Goal: Task Accomplishment & Management: Complete application form

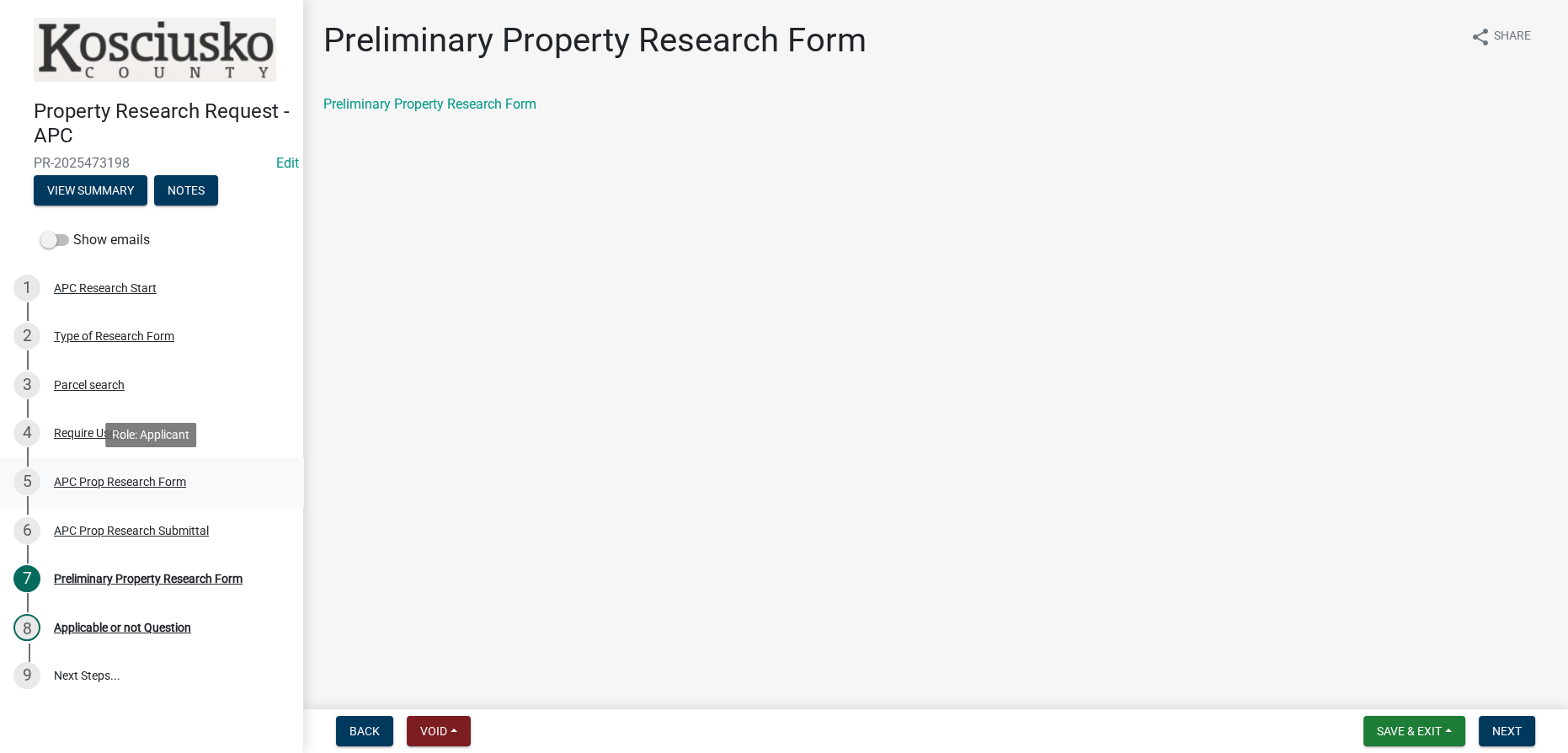
click at [127, 476] on div "APC Prop Research Form" at bounding box center [120, 481] width 132 height 11
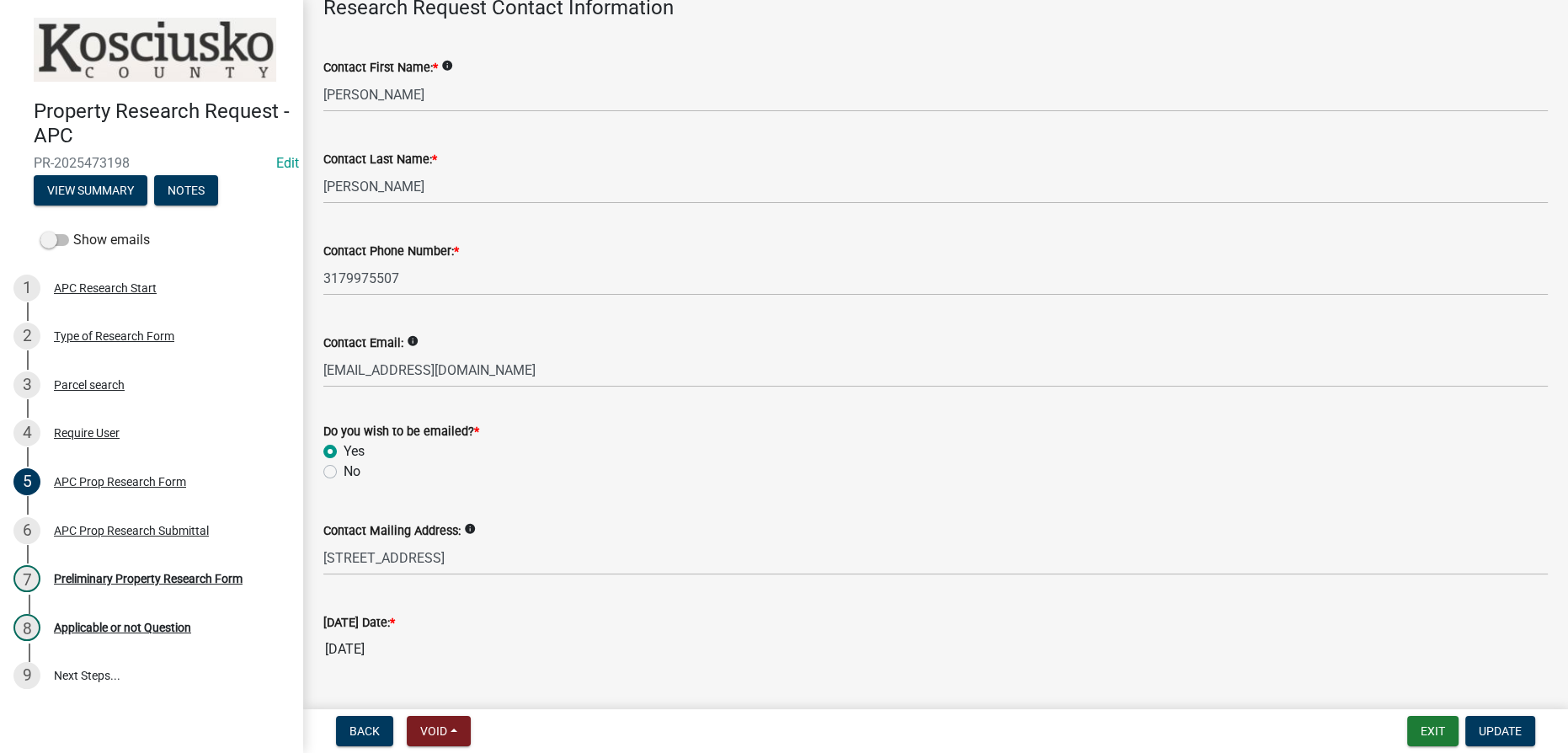
scroll to position [540, 0]
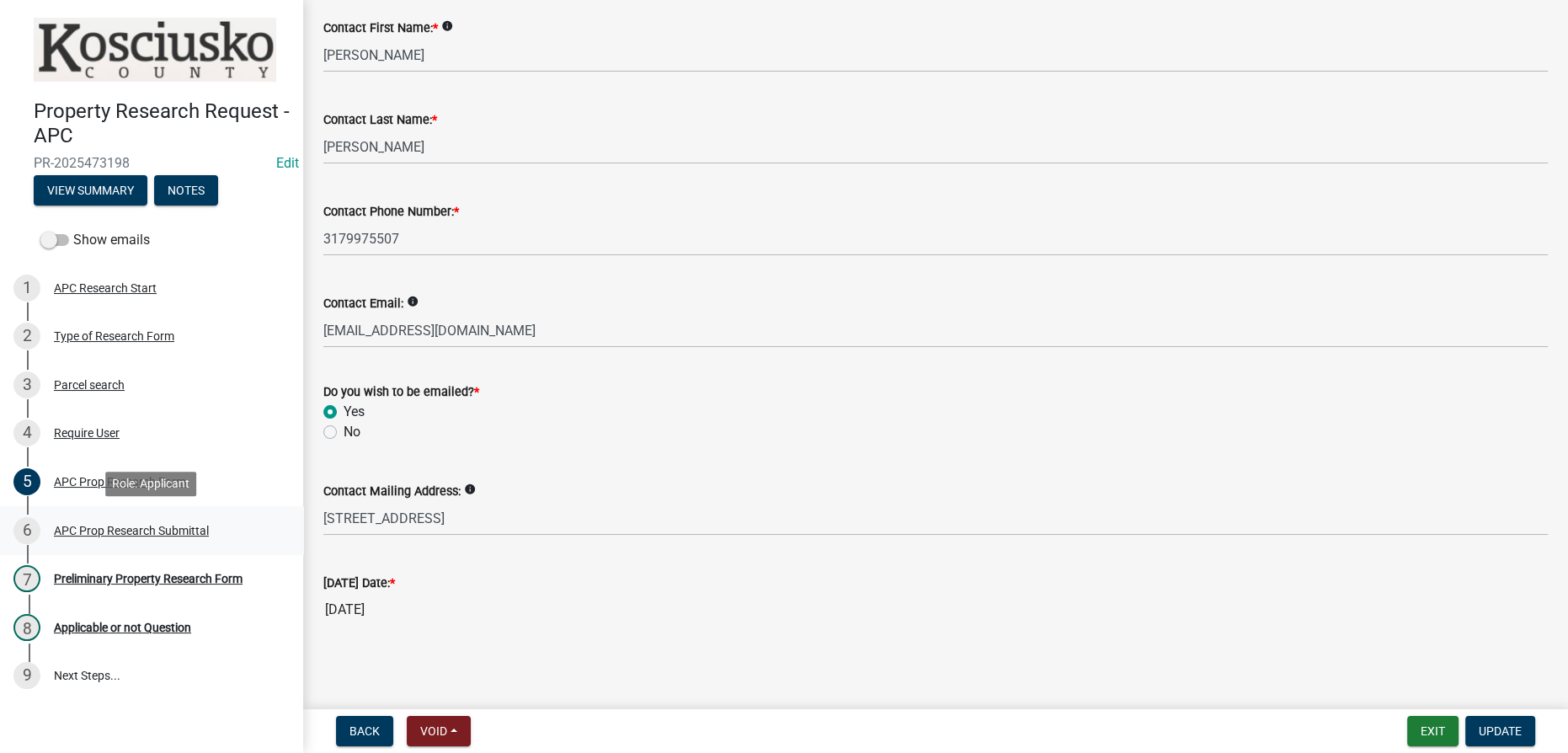
click at [141, 527] on div "APC Prop Research Submittal" at bounding box center [131, 530] width 155 height 11
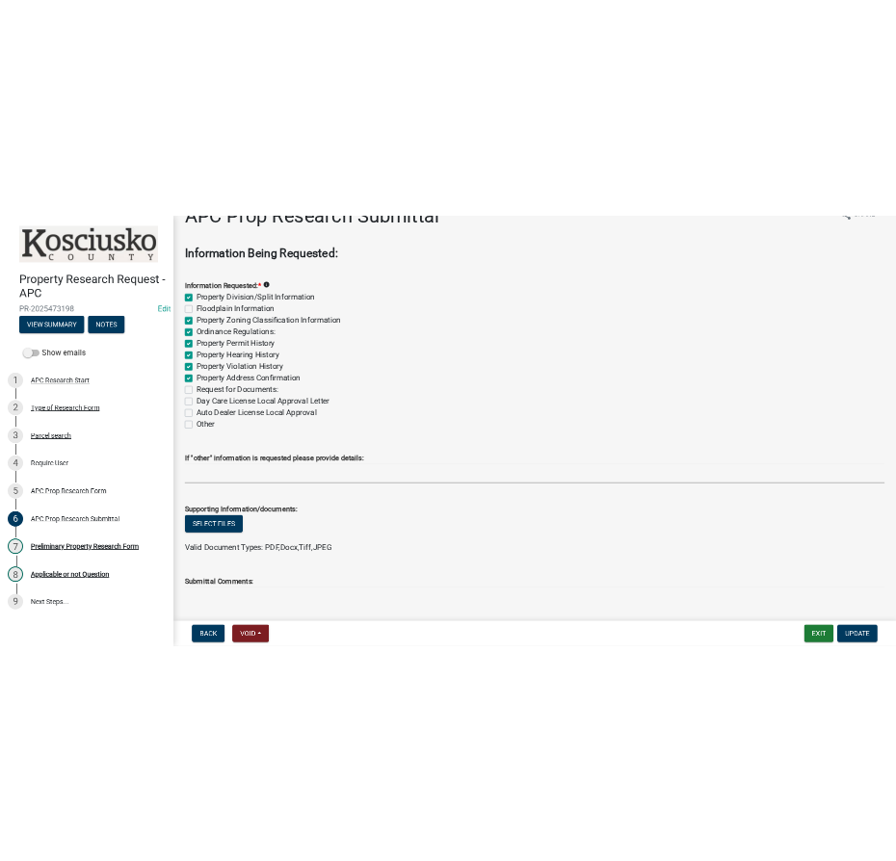
scroll to position [0, 0]
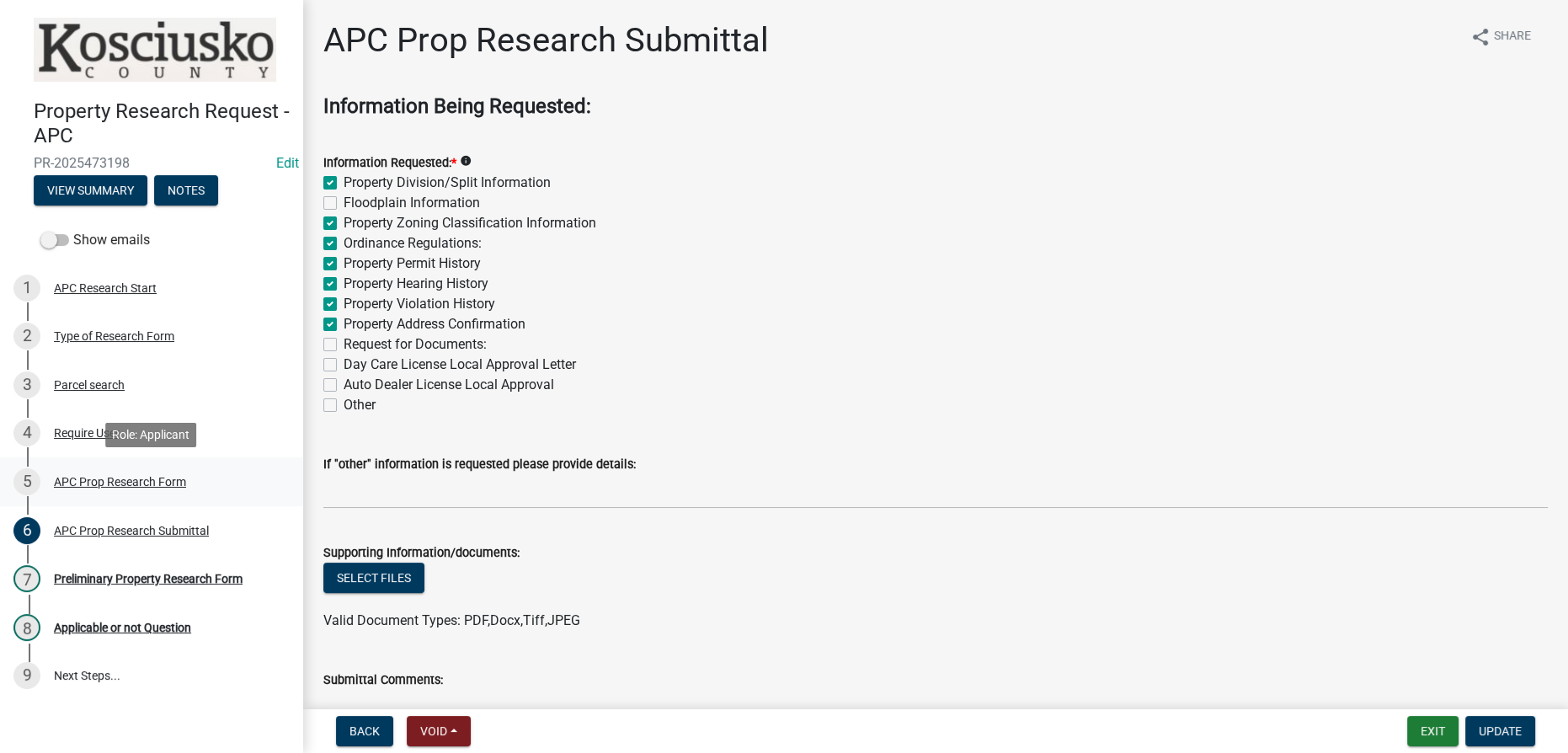
click at [143, 482] on div "APC Prop Research Form" at bounding box center [120, 481] width 132 height 11
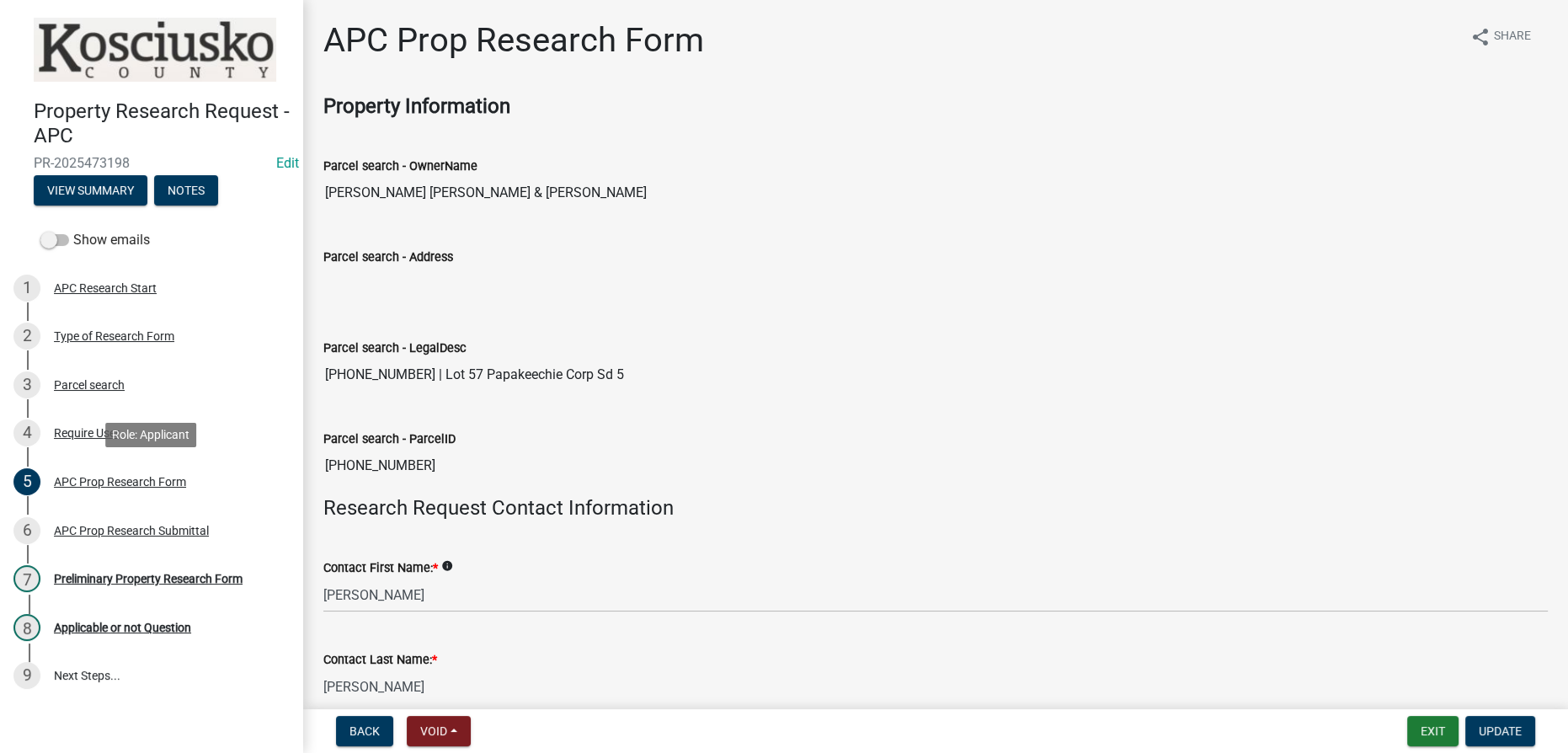
drag, startPoint x: 396, startPoint y: 460, endPoint x: 371, endPoint y: 457, distance: 25.2
click at [268, 471] on div "Property Research Request - APC PR-2025473198 Edit View Summary Notes Show emai…" at bounding box center [784, 376] width 1568 height 753
drag, startPoint x: 418, startPoint y: 460, endPoint x: 282, endPoint y: 466, distance: 136.1
click at [282, 466] on div "Property Research Request - APC PR-2025473198 Edit View Summary Notes Show emai…" at bounding box center [784, 376] width 1568 height 753
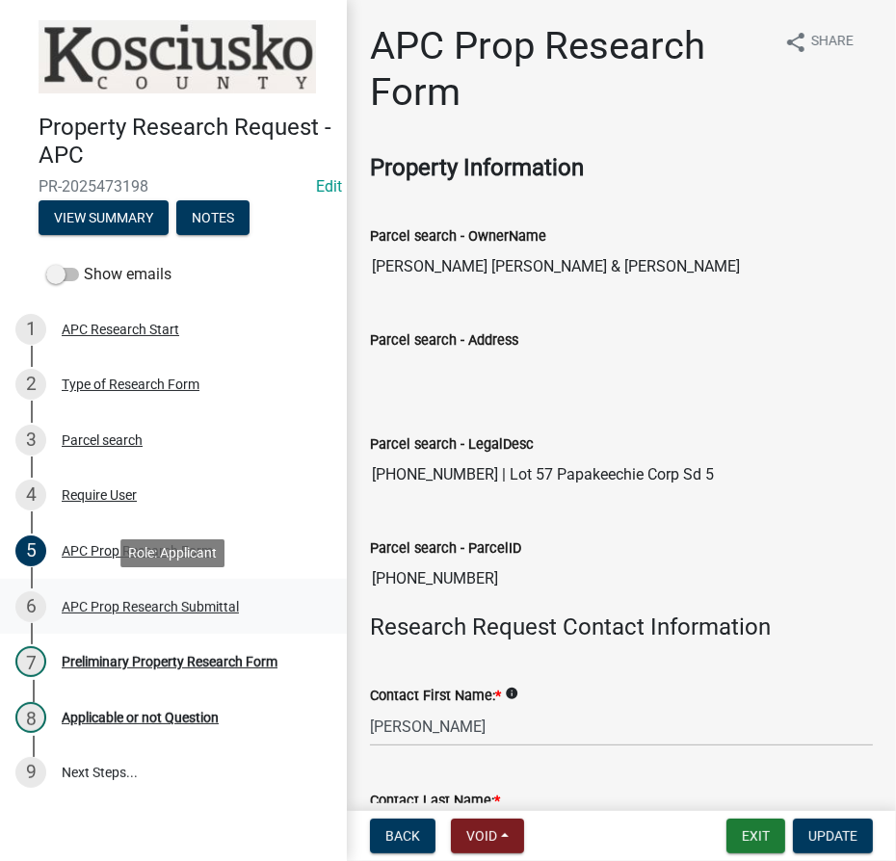
click at [182, 603] on div "APC Prop Research Submittal" at bounding box center [150, 606] width 177 height 13
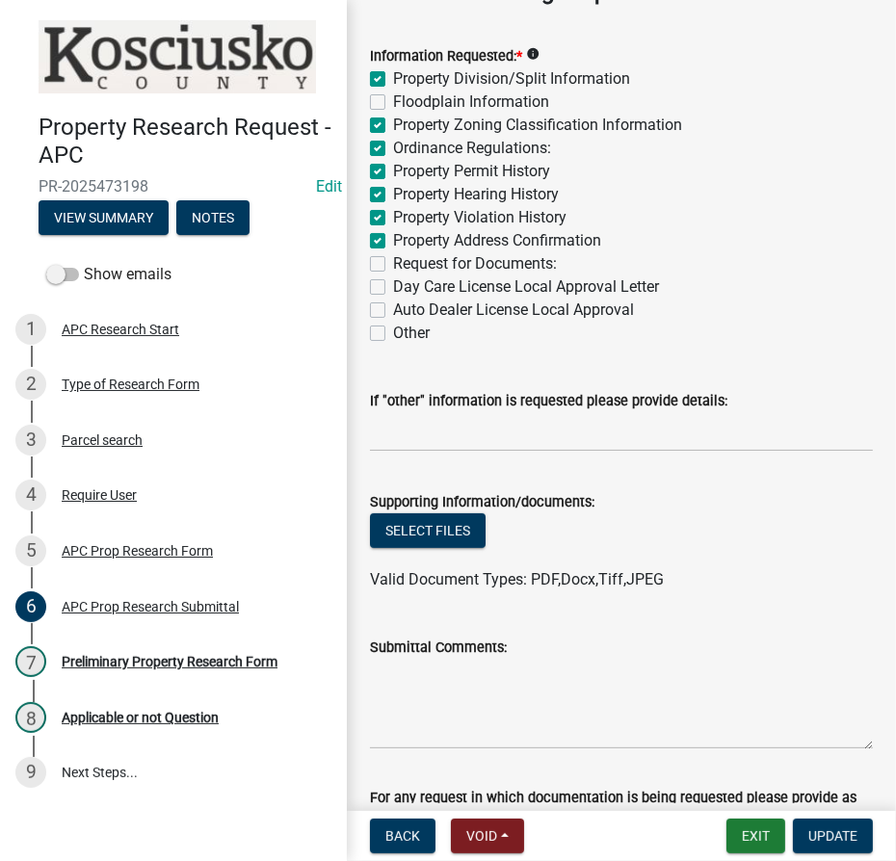
scroll to position [87, 0]
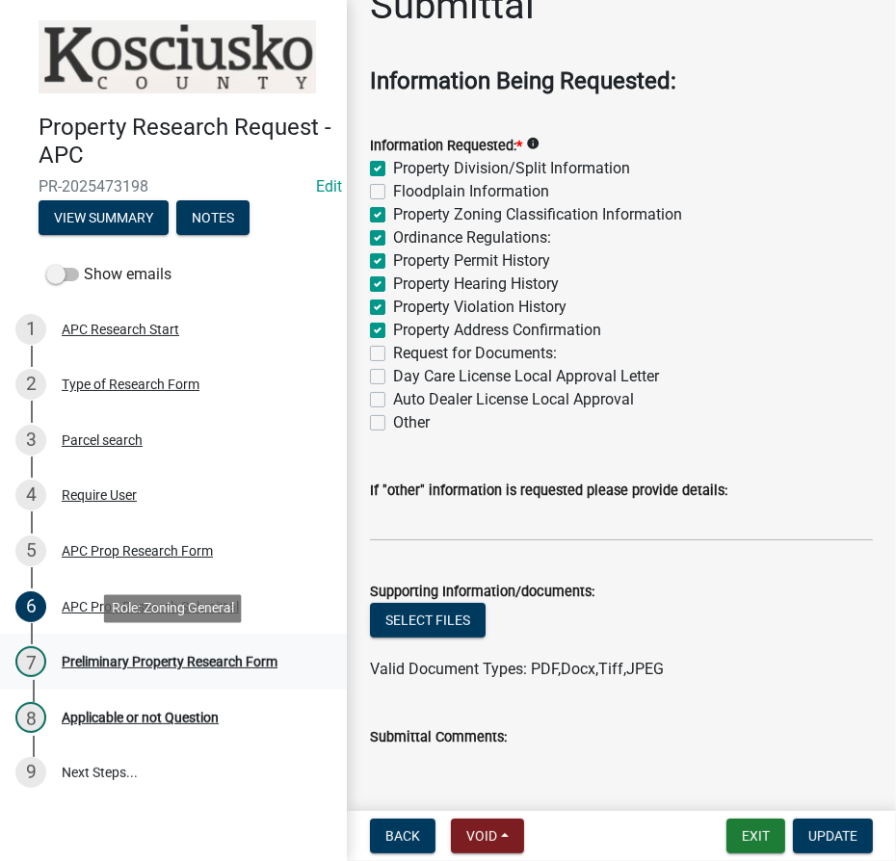
click at [123, 662] on div "Preliminary Property Research Form" at bounding box center [170, 661] width 216 height 13
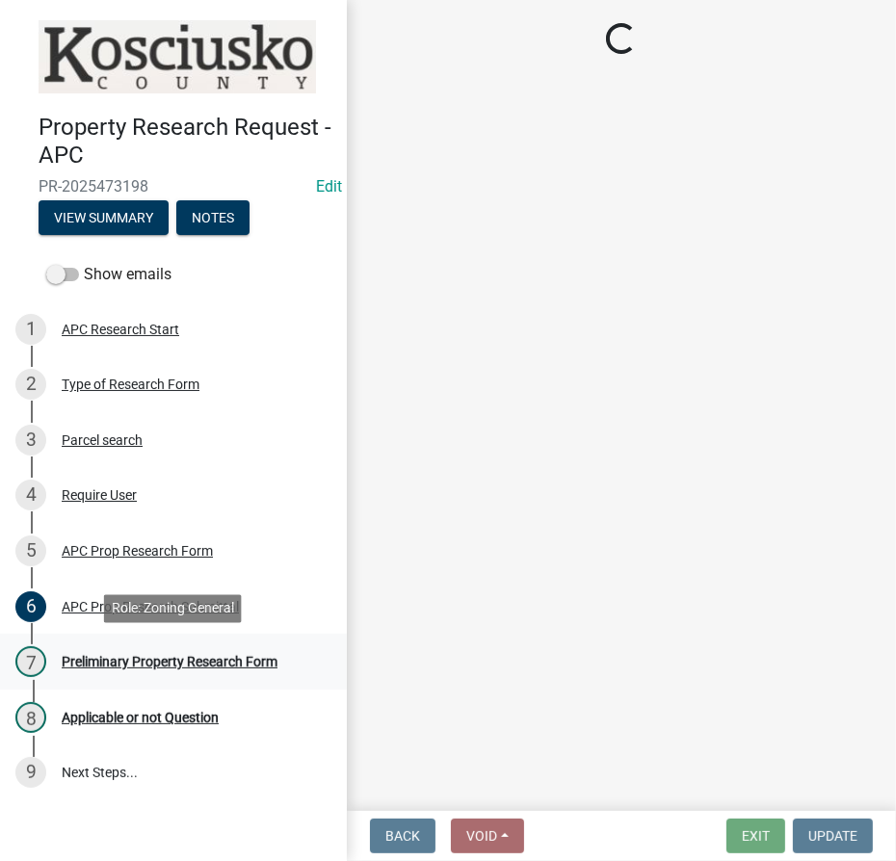
scroll to position [0, 0]
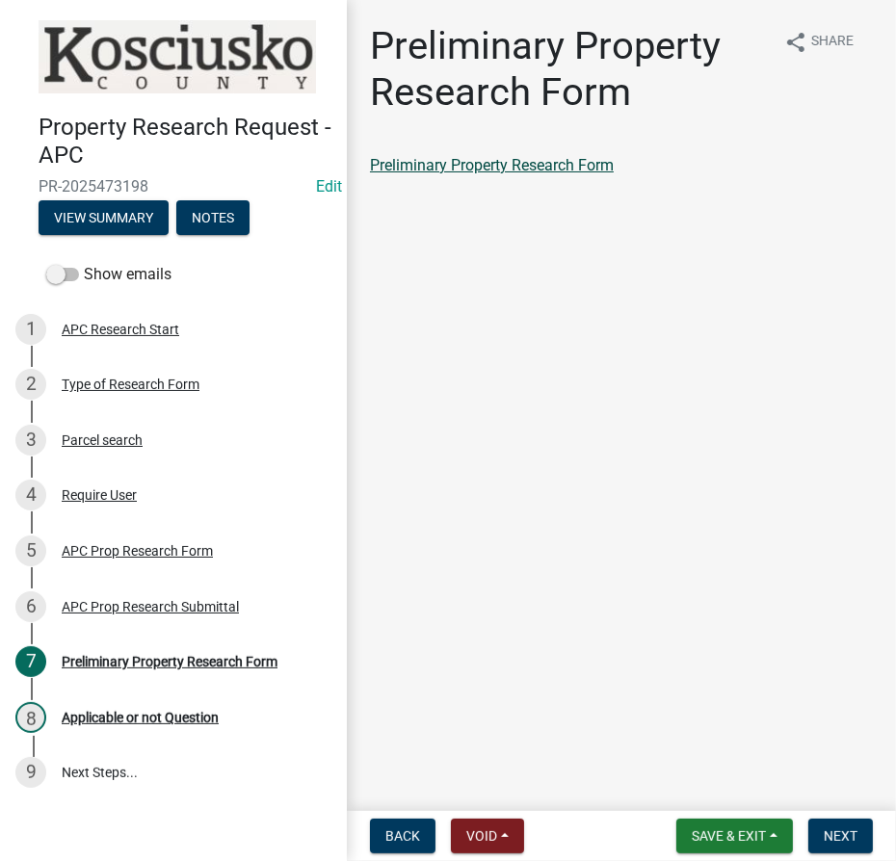
click at [428, 158] on link "Preliminary Property Research Form" at bounding box center [492, 165] width 244 height 18
drag, startPoint x: 253, startPoint y: 287, endPoint x: 265, endPoint y: 288, distance: 11.6
click at [253, 287] on div "Show emails" at bounding box center [173, 274] width 347 height 39
click at [840, 841] on span "Next" at bounding box center [841, 835] width 34 height 15
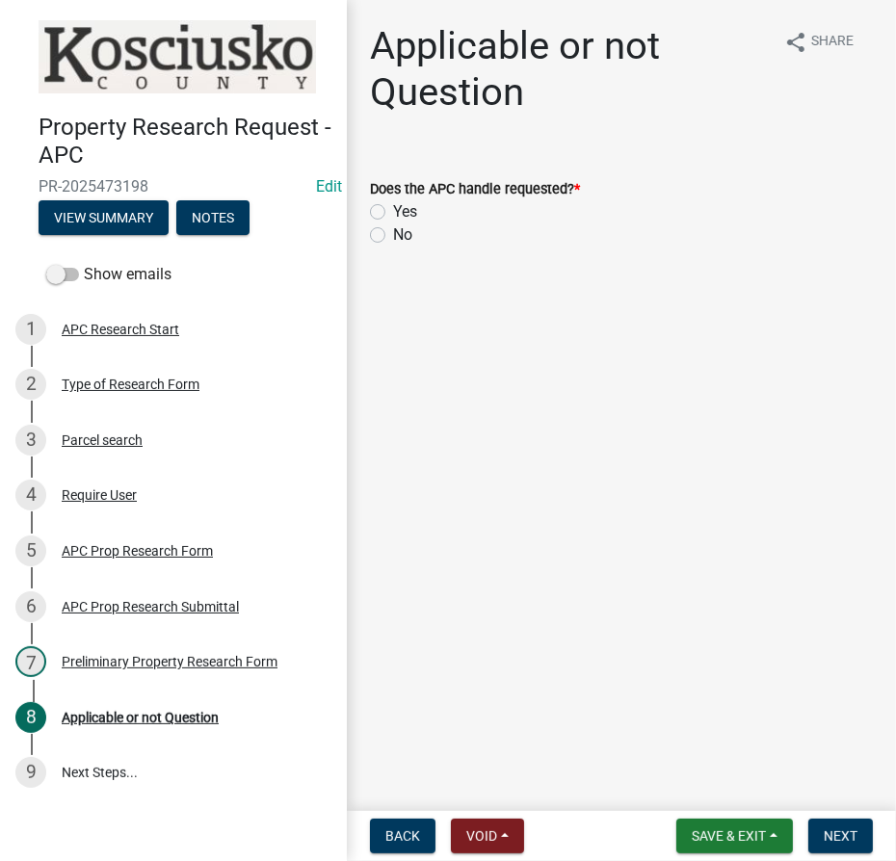
click at [393, 212] on label "Yes" at bounding box center [405, 211] width 24 height 23
click at [393, 212] on input "Yes" at bounding box center [399, 206] width 13 height 13
radio input "true"
click at [850, 839] on span "Next" at bounding box center [841, 835] width 34 height 15
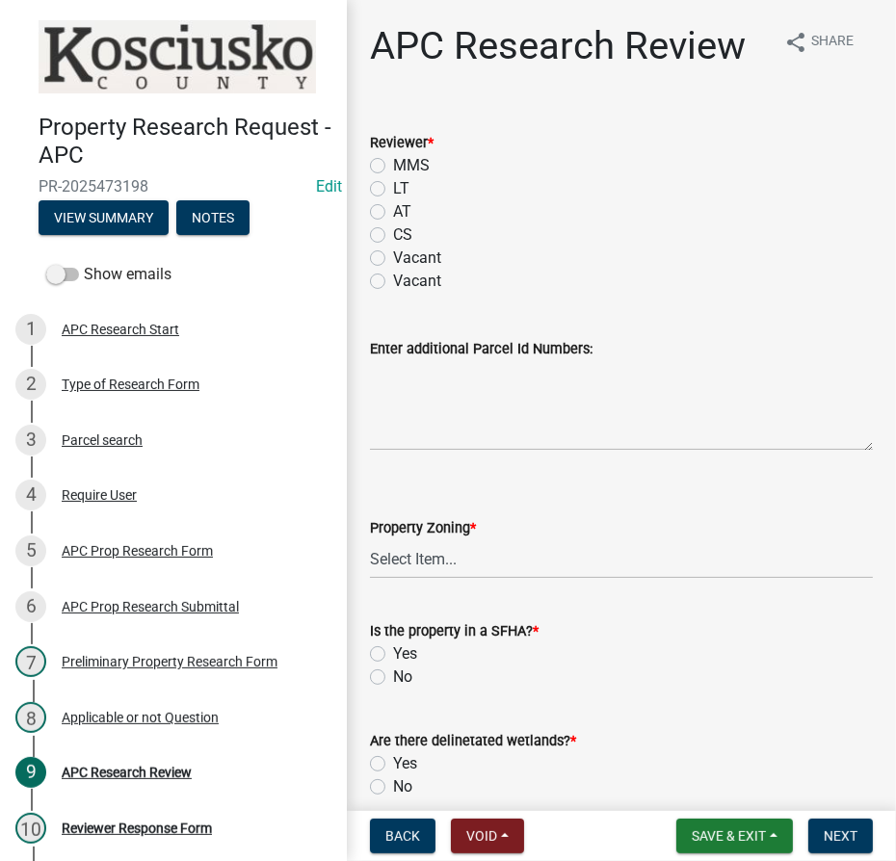
click at [393, 161] on label "MMS" at bounding box center [411, 165] width 37 height 23
click at [393, 161] on input "MMS" at bounding box center [399, 160] width 13 height 13
radio input "true"
click at [441, 554] on select "Select Item... Agricultural Agricultural 2 Residential Commercial Industrial 1 …" at bounding box center [621, 558] width 503 height 39
click at [370, 539] on select "Select Item... Agricultural Agricultural 2 Residential Commercial Industrial 1 …" at bounding box center [621, 558] width 503 height 39
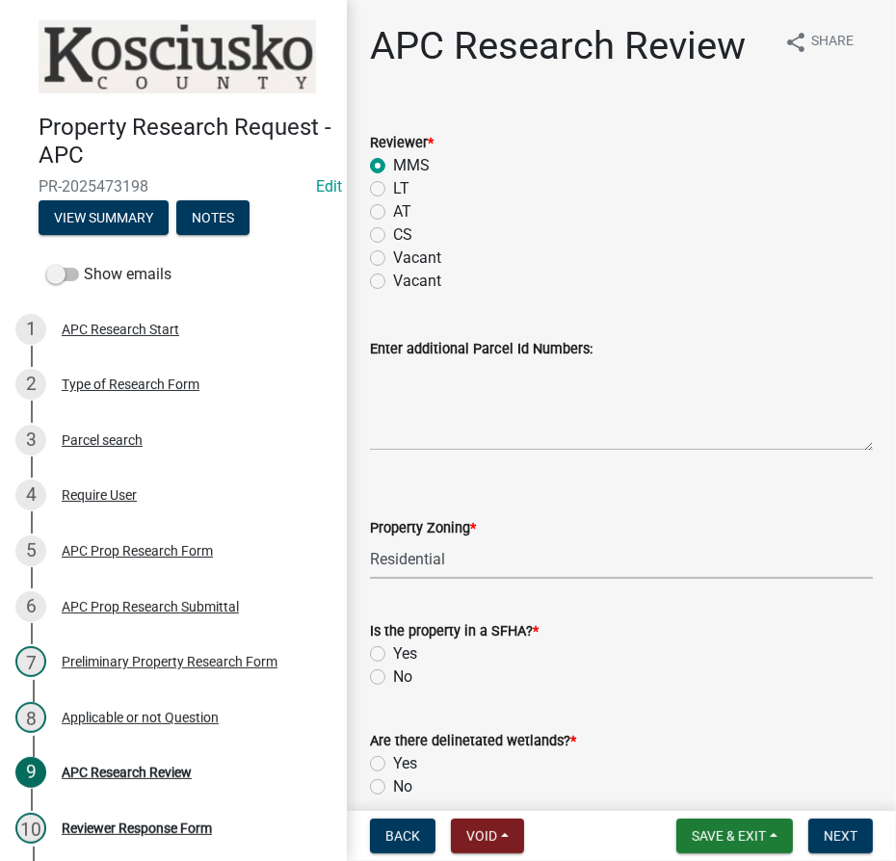
select select "9242d18e-eca7-4b94-8788-f0fc7e6b99dc"
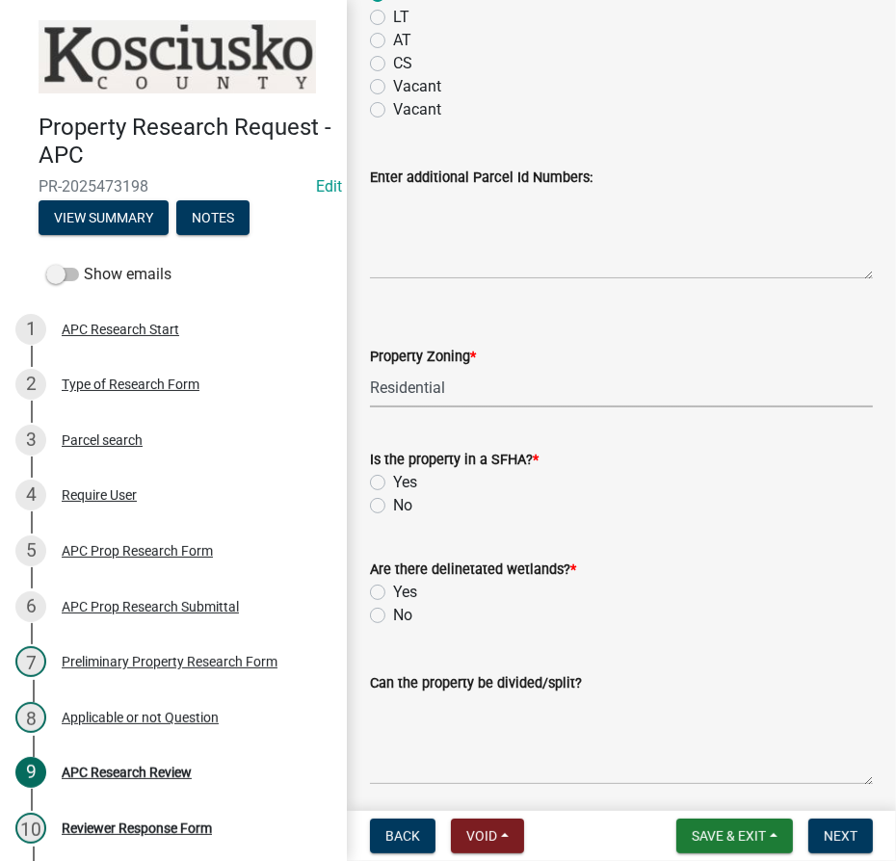
scroll to position [174, 0]
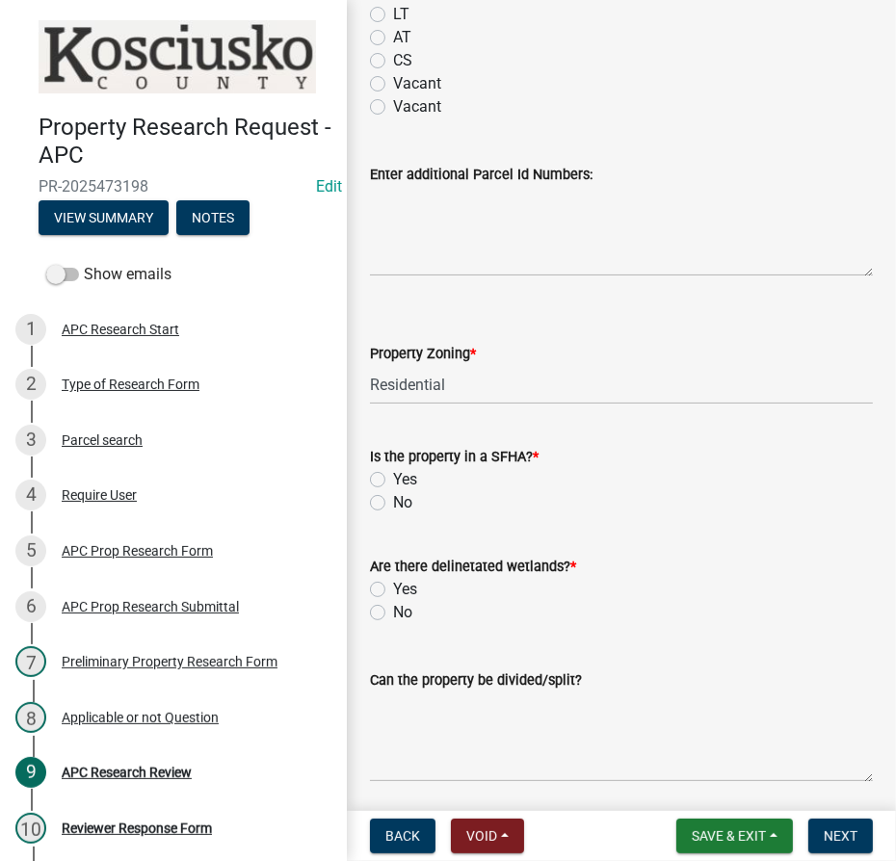
click at [393, 500] on label "No" at bounding box center [402, 502] width 19 height 23
click at [393, 500] on input "No" at bounding box center [399, 497] width 13 height 13
radio input "true"
click at [393, 608] on label "No" at bounding box center [402, 612] width 19 height 23
click at [393, 608] on input "No" at bounding box center [399, 607] width 13 height 13
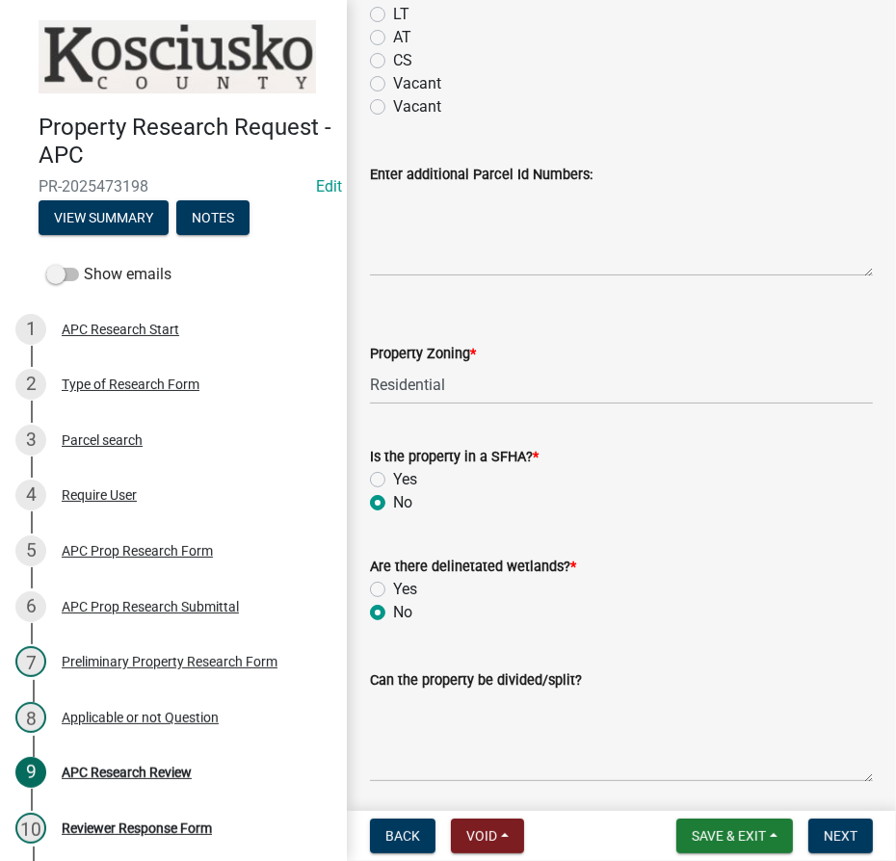
radio input "true"
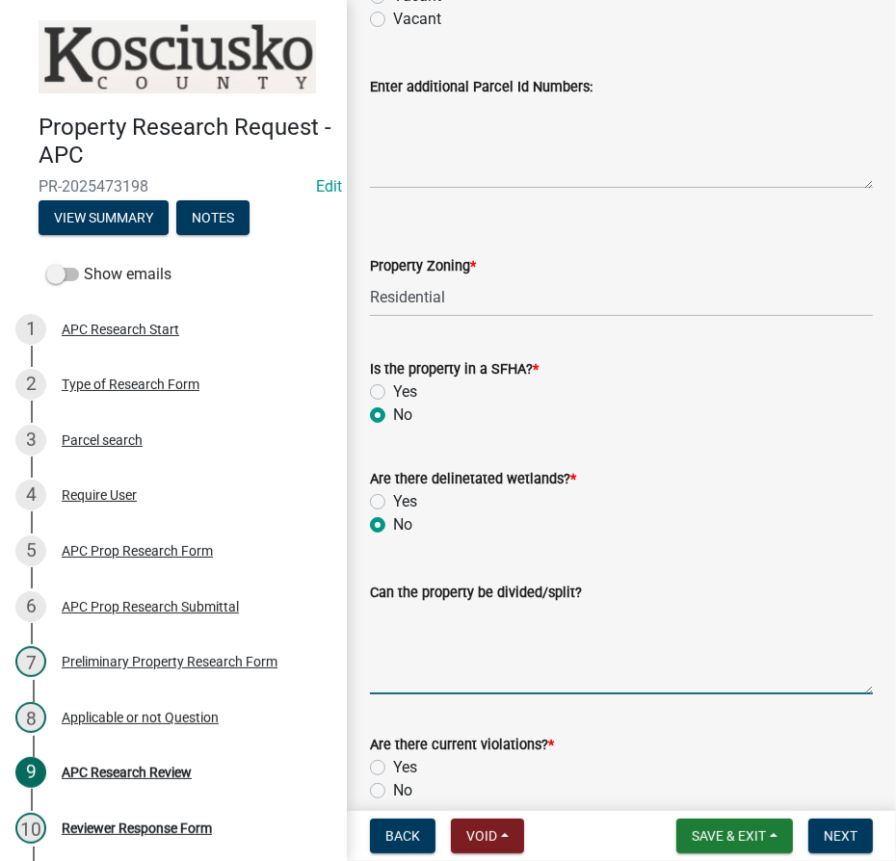
click at [408, 624] on textarea "Can the property be divided/split?" at bounding box center [621, 649] width 503 height 91
click at [483, 622] on textarea "No" at bounding box center [621, 649] width 503 height 91
type textarea "No. The tract does not have enough frontage or size to be further subdivided."
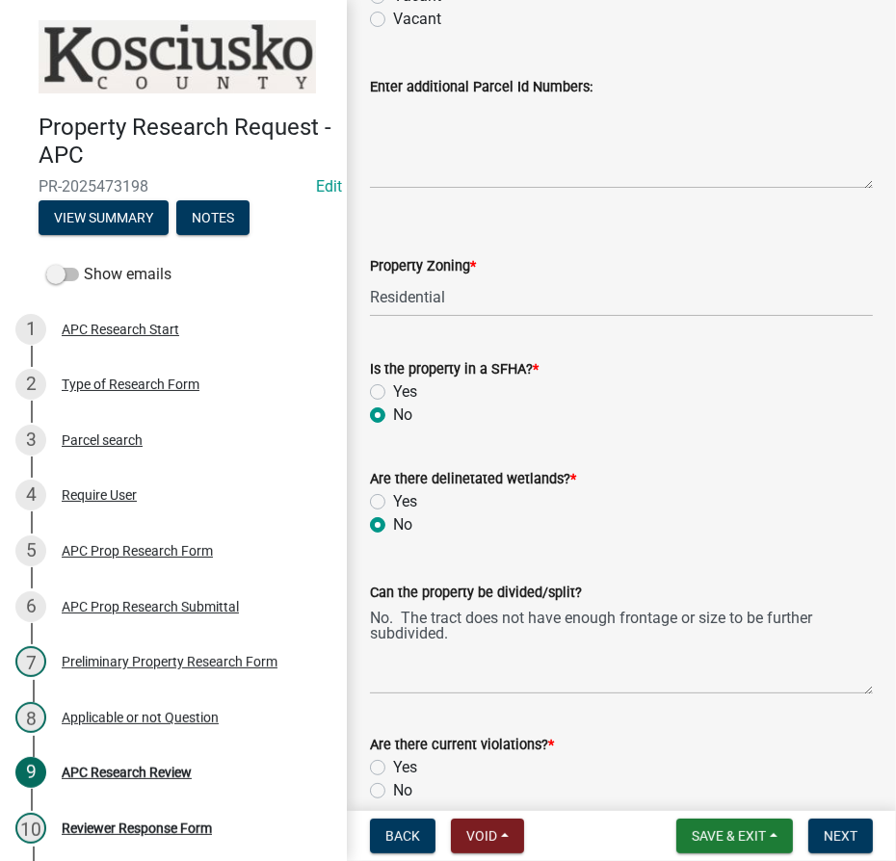
scroll to position [437, 0]
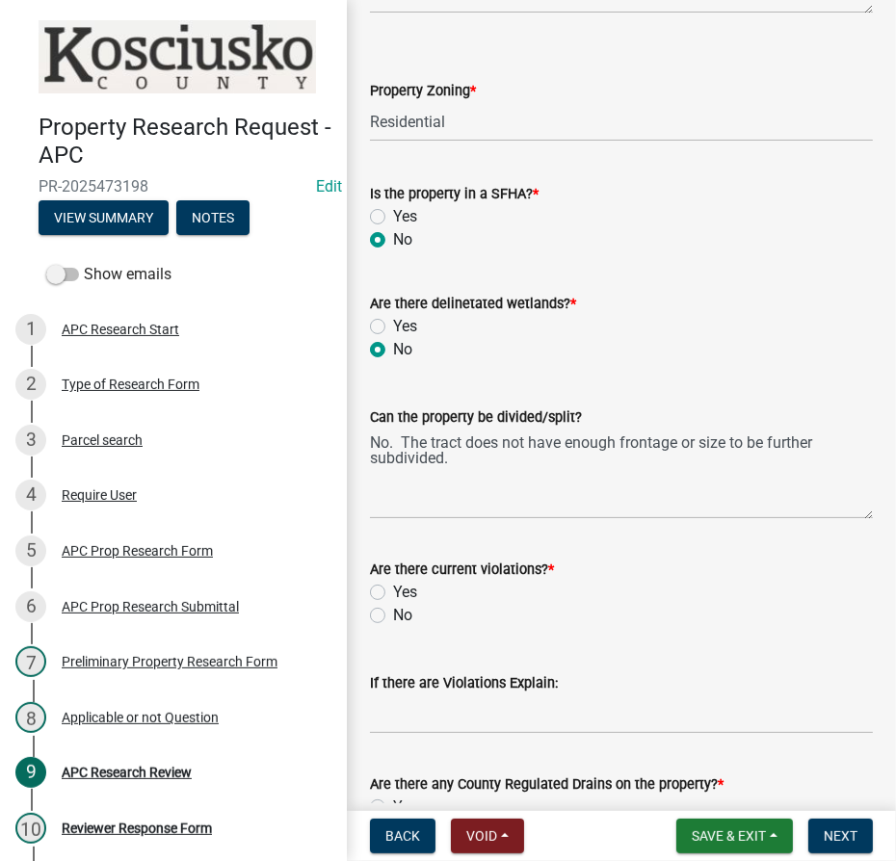
click at [393, 615] on label "No" at bounding box center [402, 615] width 19 height 23
click at [393, 615] on input "No" at bounding box center [399, 610] width 13 height 13
radio input "true"
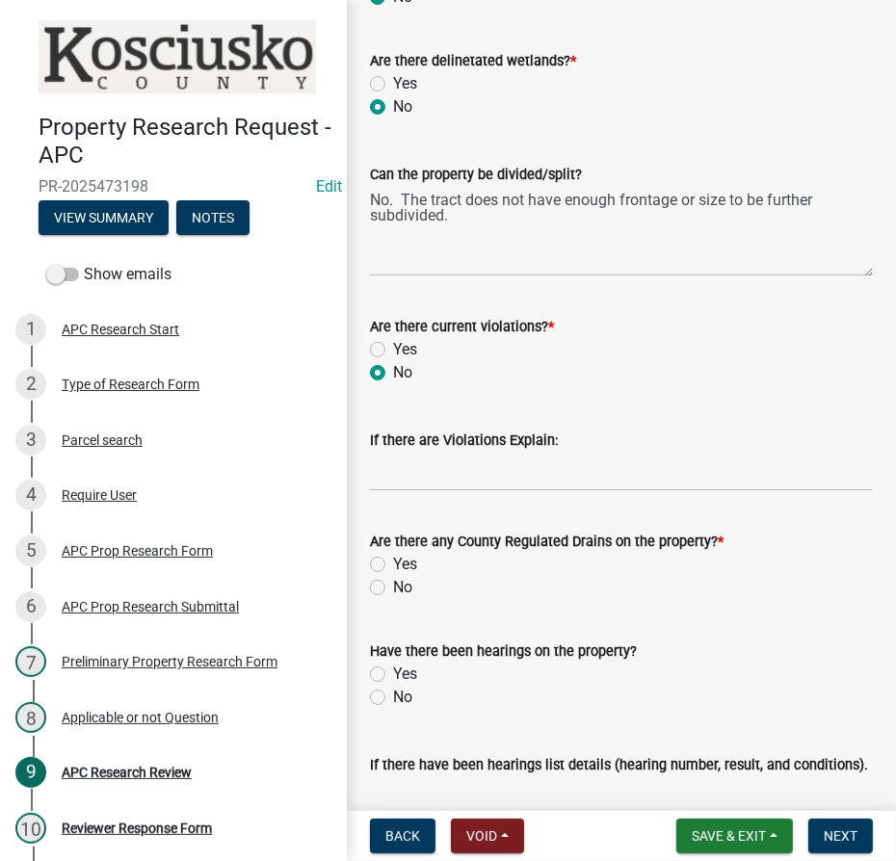
scroll to position [700, 0]
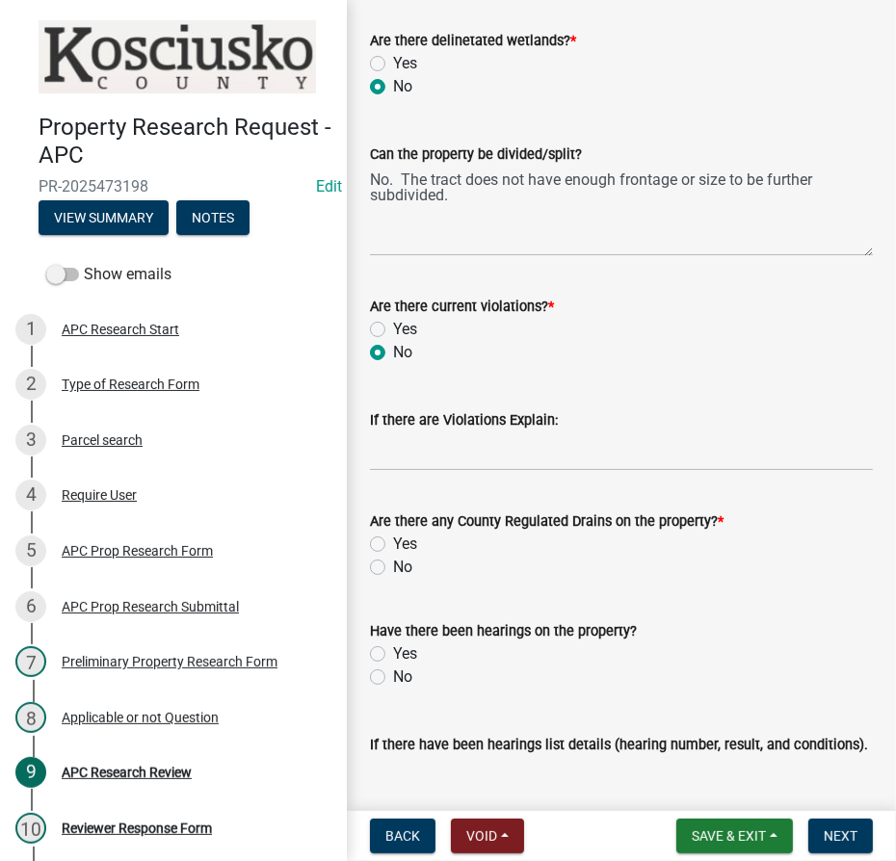
click at [393, 564] on label "No" at bounding box center [402, 567] width 19 height 23
click at [393, 564] on input "No" at bounding box center [399, 562] width 13 height 13
radio input "true"
click at [393, 674] on label "No" at bounding box center [402, 677] width 19 height 23
click at [393, 674] on input "No" at bounding box center [399, 672] width 13 height 13
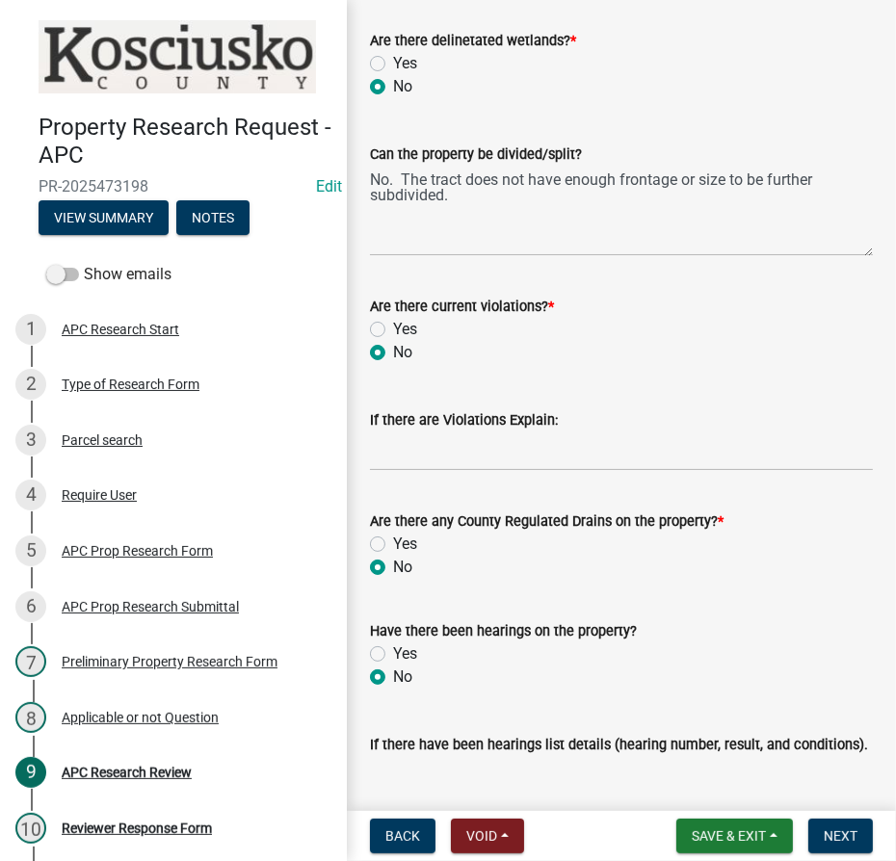
radio input "true"
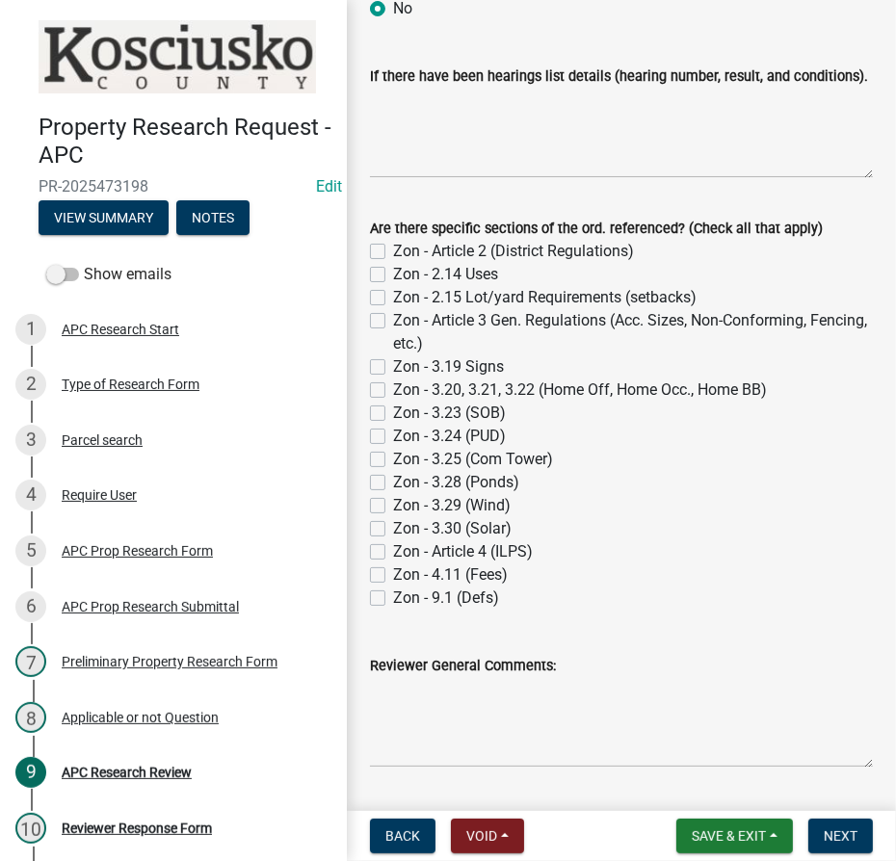
scroll to position [1423, 0]
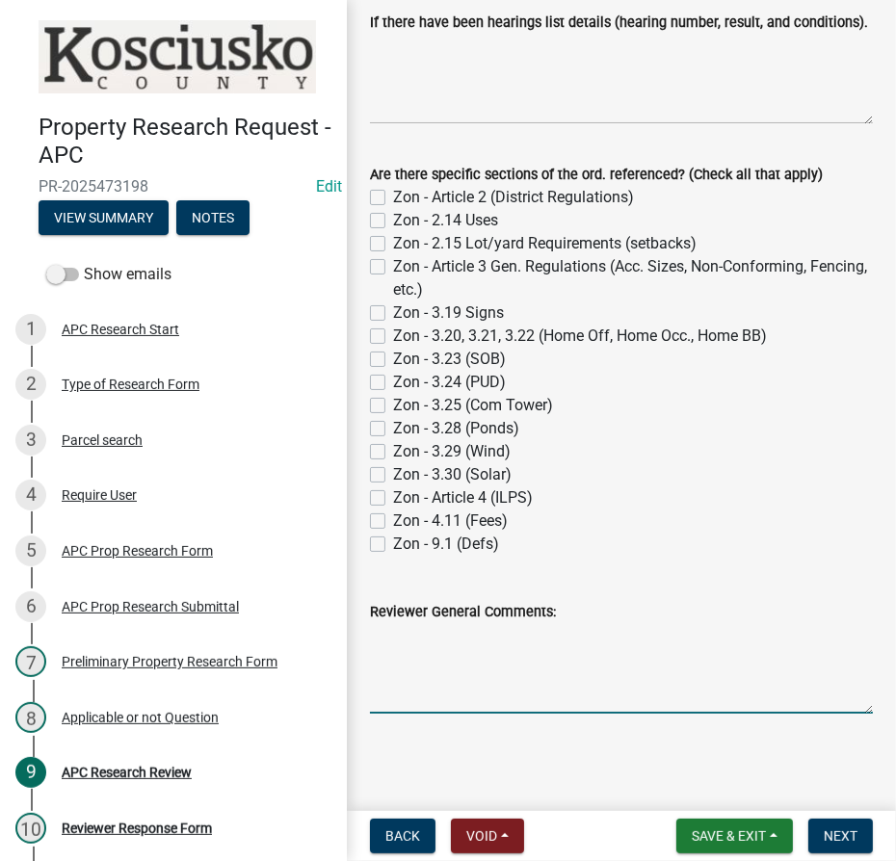
click at [466, 633] on textarea "Reviewer General Comments:" at bounding box center [621, 668] width 503 height 91
drag, startPoint x: 445, startPoint y: 647, endPoint x: 455, endPoint y: 642, distance: 11.2
click at [445, 646] on textarea "Reviewer General Comments:" at bounding box center [621, 668] width 503 height 91
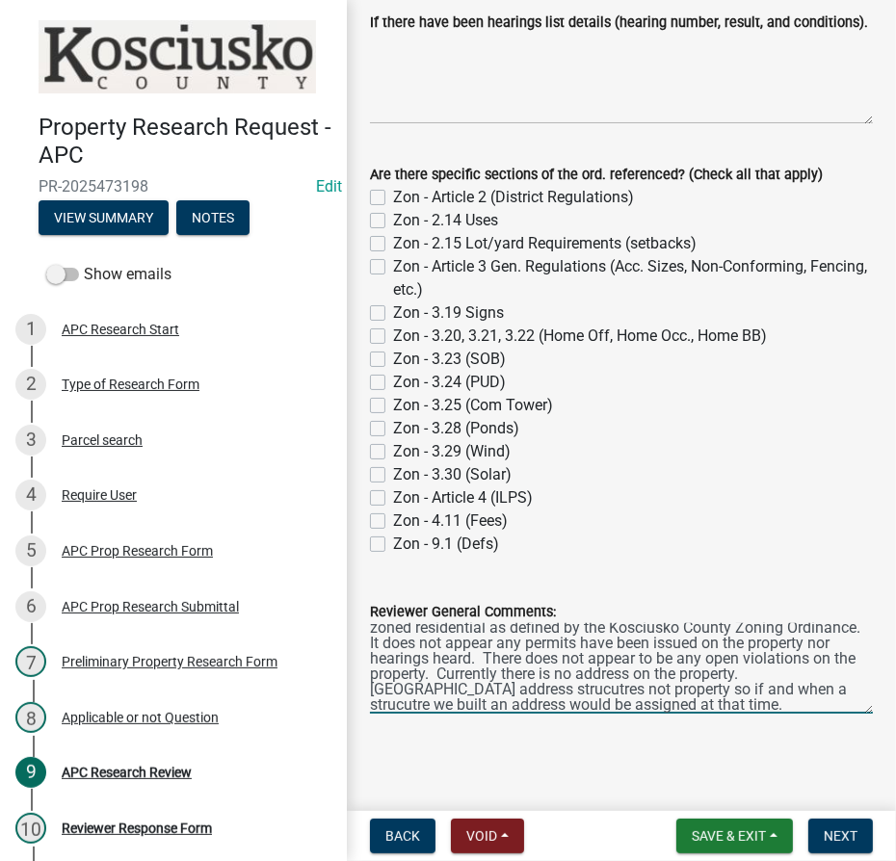
scroll to position [0, 0]
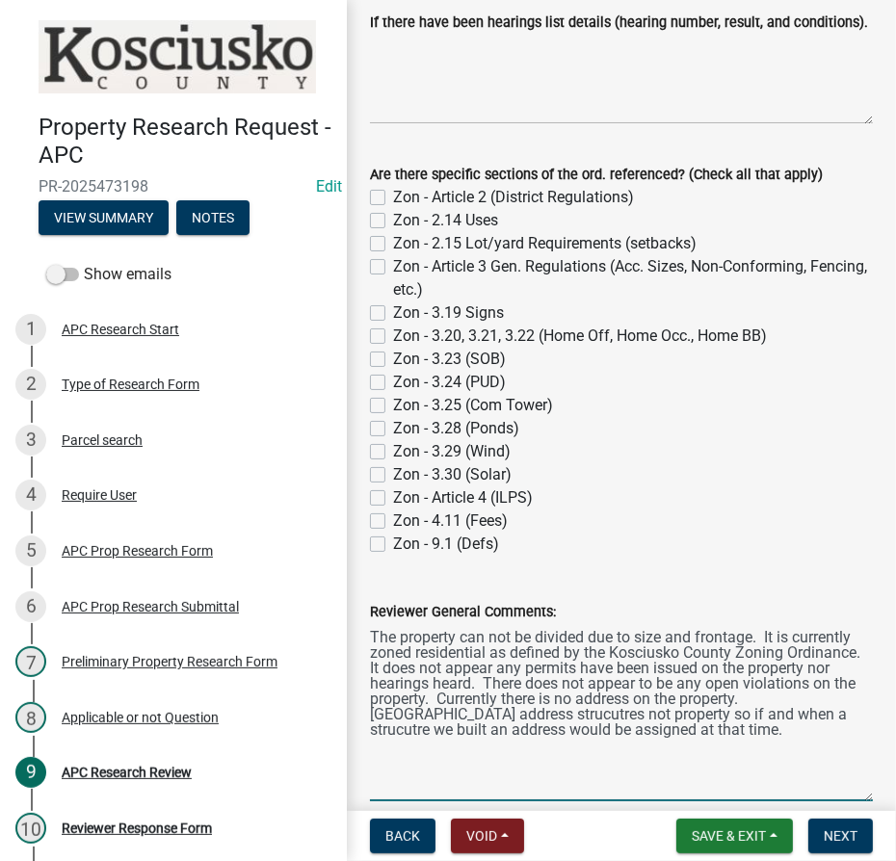
drag, startPoint x: 852, startPoint y: 705, endPoint x: 866, endPoint y: 794, distance: 89.6
click at [866, 794] on div "Reviewer General Comments: The property can not be divided due to size and fron…" at bounding box center [621, 687] width 532 height 228
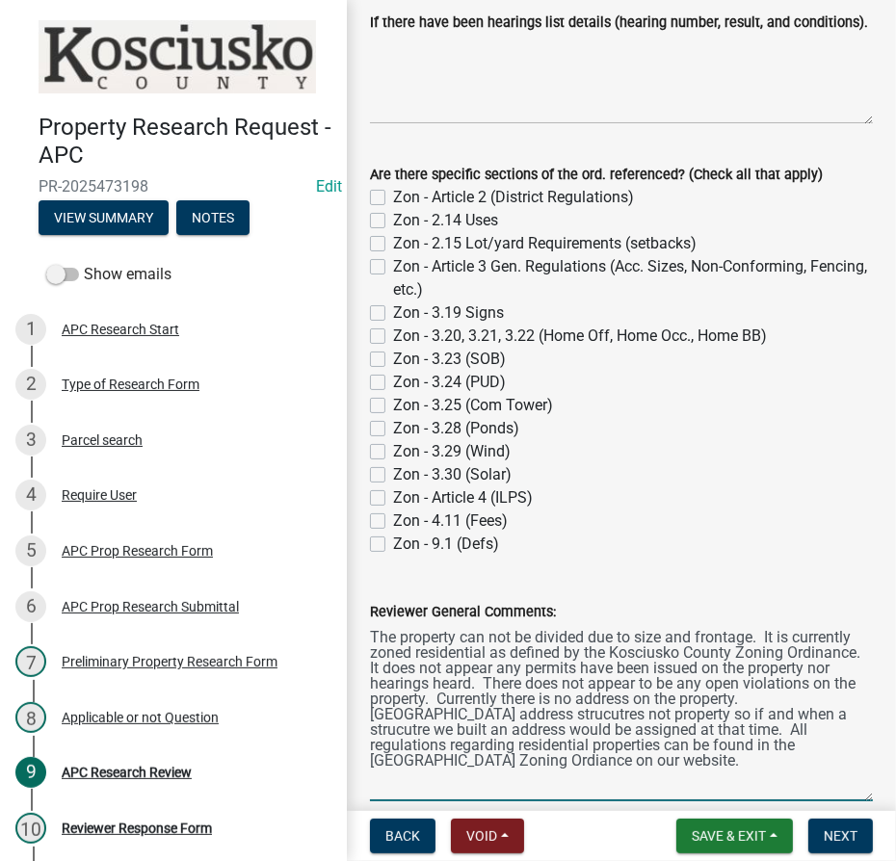
drag, startPoint x: 780, startPoint y: 767, endPoint x: 339, endPoint y: 628, distance: 462.5
click at [339, 628] on div "Property Research Request - APC PR-2025473198 Edit View Summary Notes Show emai…" at bounding box center [448, 430] width 896 height 861
drag, startPoint x: 495, startPoint y: 659, endPoint x: 560, endPoint y: 666, distance: 64.9
click at [551, 665] on textarea "The property can not be divided due to size and frontage. It is currently zoned…" at bounding box center [621, 712] width 503 height 178
click at [759, 766] on textarea "The property can not be divided due to size and frontage. It is currently zoned…" at bounding box center [621, 712] width 503 height 178
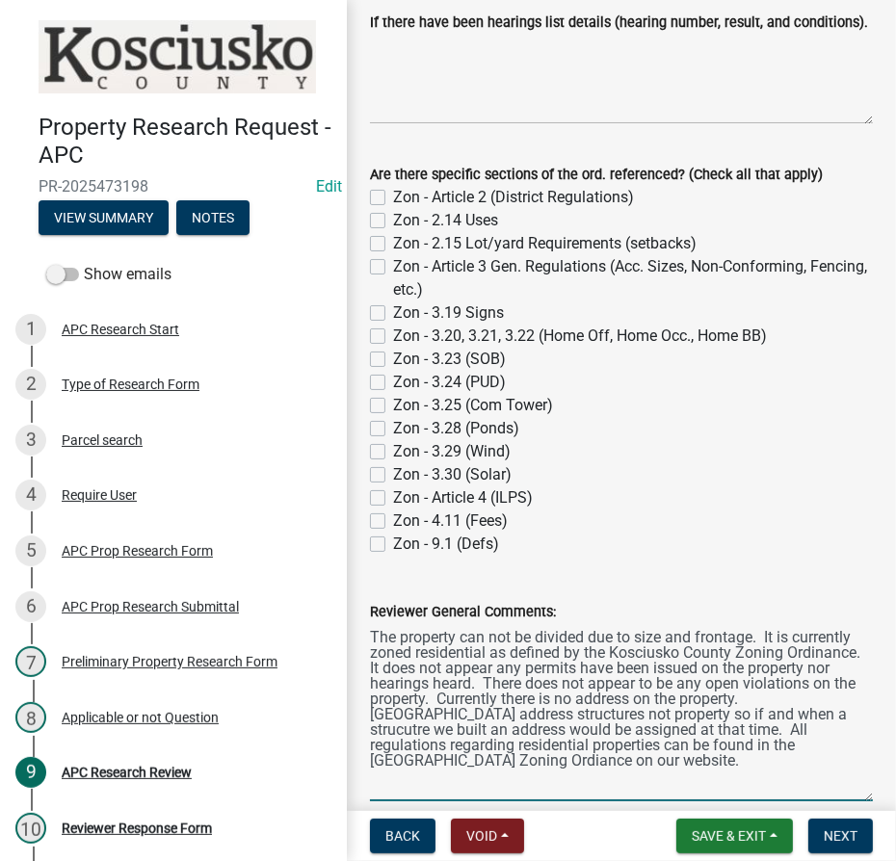
drag, startPoint x: 461, startPoint y: 719, endPoint x: 448, endPoint y: 723, distance: 14.3
drag, startPoint x: 726, startPoint y: 762, endPoint x: 356, endPoint y: 629, distance: 393.1
click at [356, 629] on div "Reviewer General Comments: The property can not be divided due to size and fron…" at bounding box center [621, 687] width 532 height 228
click at [737, 762] on textarea "The property can not be divided due to size and frontage. It is currently zoned…" at bounding box center [621, 712] width 503 height 178
type textarea "The property can not be divided due to size and frontage. It is currently zoned…"
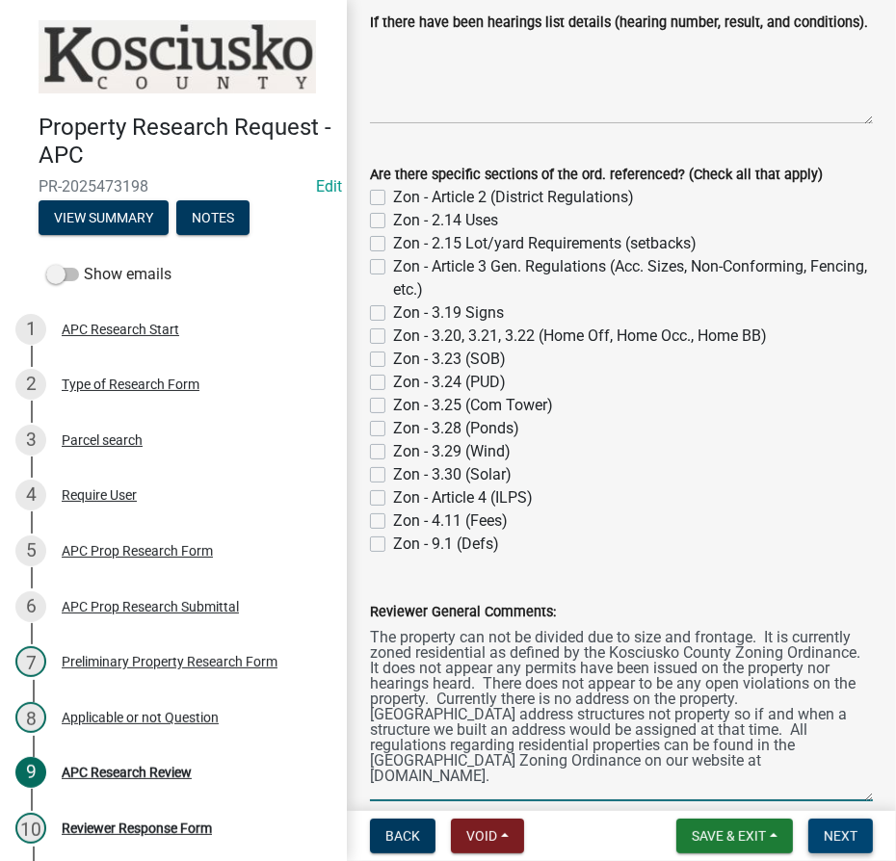
click at [834, 835] on span "Next" at bounding box center [841, 835] width 34 height 15
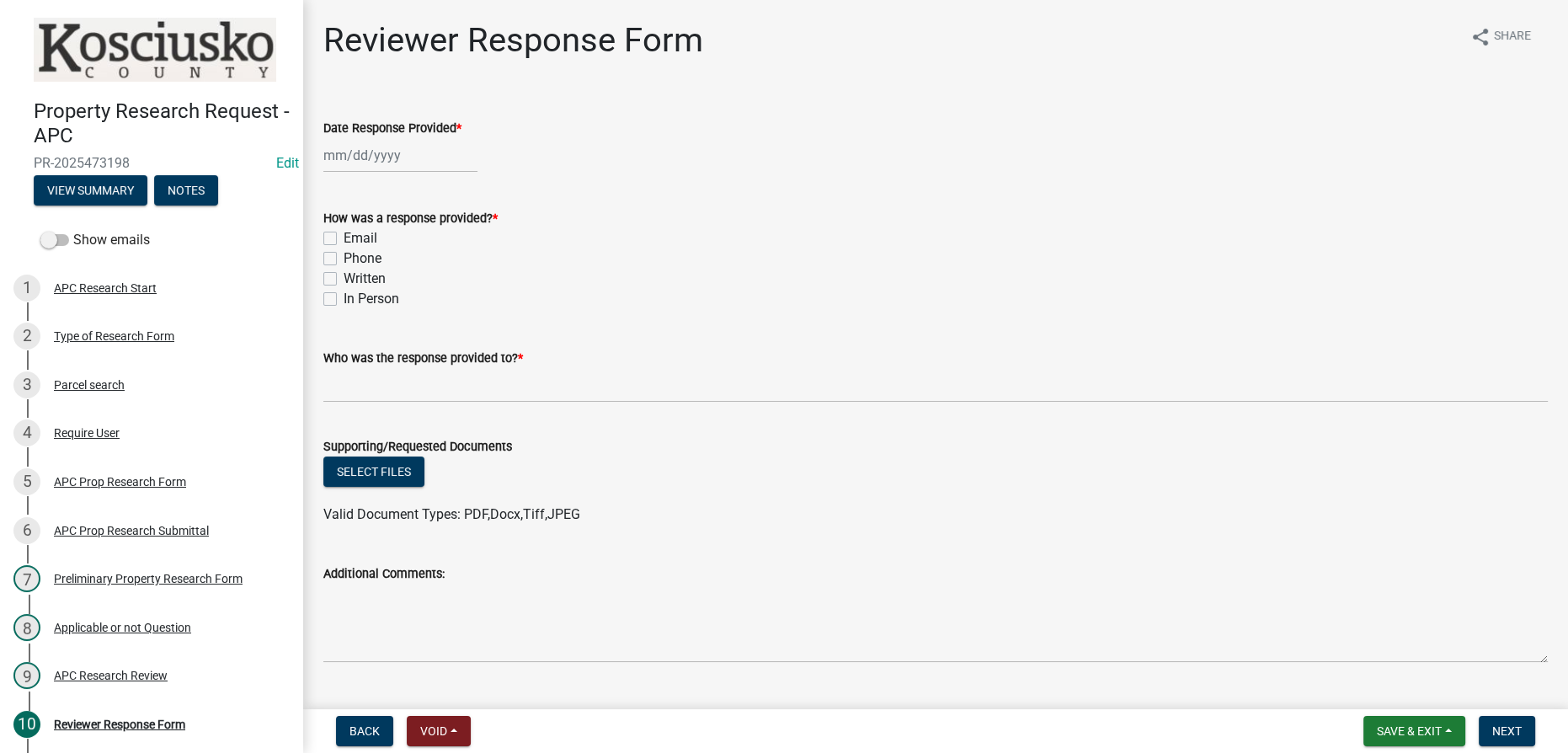
select select "9"
select select "2025"
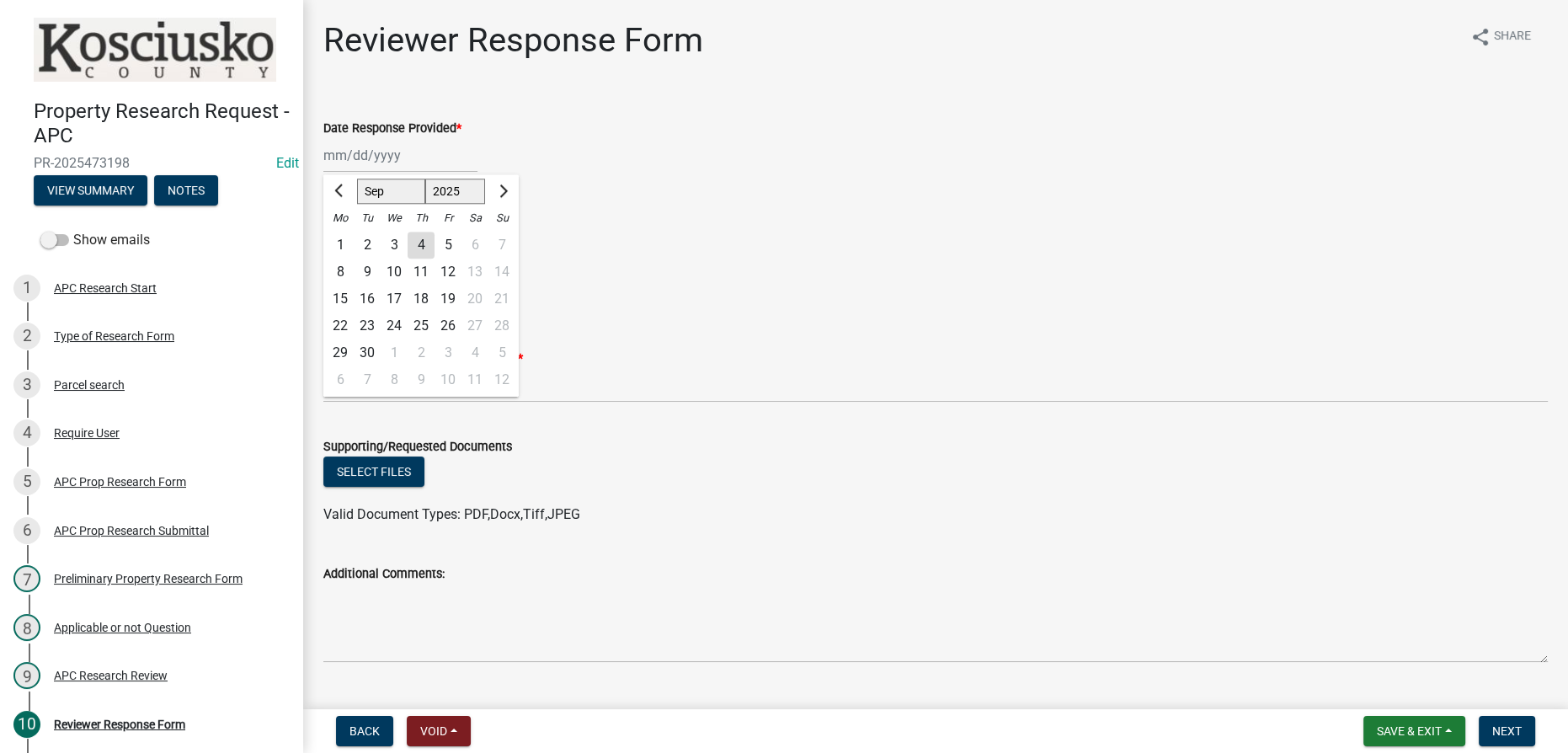
click at [372, 161] on div "[PERSON_NAME] Feb Mar Apr [PERSON_NAME][DATE] Oct Nov [DATE] 1526 1527 1528 152…" at bounding box center [400, 155] width 154 height 34
click at [415, 245] on div "4" at bounding box center [420, 245] width 27 height 27
type input "[DATE]"
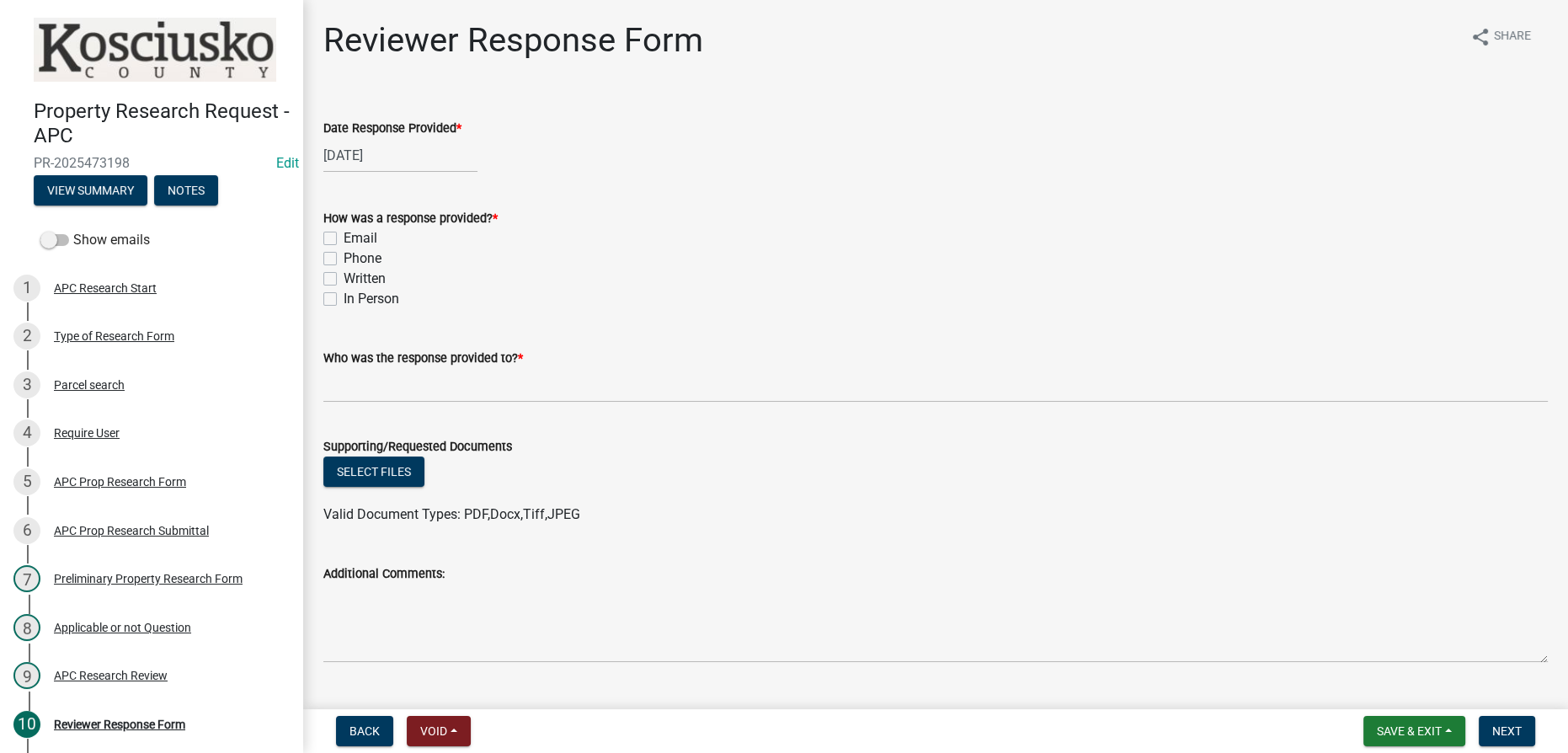
click at [343, 241] on label "Email" at bounding box center [360, 238] width 34 height 20
click at [343, 240] on input "Email" at bounding box center [349, 234] width 11 height 11
checkbox input "true"
checkbox input "false"
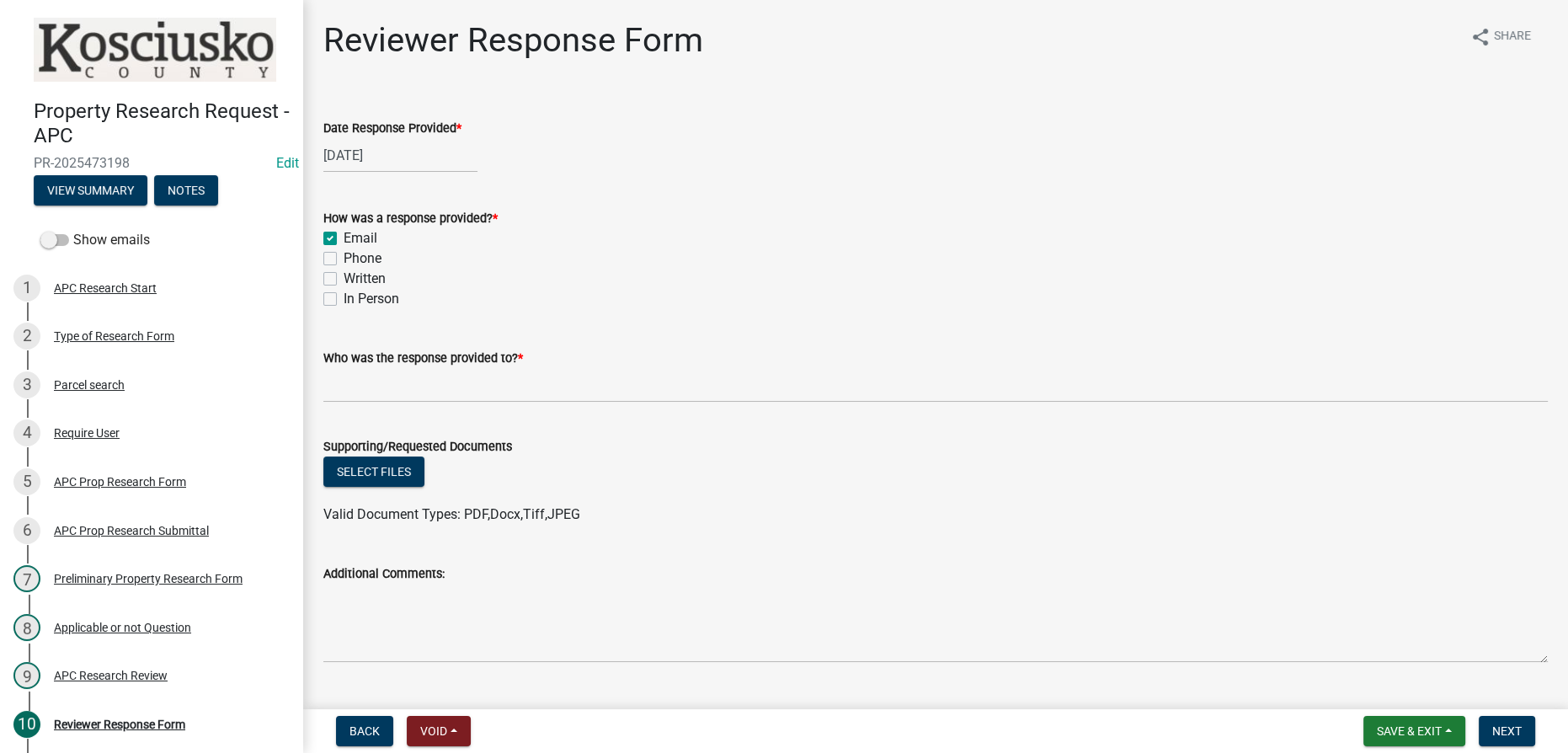
checkbox input "false"
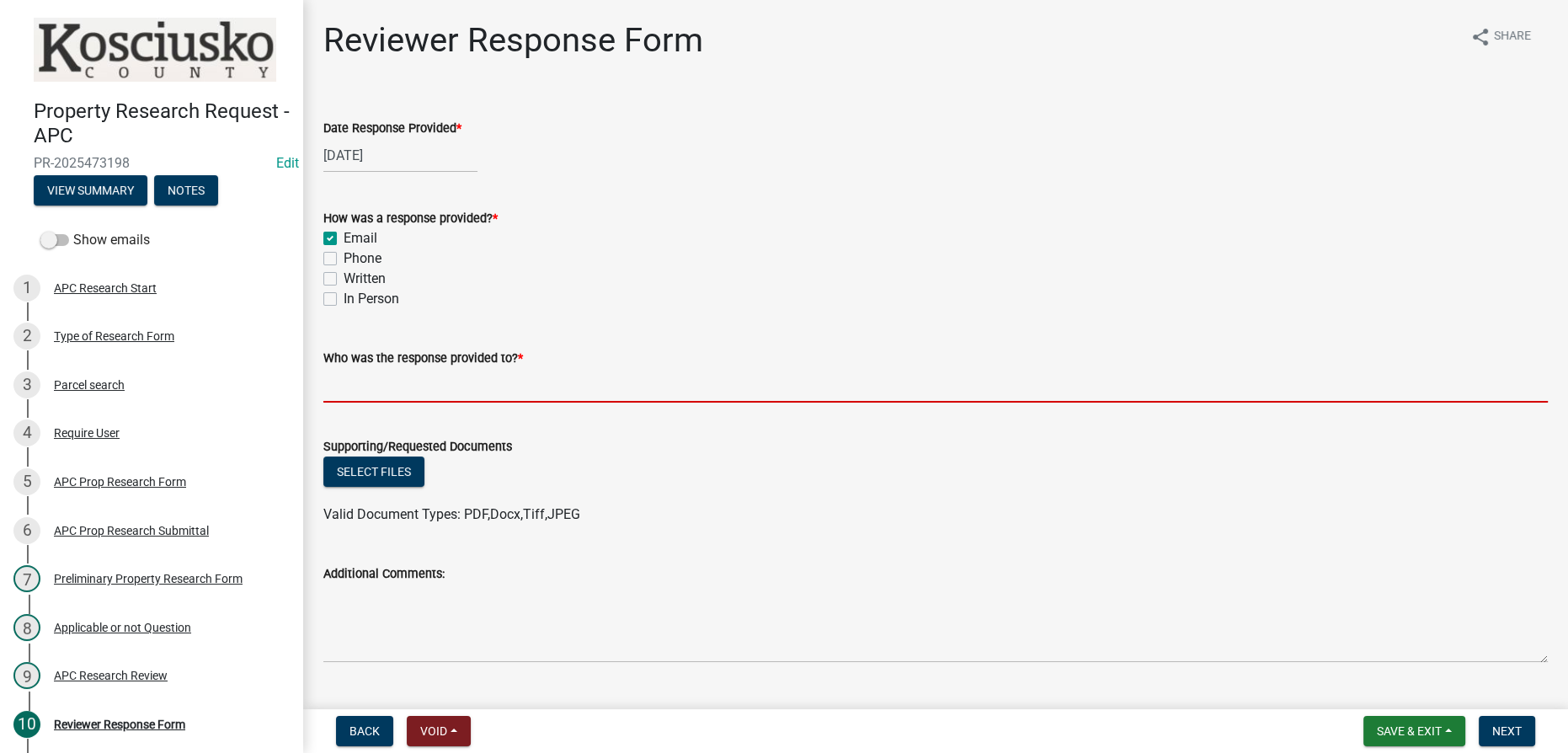
click at [348, 379] on input "Who was the response provided to? *" at bounding box center [935, 385] width 1225 height 34
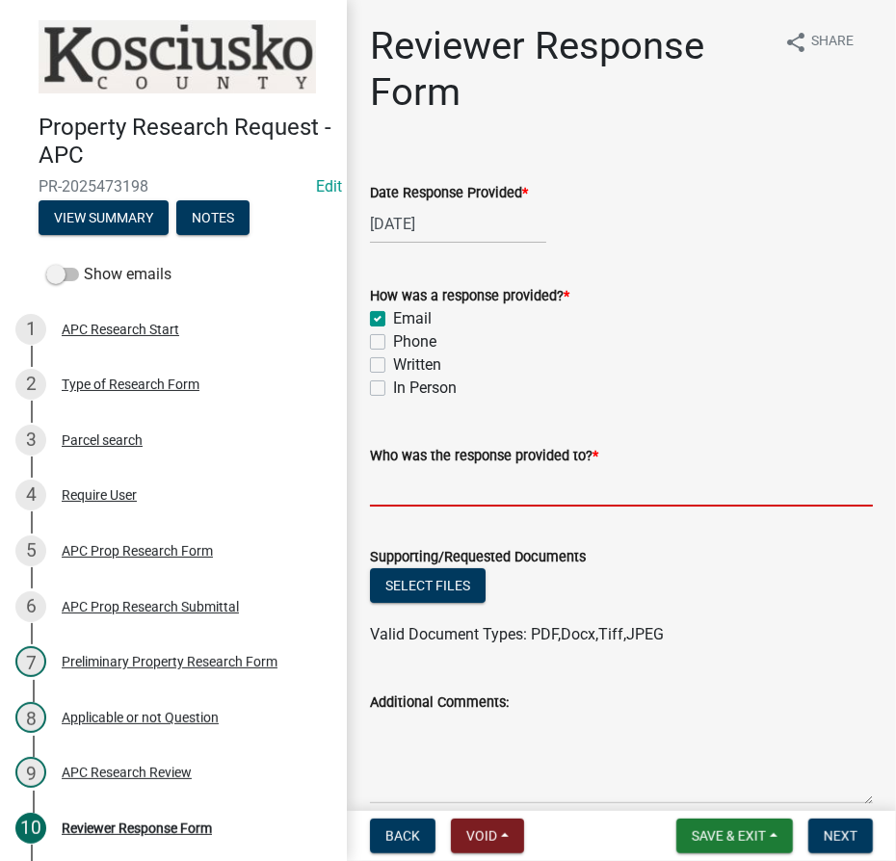
click at [444, 475] on input "Who was the response provided to? *" at bounding box center [621, 486] width 503 height 39
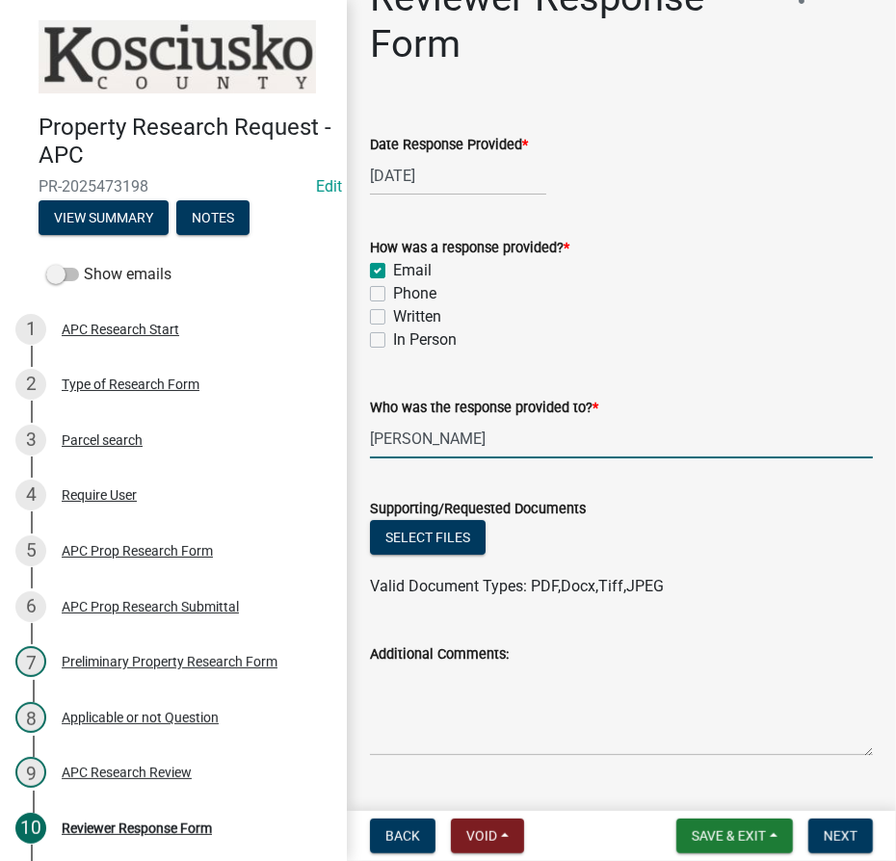
scroll to position [91, 0]
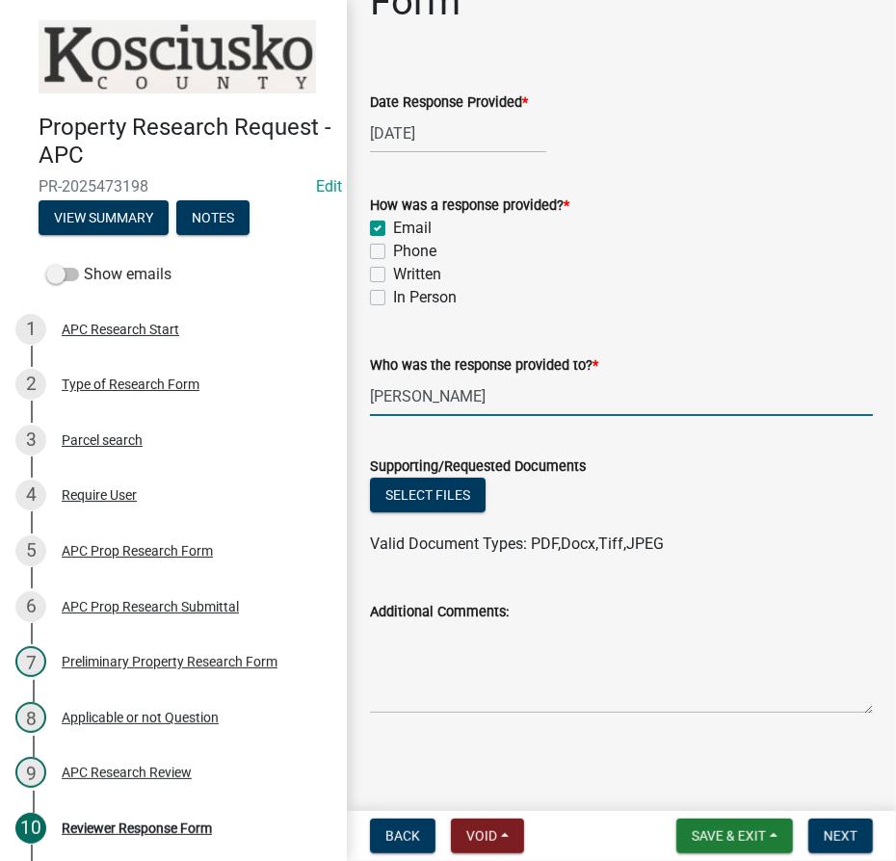
type input "[PERSON_NAME]"
click at [459, 651] on textarea "Additional Comments:" at bounding box center [621, 668] width 503 height 91
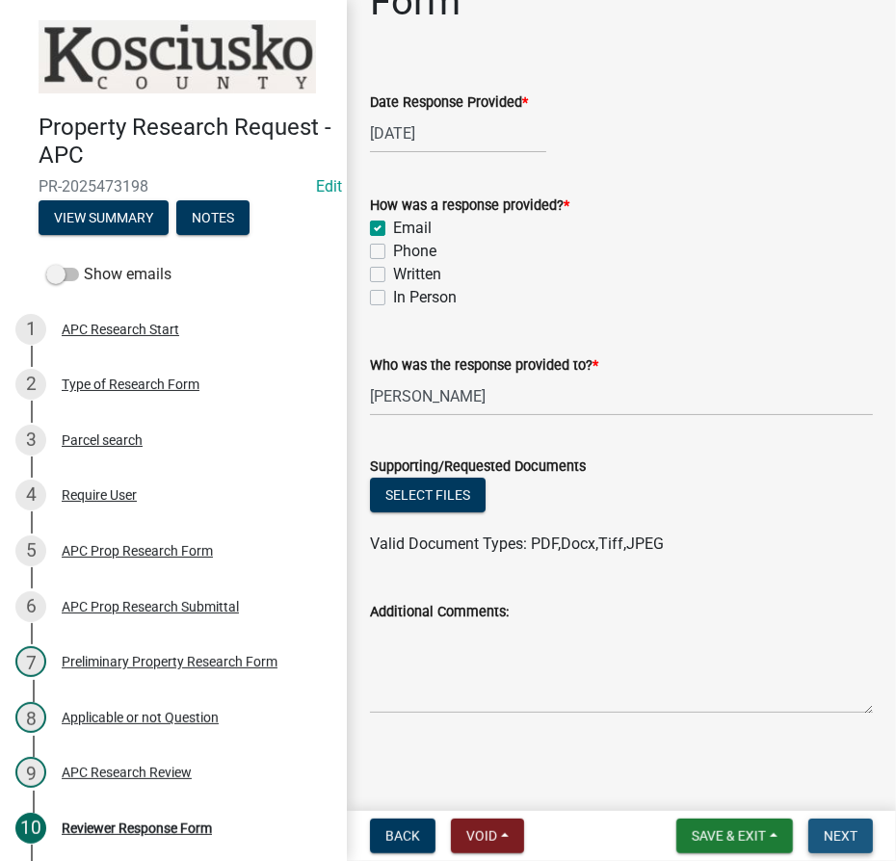
click at [844, 834] on span "Next" at bounding box center [841, 835] width 34 height 15
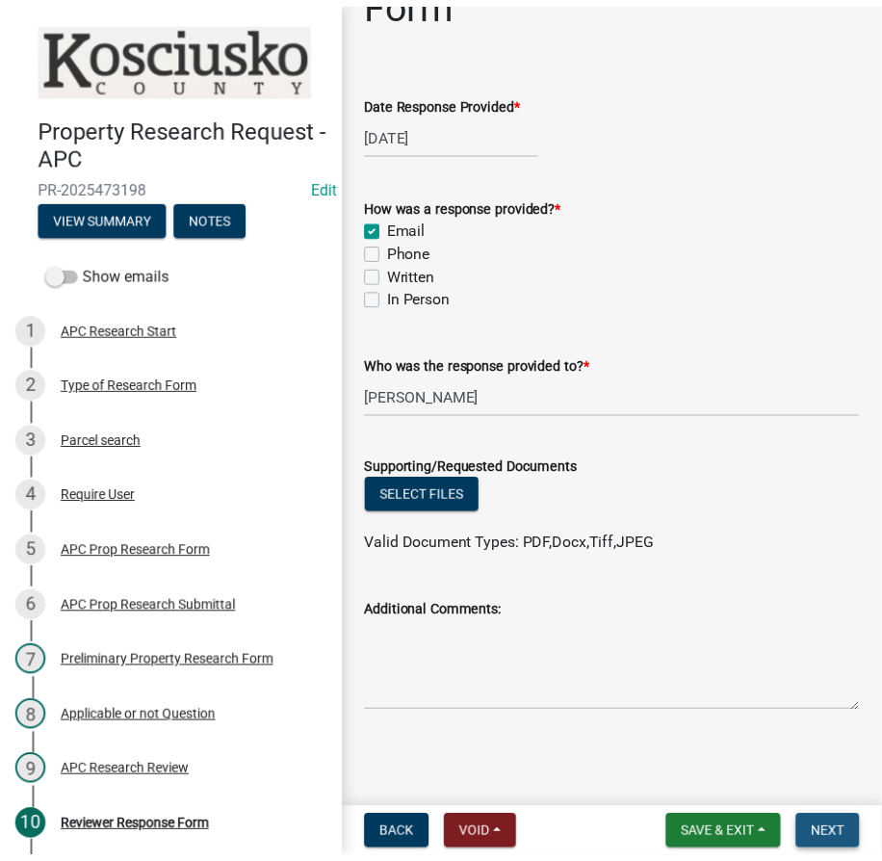
scroll to position [0, 0]
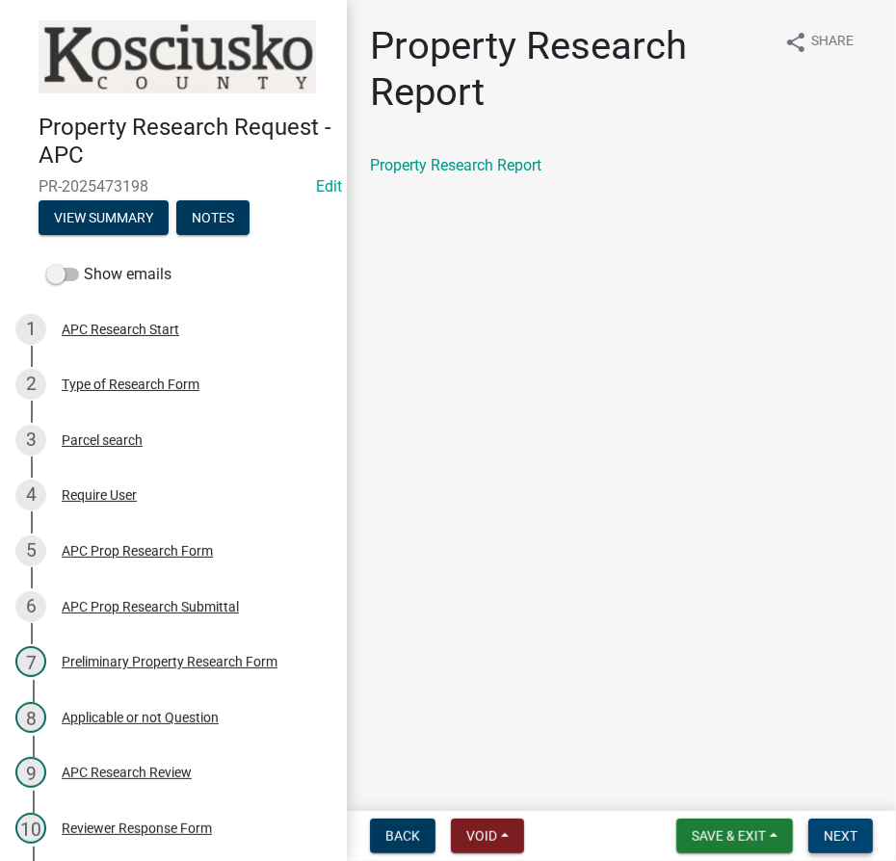
click at [848, 828] on span "Next" at bounding box center [841, 835] width 34 height 15
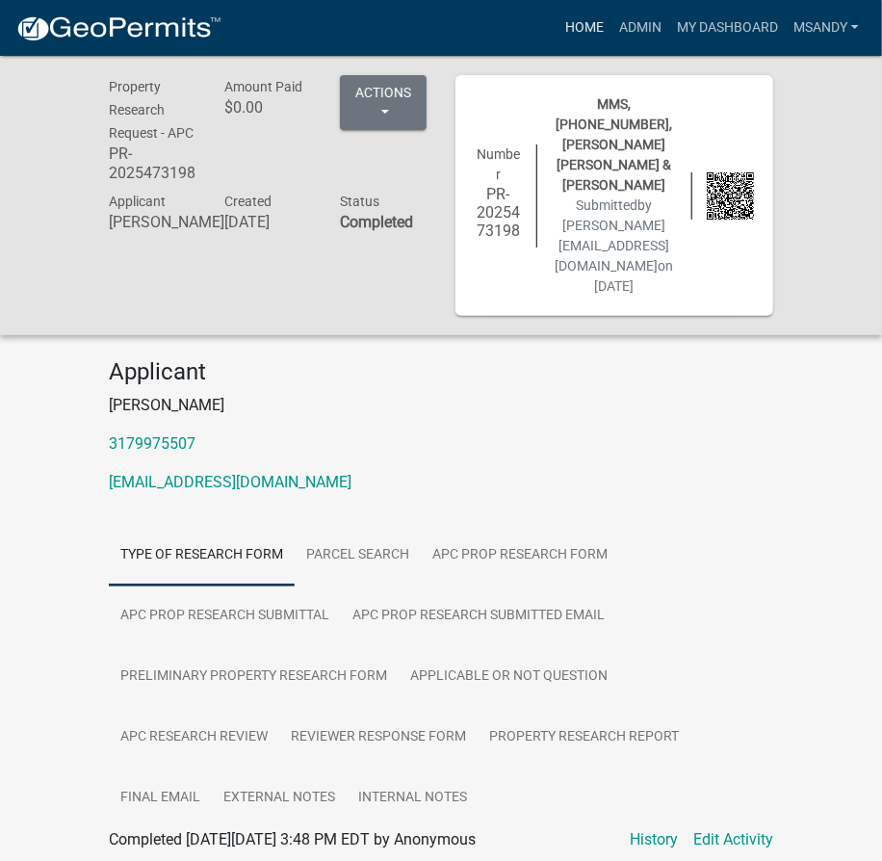
click at [588, 30] on link "Home" at bounding box center [585, 28] width 54 height 37
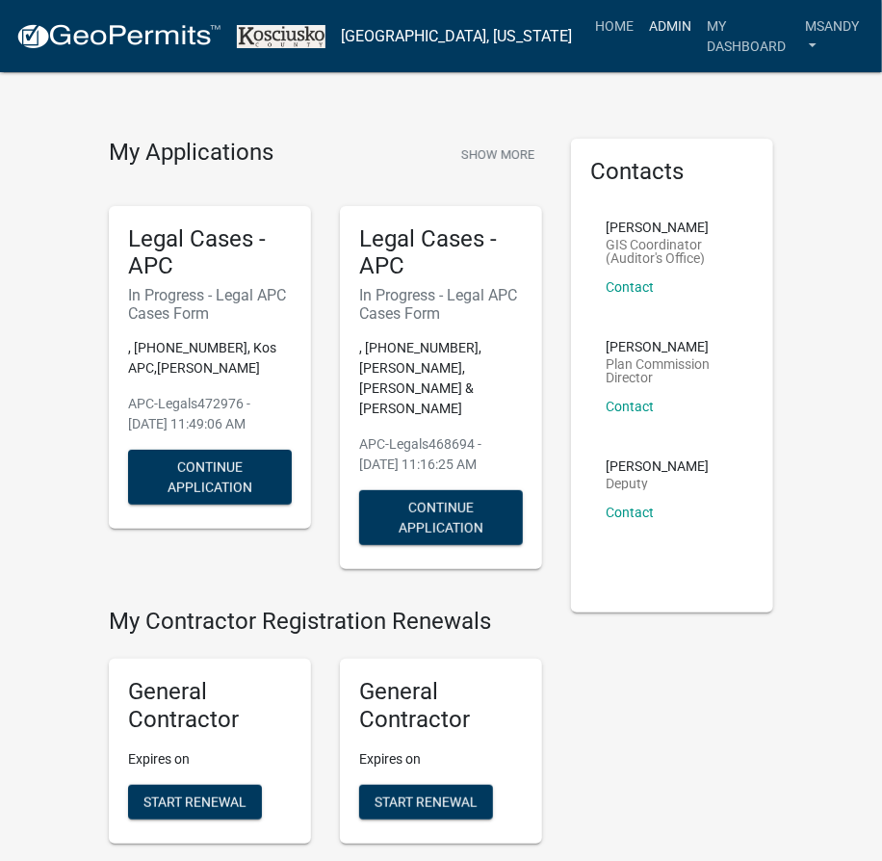
click at [642, 26] on link "Admin" at bounding box center [671, 26] width 58 height 37
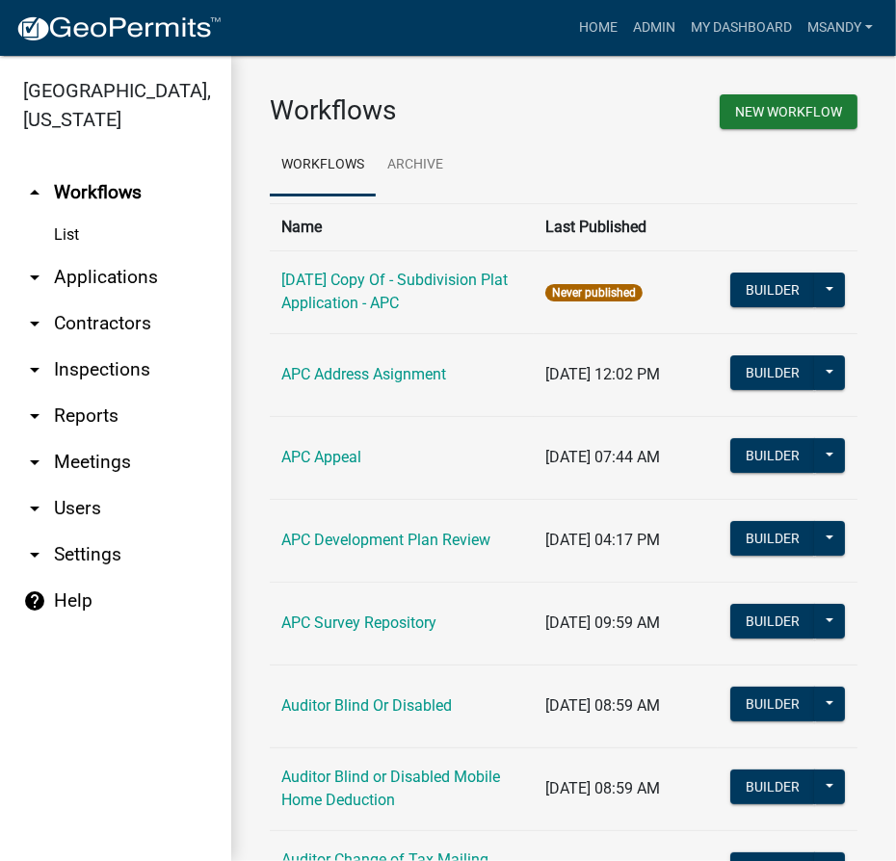
click at [89, 279] on link "arrow_drop_down Applications" at bounding box center [115, 277] width 231 height 46
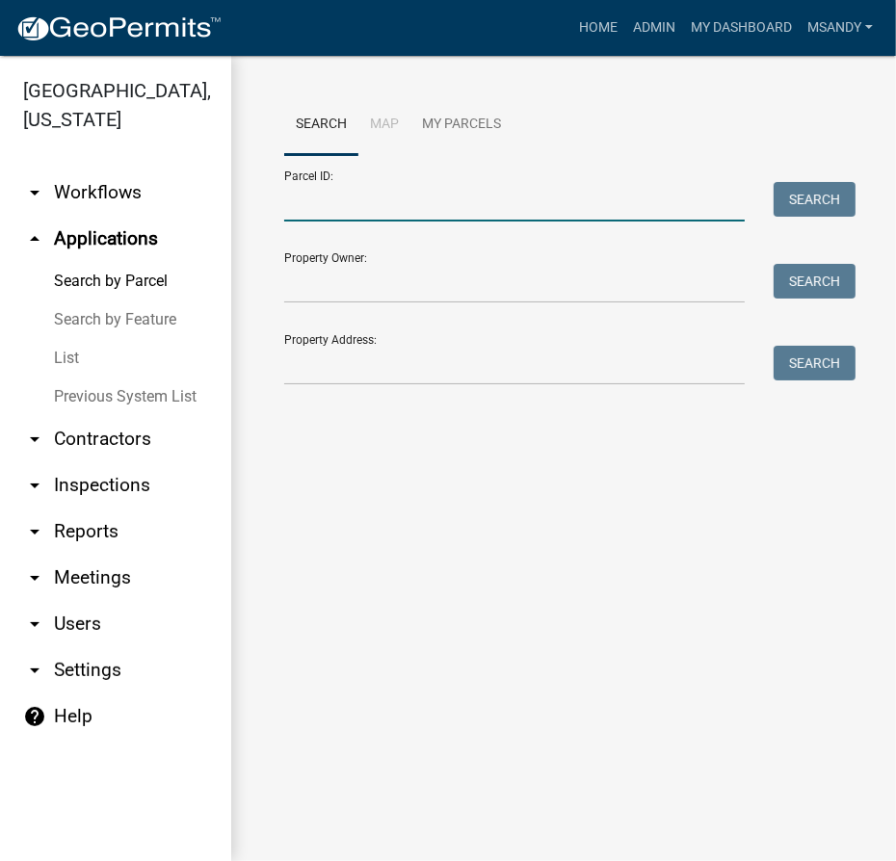
drag, startPoint x: 363, startPoint y: 207, endPoint x: 355, endPoint y: 199, distance: 10.9
click at [363, 207] on input "Parcel ID:" at bounding box center [514, 201] width 460 height 39
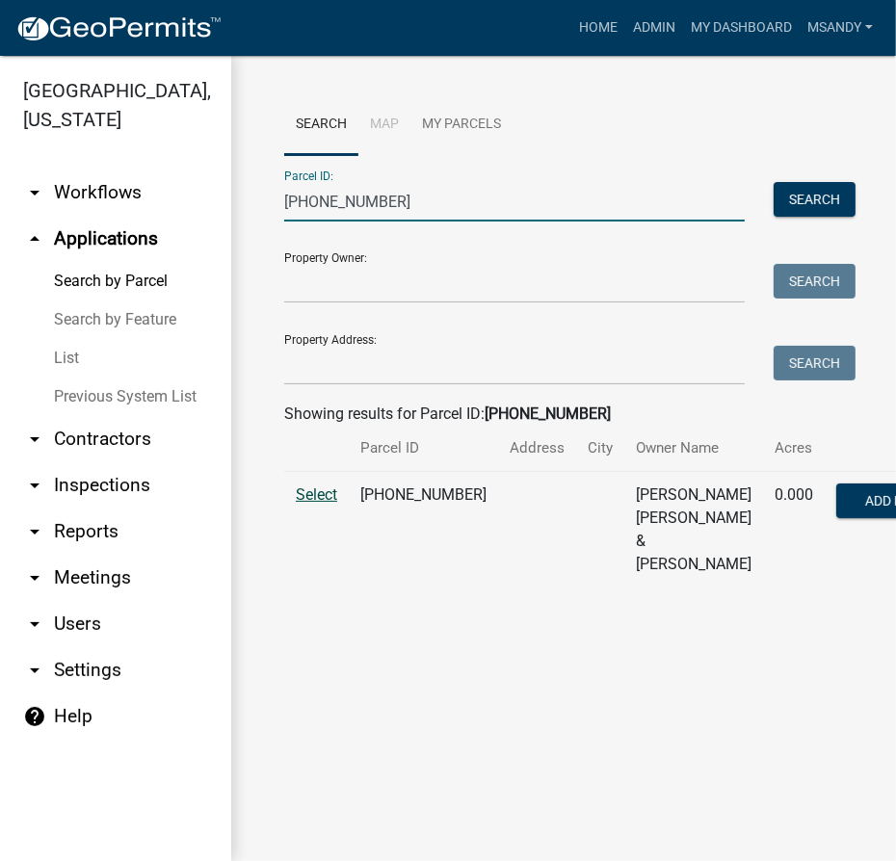
click at [328, 504] on span "Select" at bounding box center [316, 494] width 41 height 18
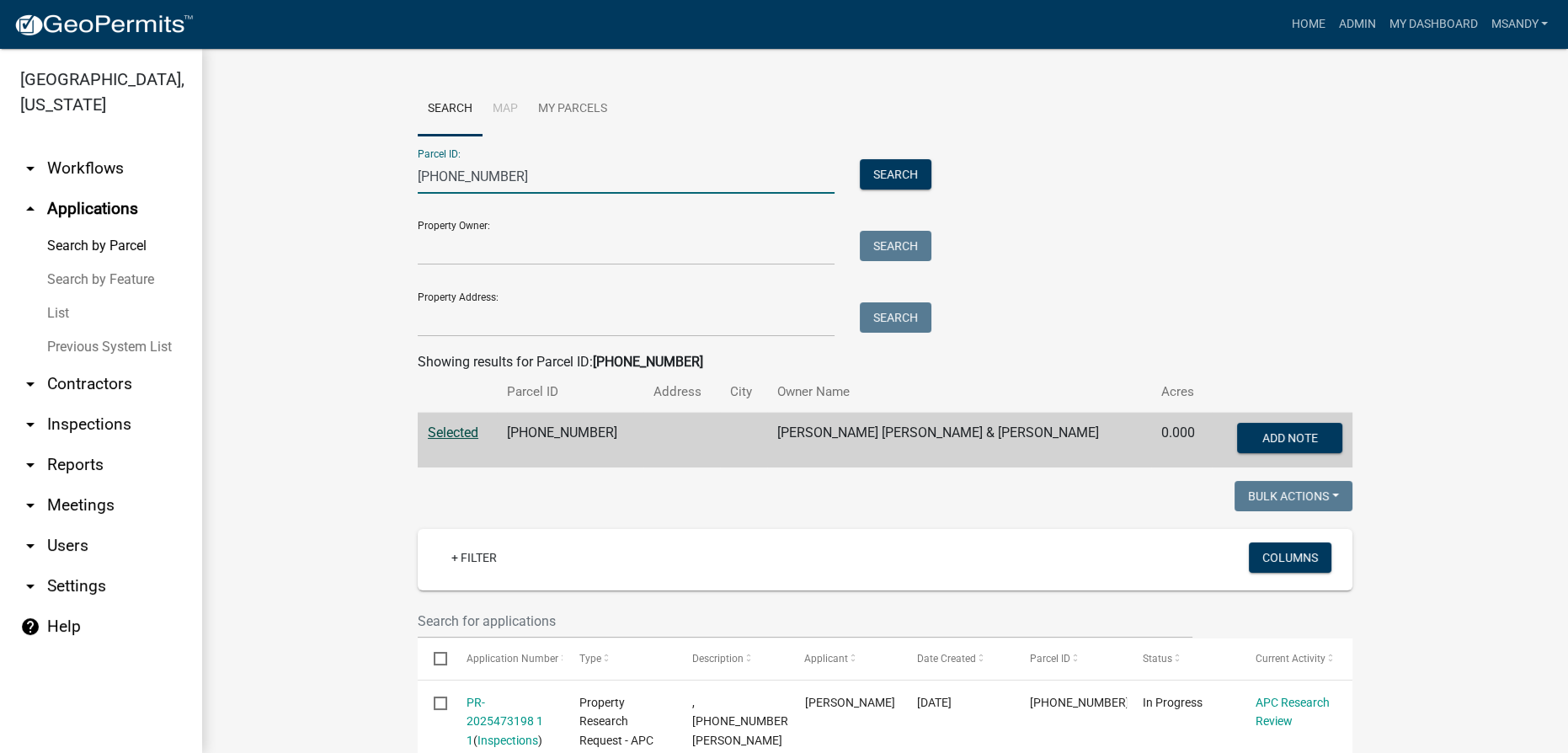
click at [499, 177] on input "[PHONE_NUMBER]" at bounding box center [626, 176] width 417 height 34
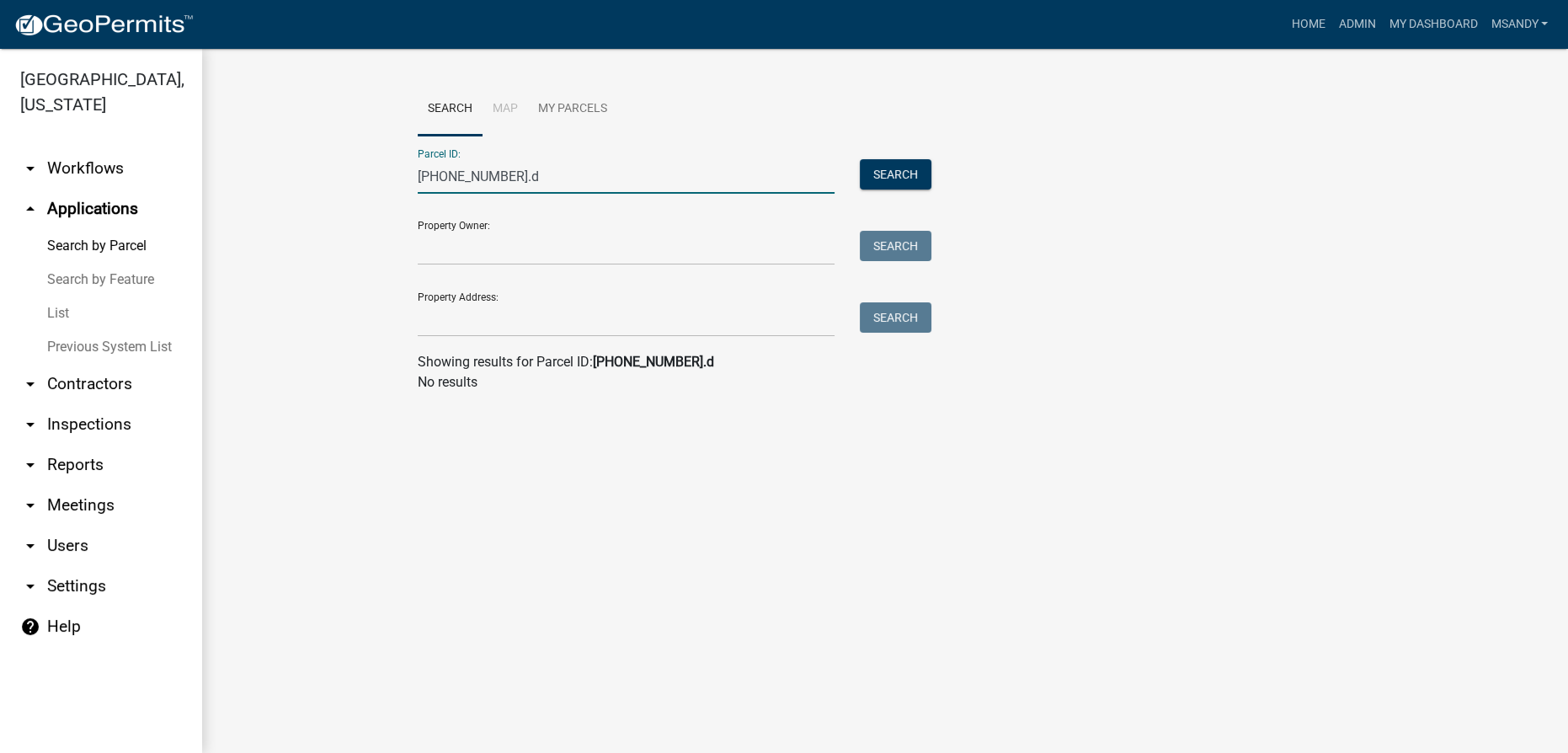
click at [426, 174] on input "007-038-002.d" at bounding box center [626, 176] width 417 height 34
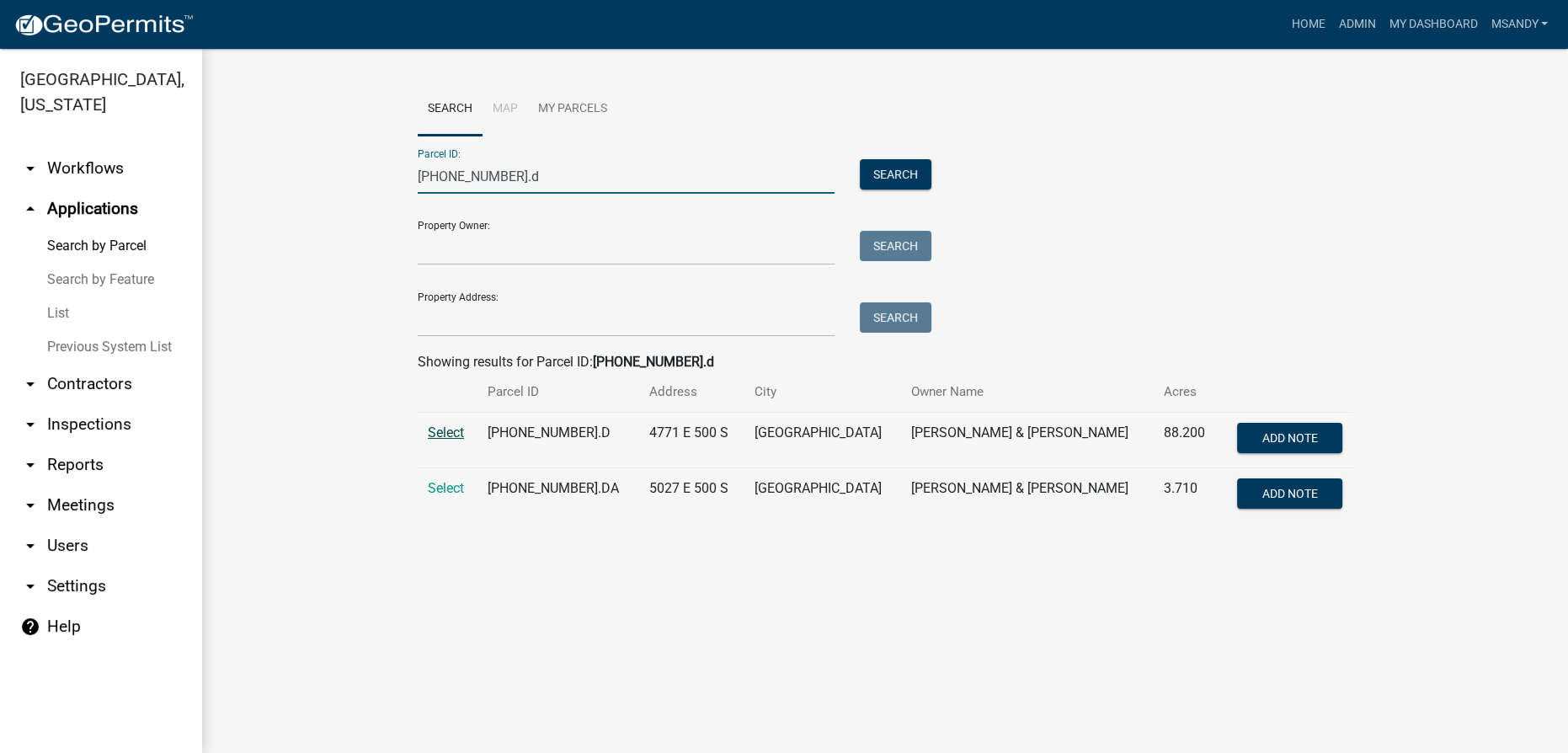
type input "017-038-002.d"
click at [453, 441] on span "Select" at bounding box center [445, 432] width 36 height 16
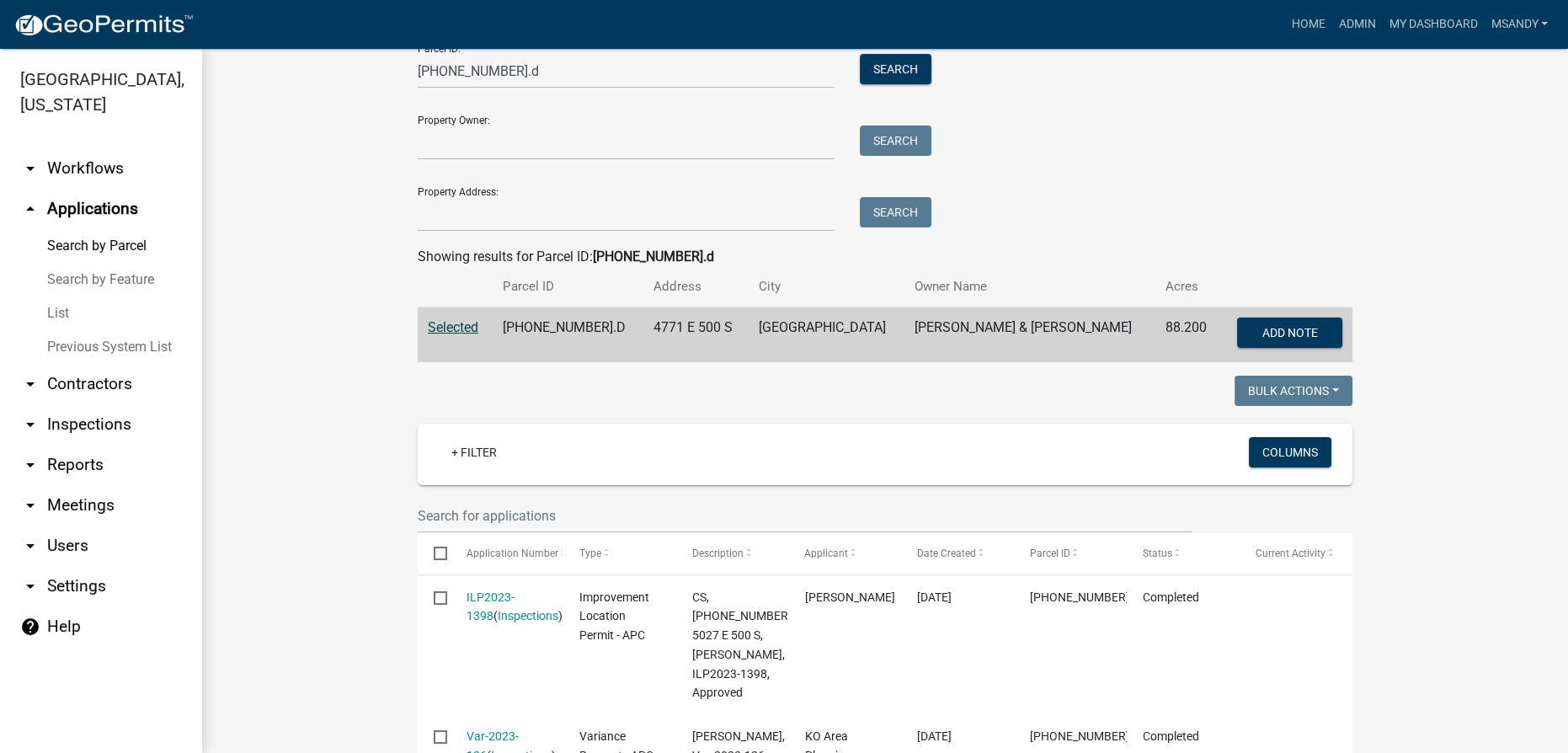
scroll to position [306, 0]
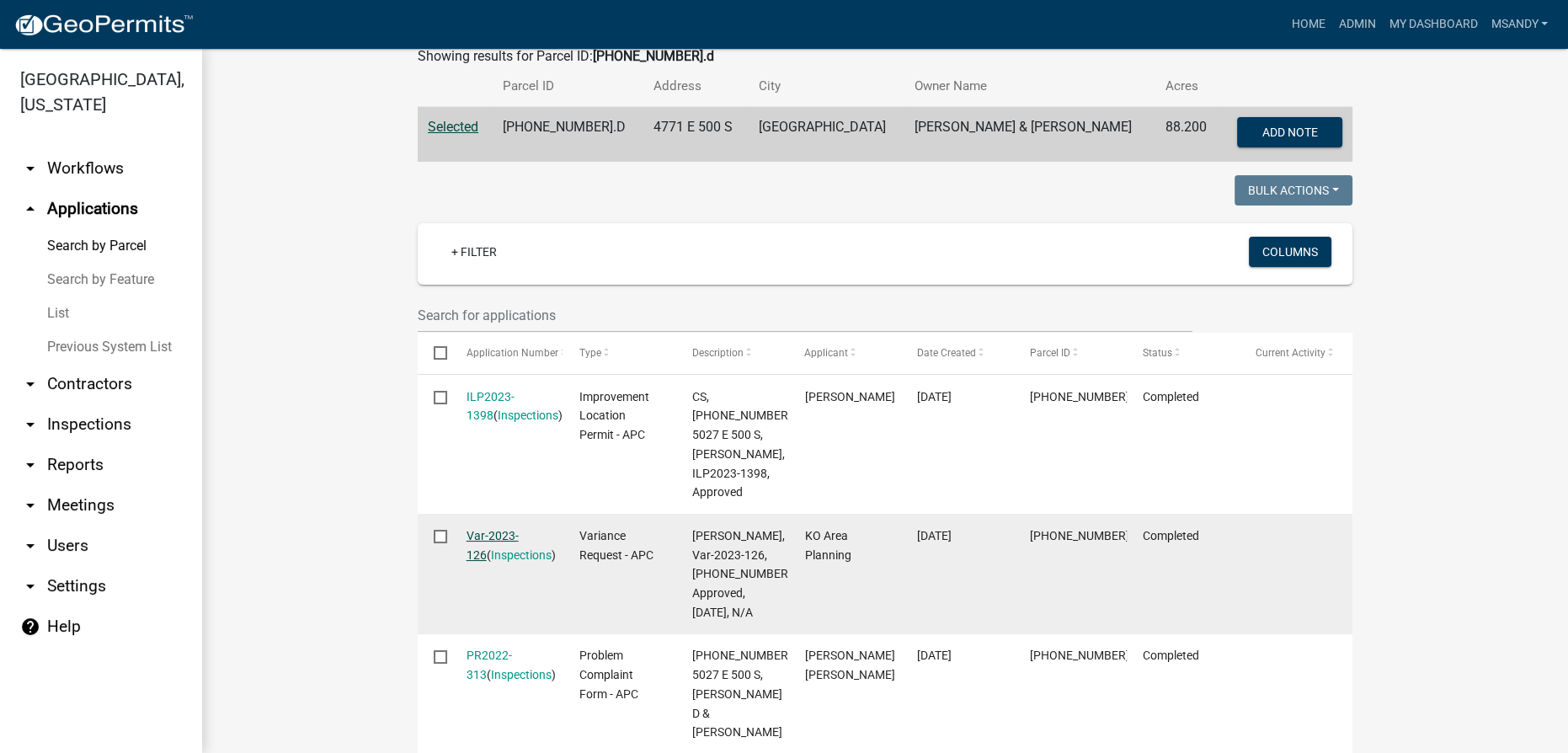
click at [496, 529] on link "Var-2023-126" at bounding box center [493, 546] width 52 height 33
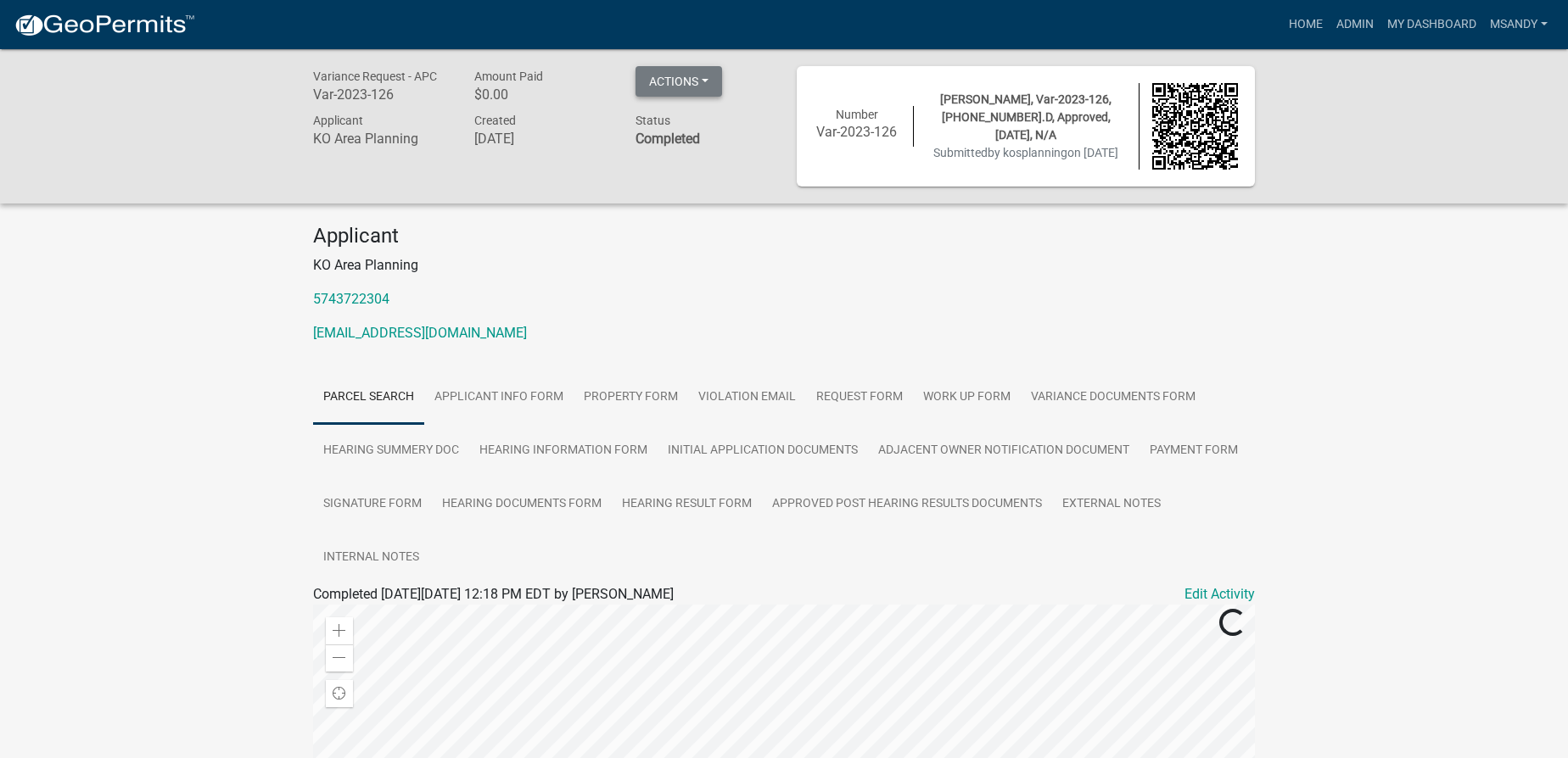
click at [679, 85] on button "Actions" at bounding box center [678, 81] width 86 height 31
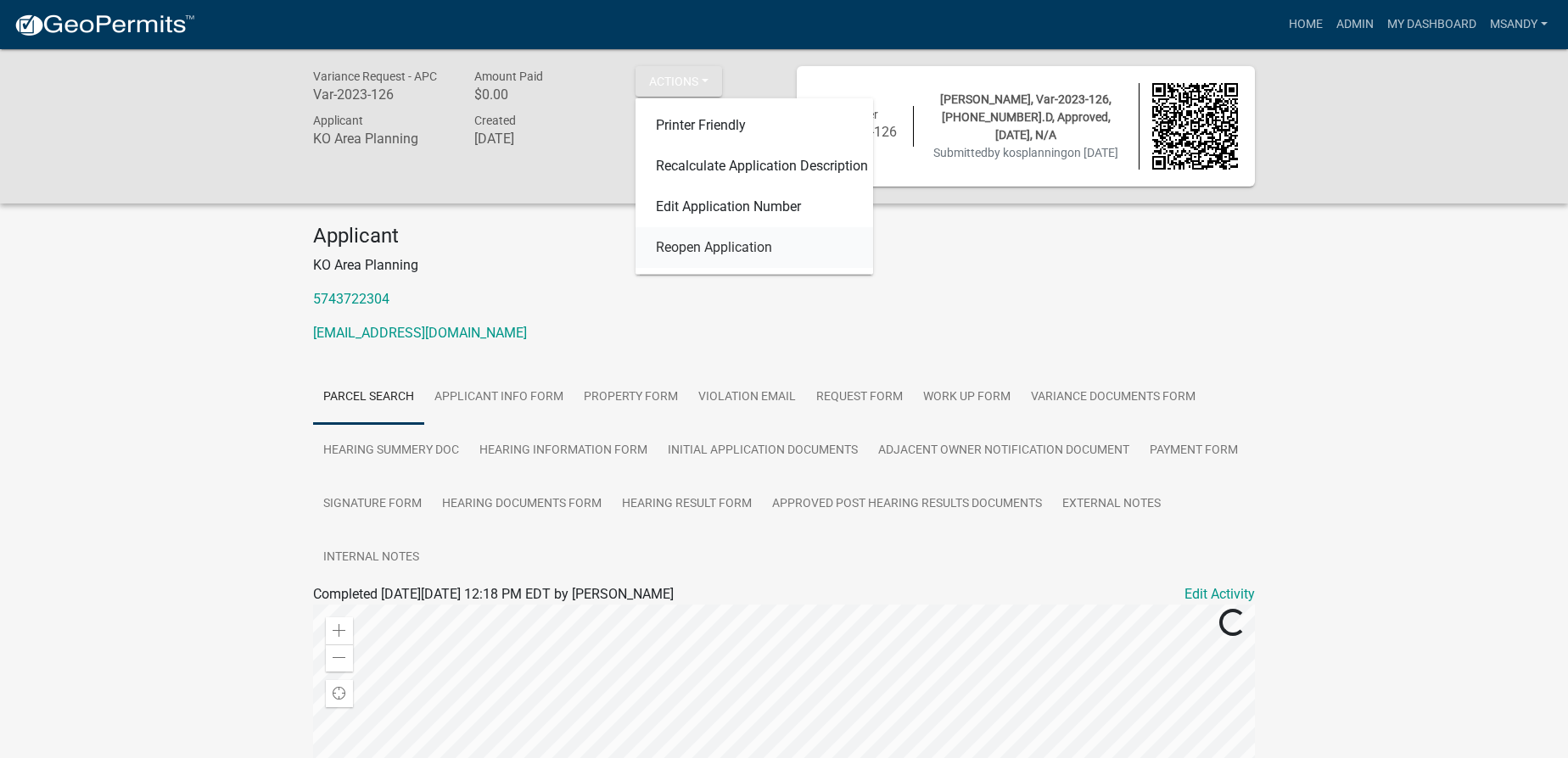
click at [667, 250] on link "Reopen Application" at bounding box center [754, 247] width 238 height 40
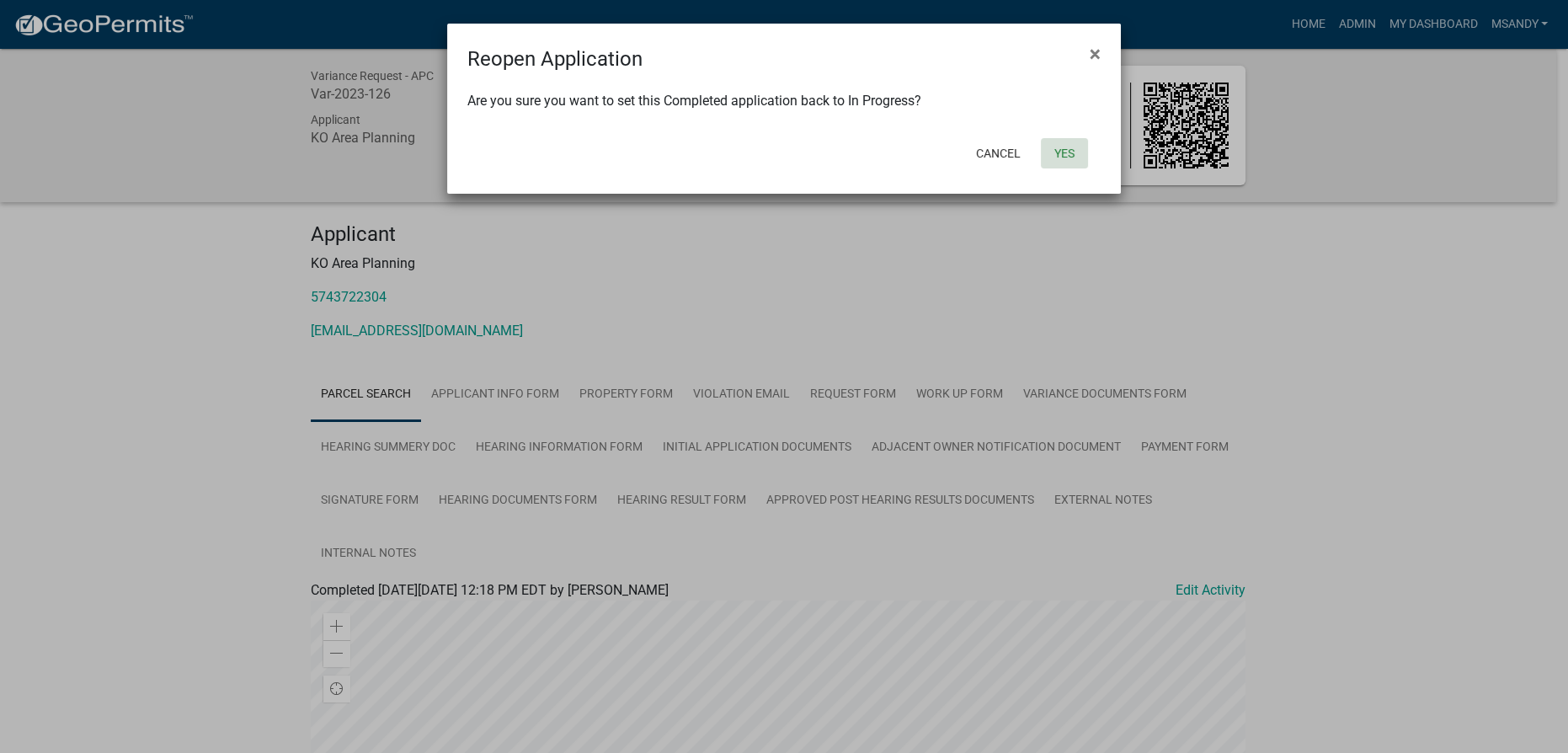
click at [782, 147] on button "Yes" at bounding box center [1065, 153] width 47 height 31
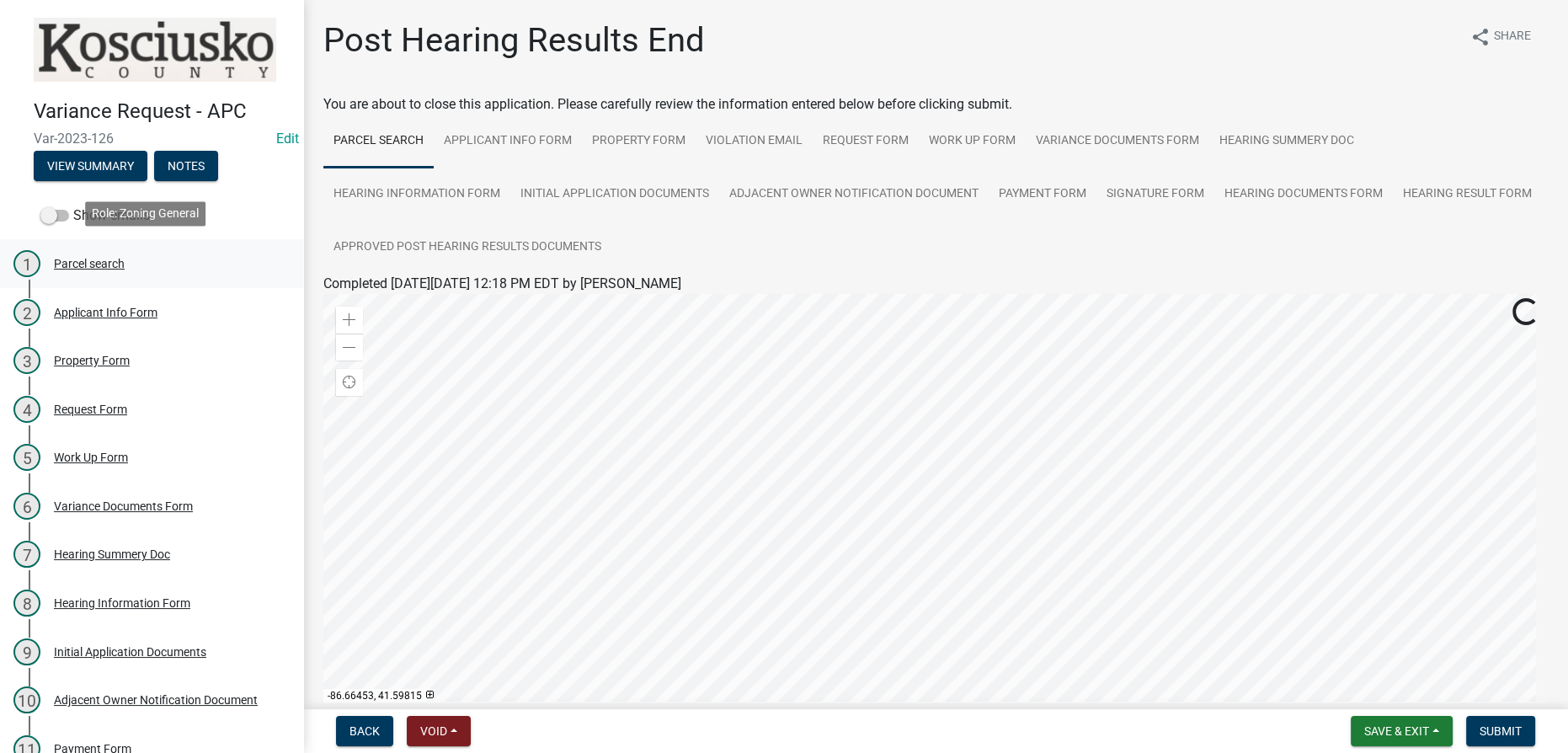
click at [95, 258] on div "Parcel search" at bounding box center [89, 263] width 71 height 11
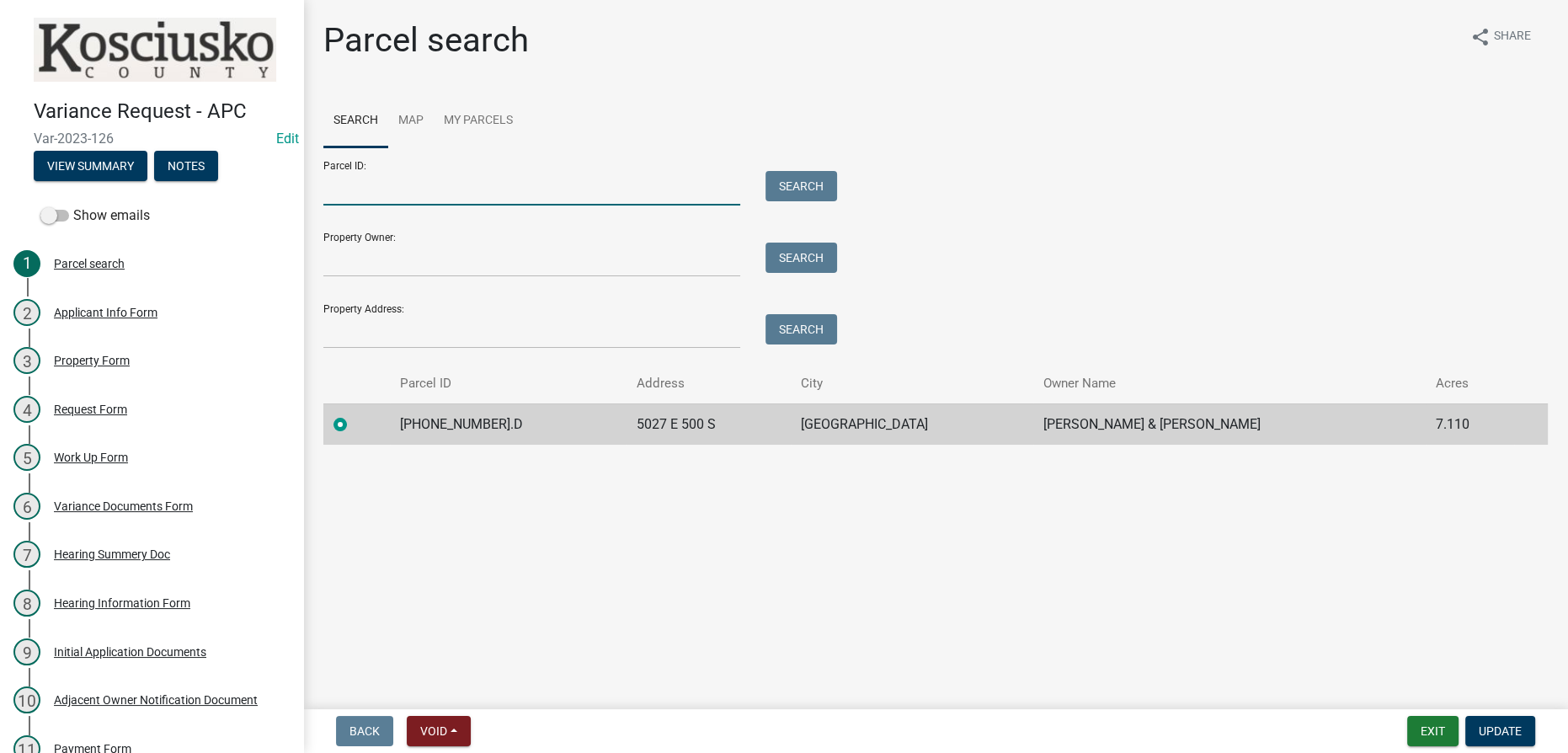
click at [410, 179] on input "Parcel ID:" at bounding box center [531, 188] width 417 height 34
type input "017-038-002.da"
click at [782, 191] on button "Search" at bounding box center [801, 186] width 72 height 31
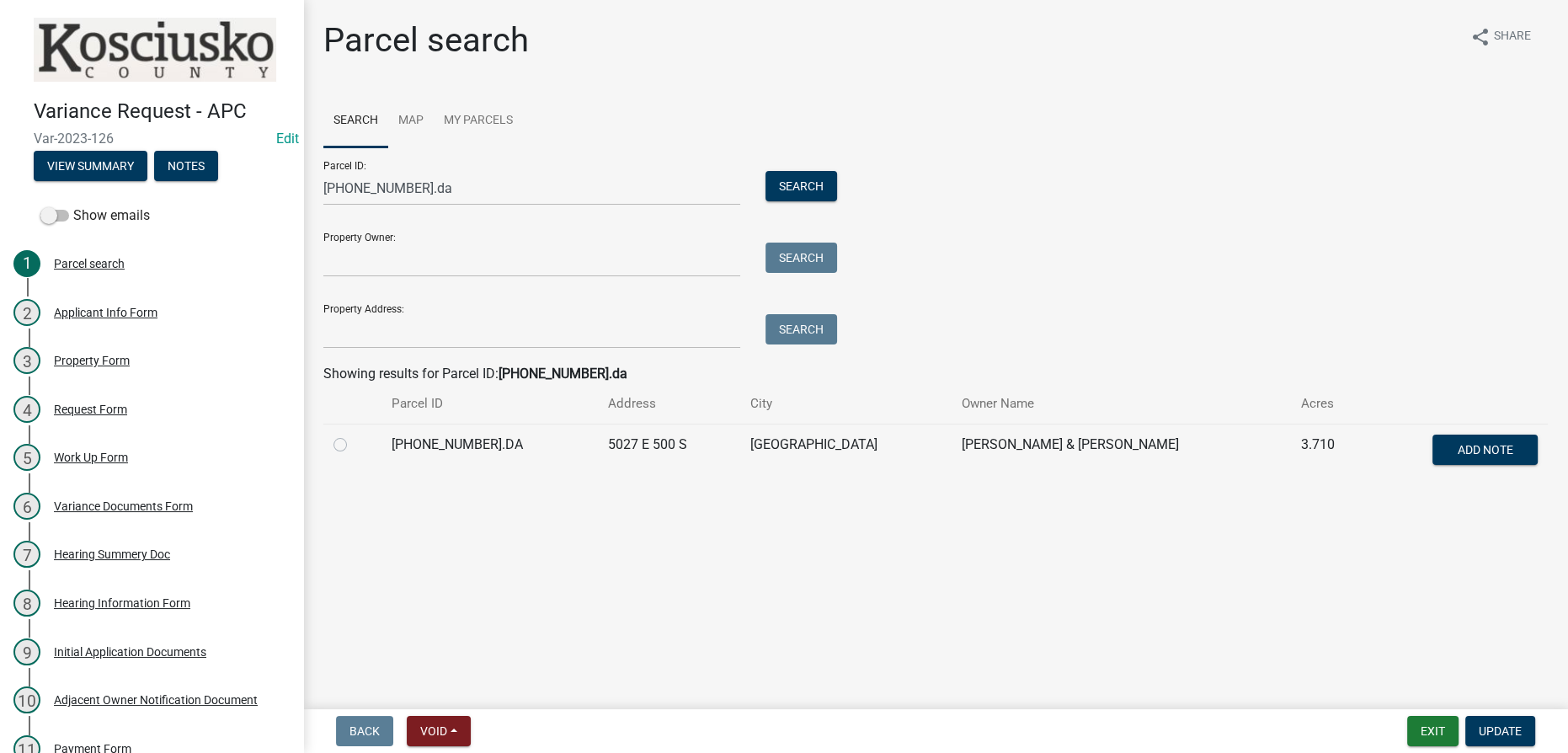
click at [354, 435] on label at bounding box center [354, 435] width 0 height 0
click at [354, 446] on input "radio" at bounding box center [359, 440] width 11 height 11
radio input "true"
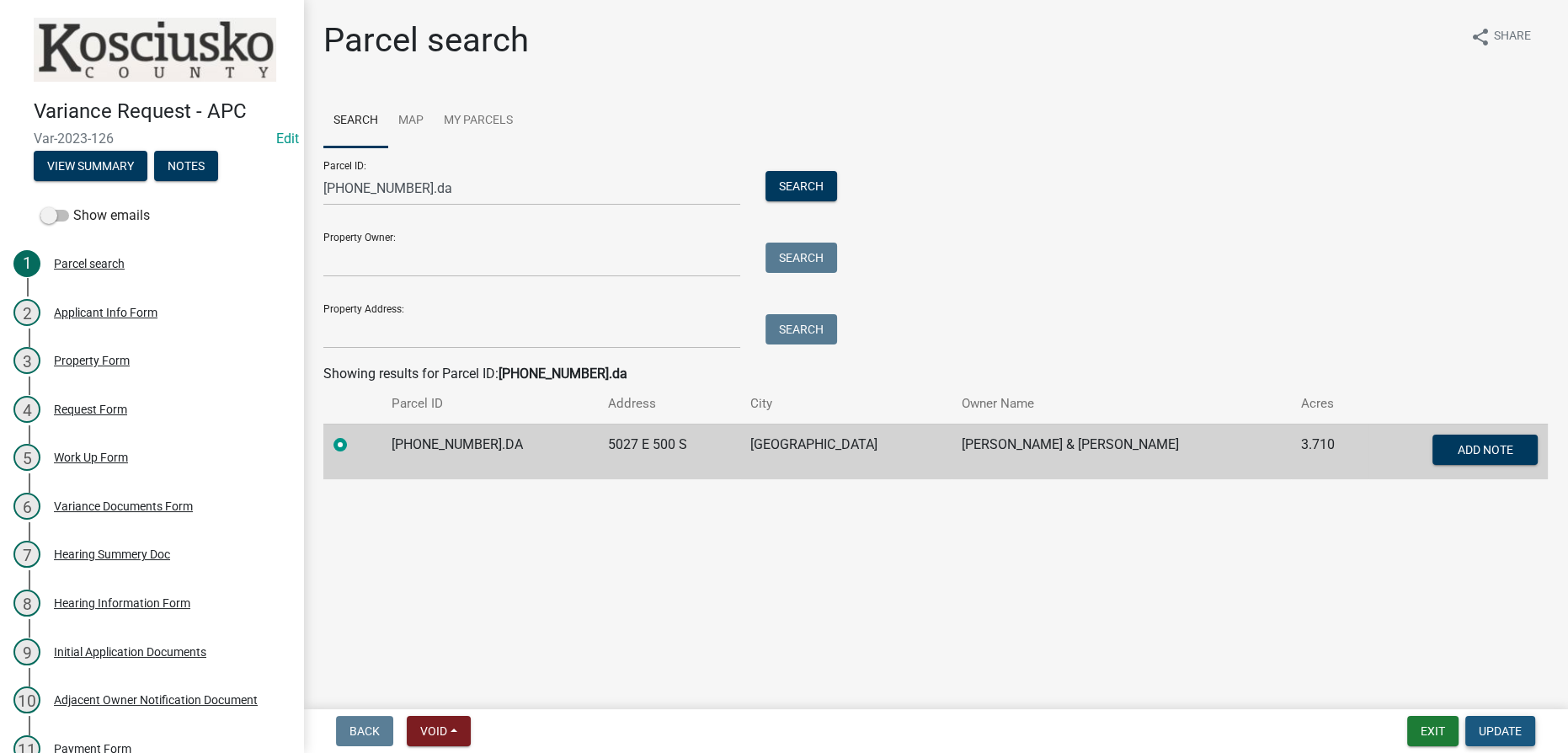
click at [782, 730] on span "Update" at bounding box center [1499, 730] width 43 height 13
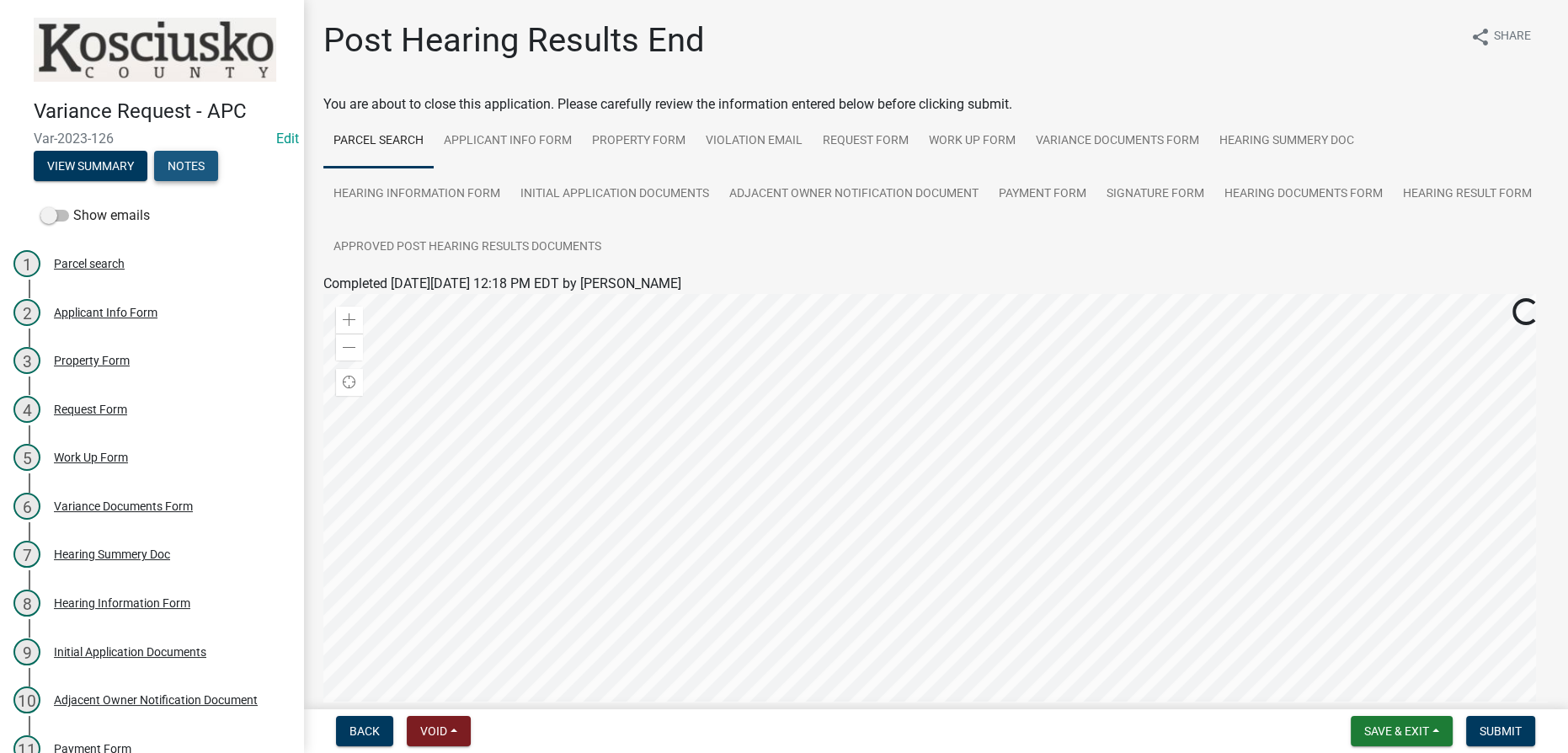
click at [176, 161] on button "Notes" at bounding box center [185, 165] width 64 height 31
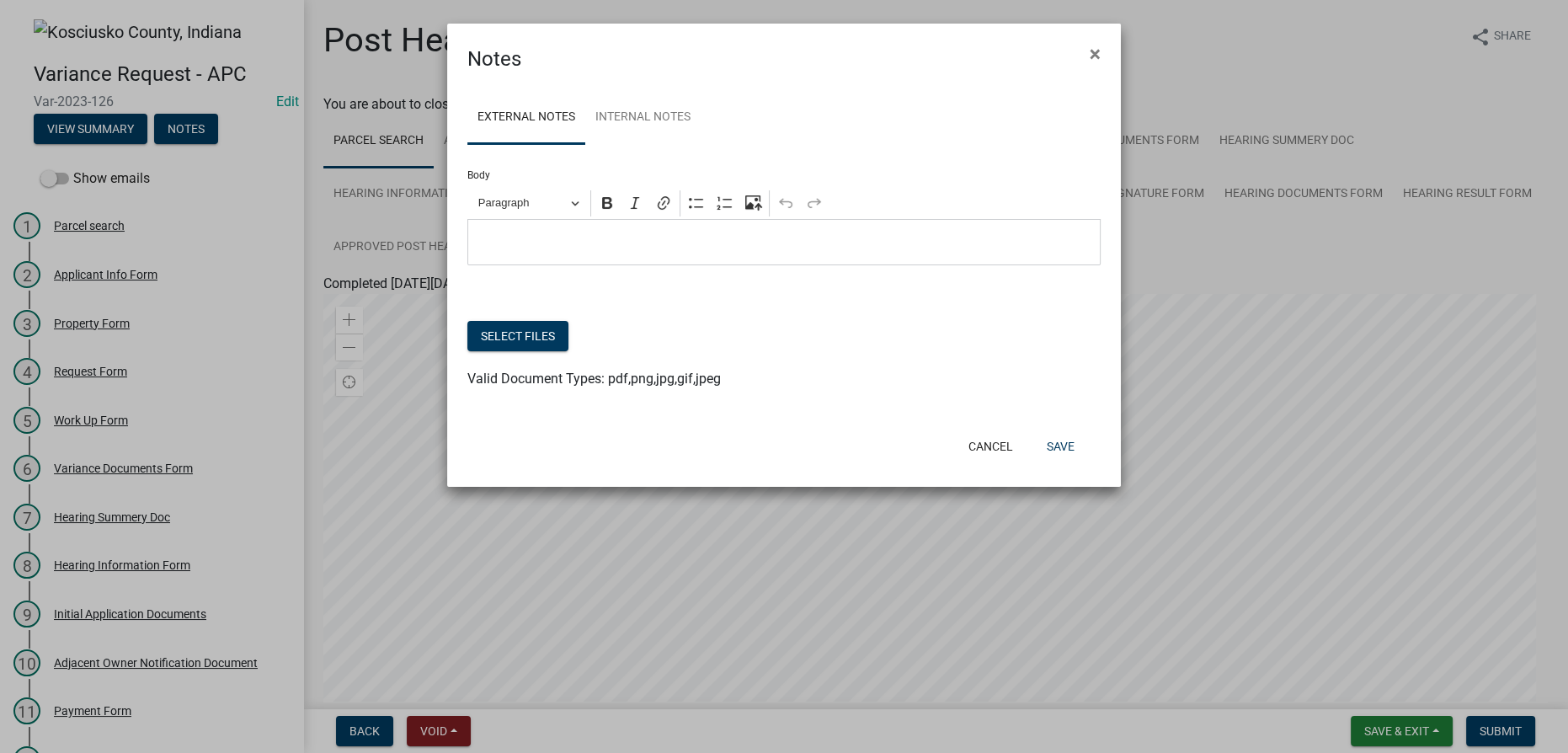
click at [521, 238] on p "Editor editing area: main. Press Alt+0 for help." at bounding box center [784, 242] width 615 height 20
click at [782, 436] on button "Save" at bounding box center [1060, 446] width 55 height 31
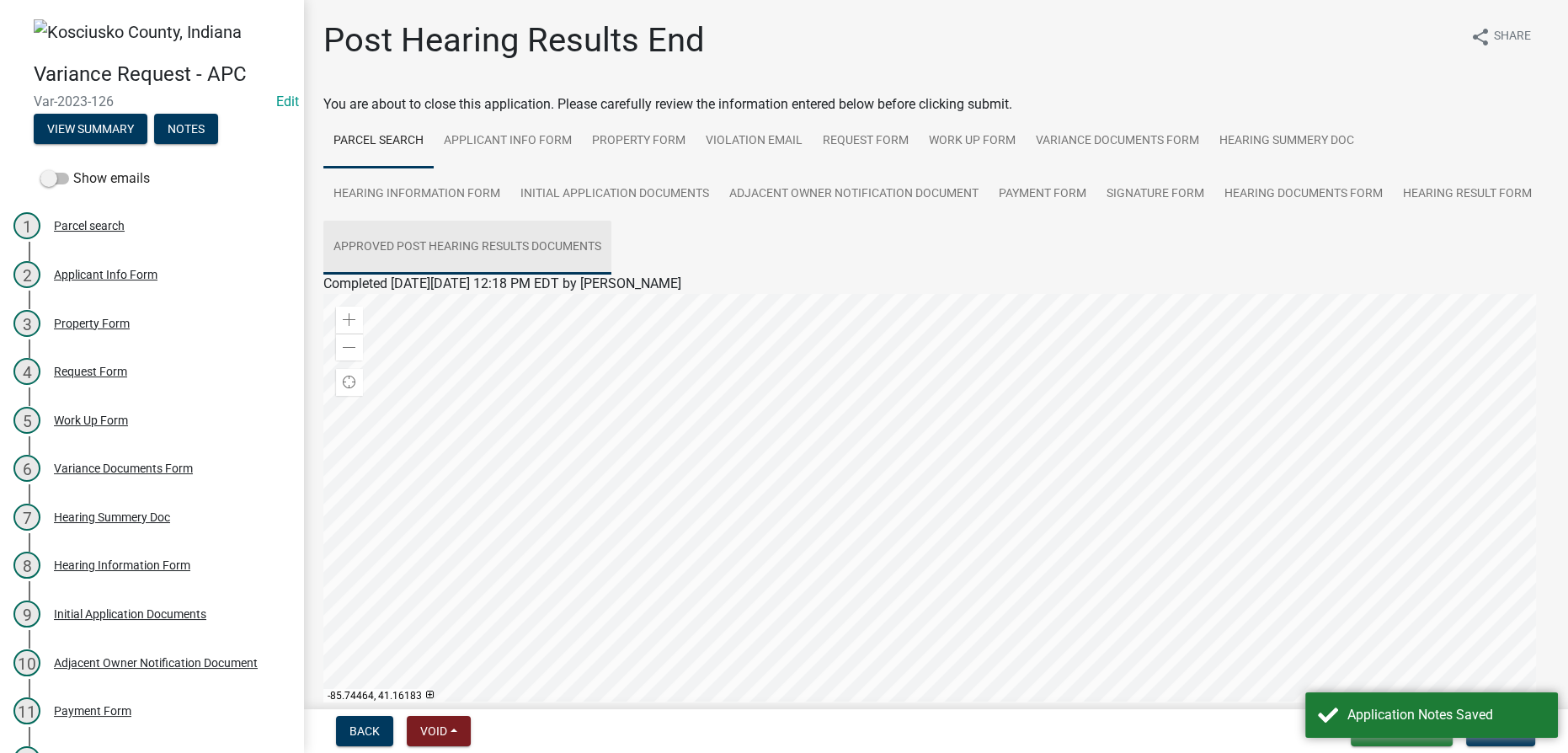
click at [611, 246] on link "Approved Post Hearing Results Documents" at bounding box center [467, 248] width 288 height 54
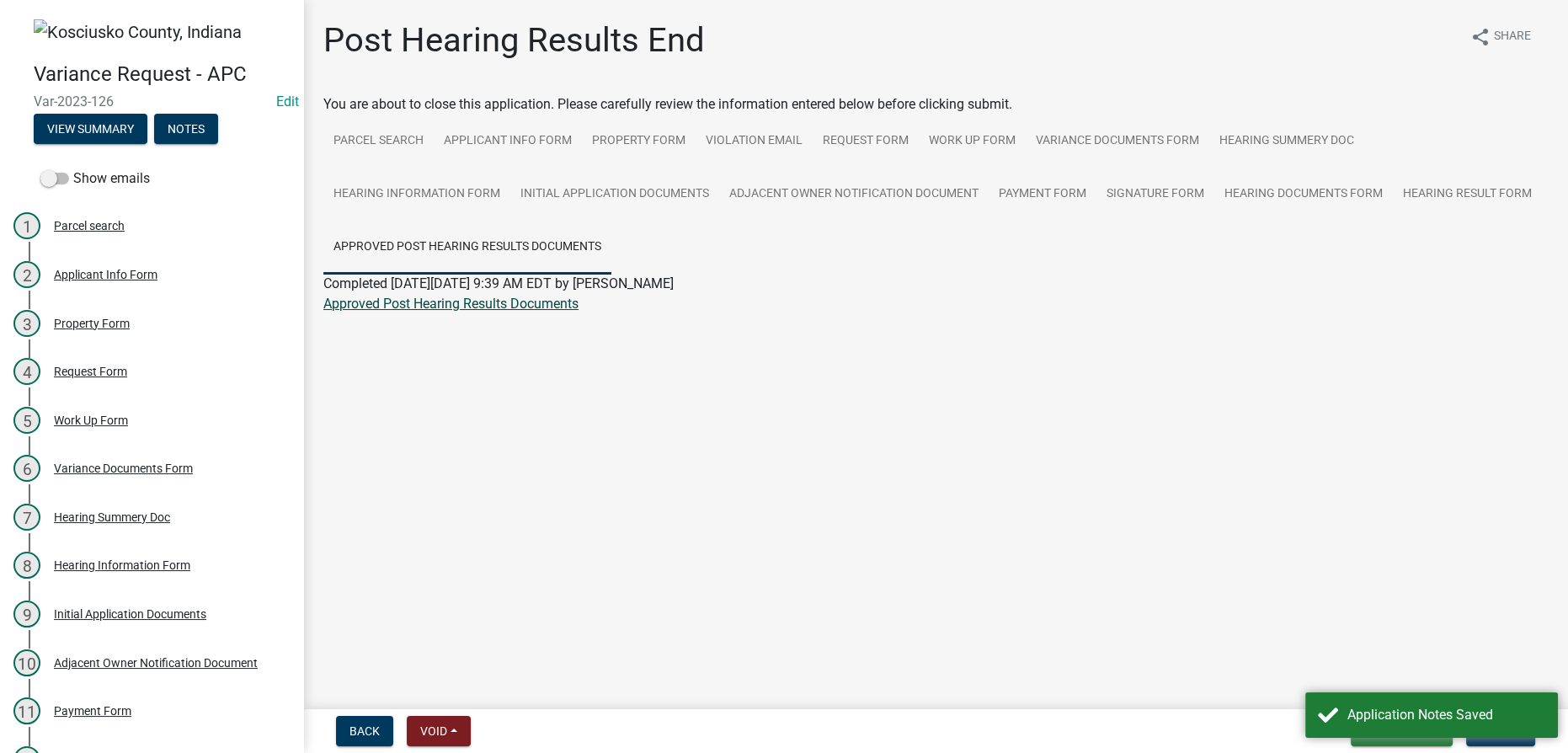
click at [485, 303] on link "Approved Post Hearing Results Documents" at bounding box center [451, 303] width 255 height 16
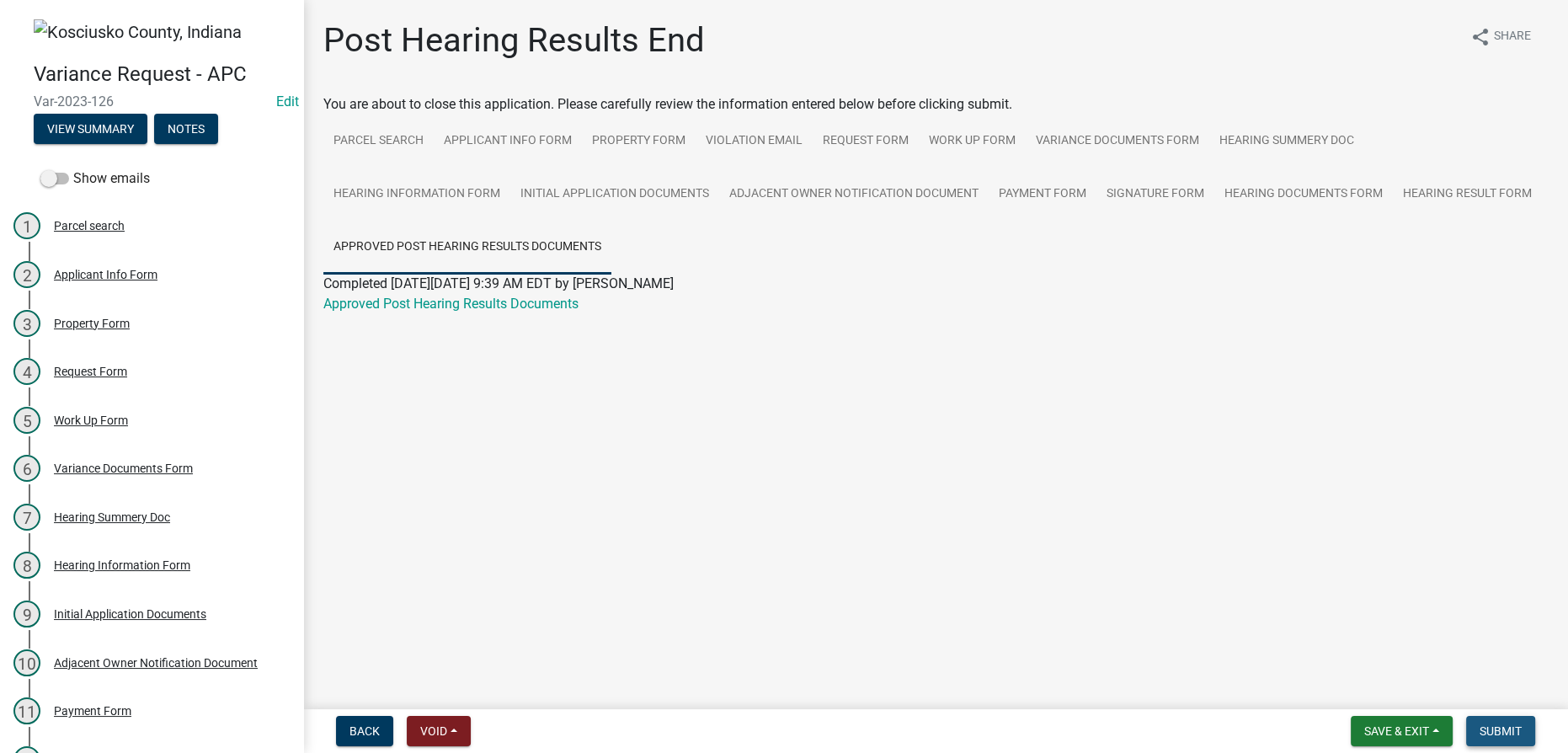
click at [782, 726] on span "Submit" at bounding box center [1500, 730] width 42 height 13
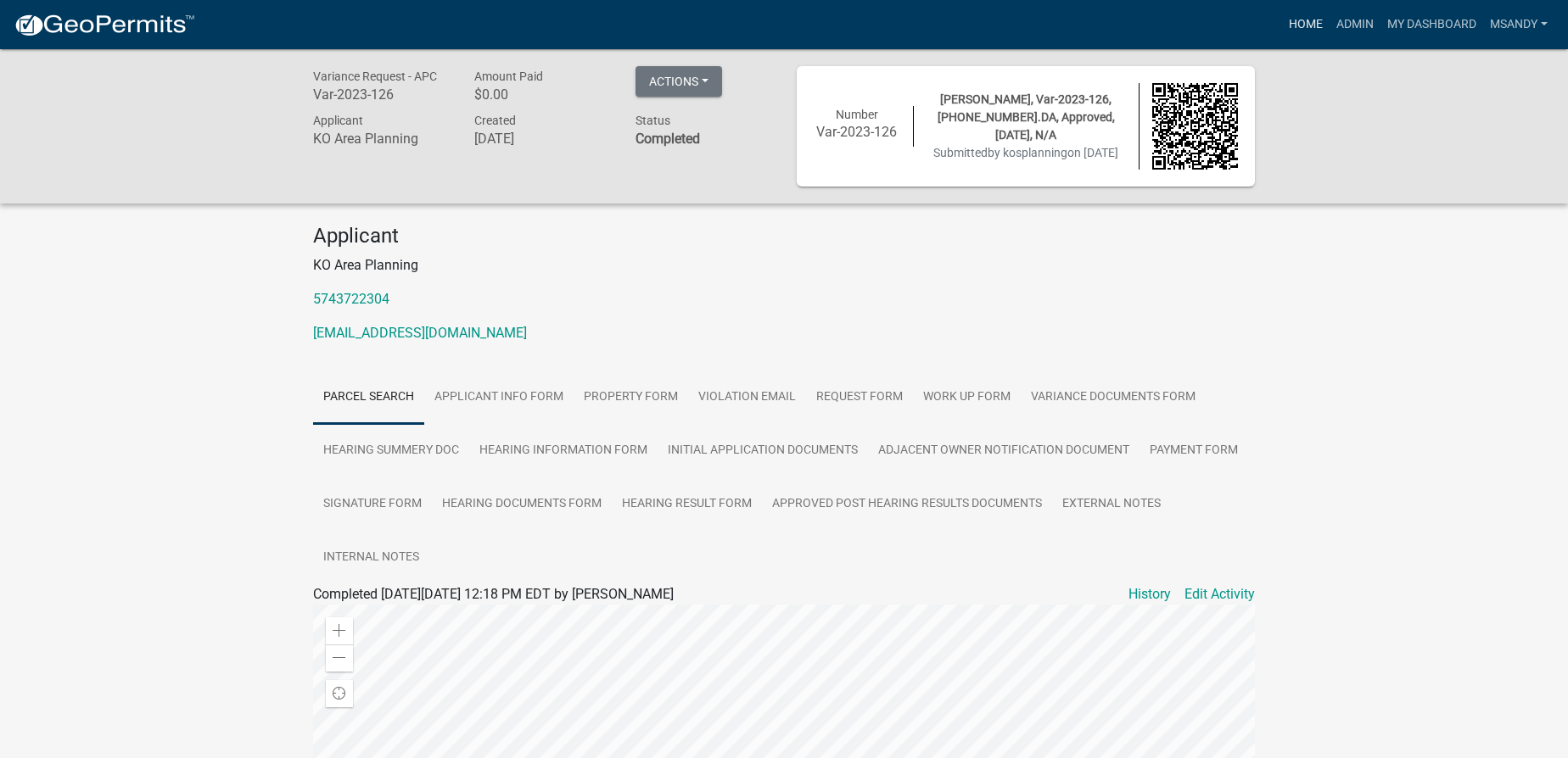
click at [788, 29] on link "Home" at bounding box center [1305, 25] width 48 height 33
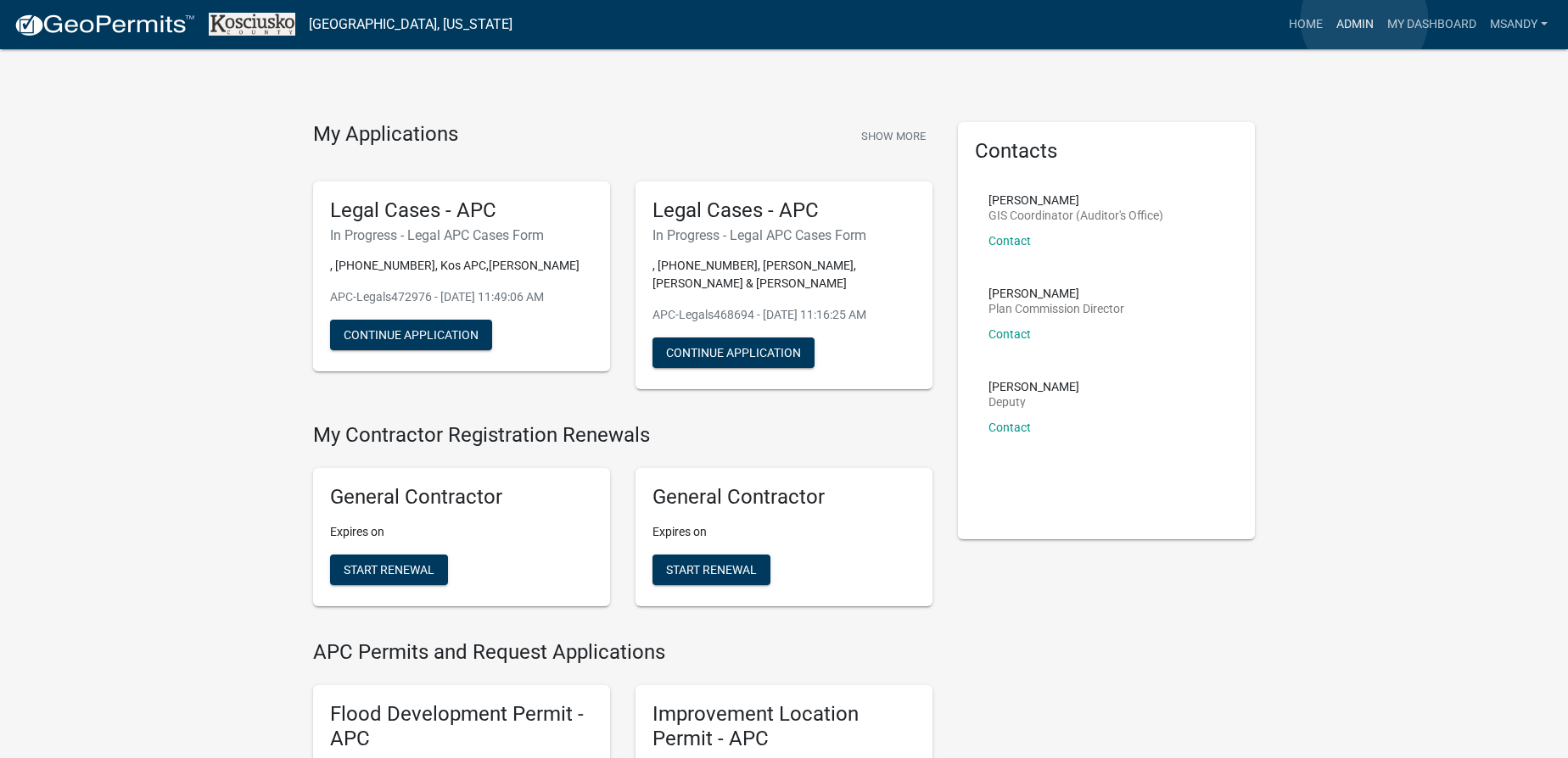
click at [788, 19] on link "Admin" at bounding box center [1355, 25] width 51 height 33
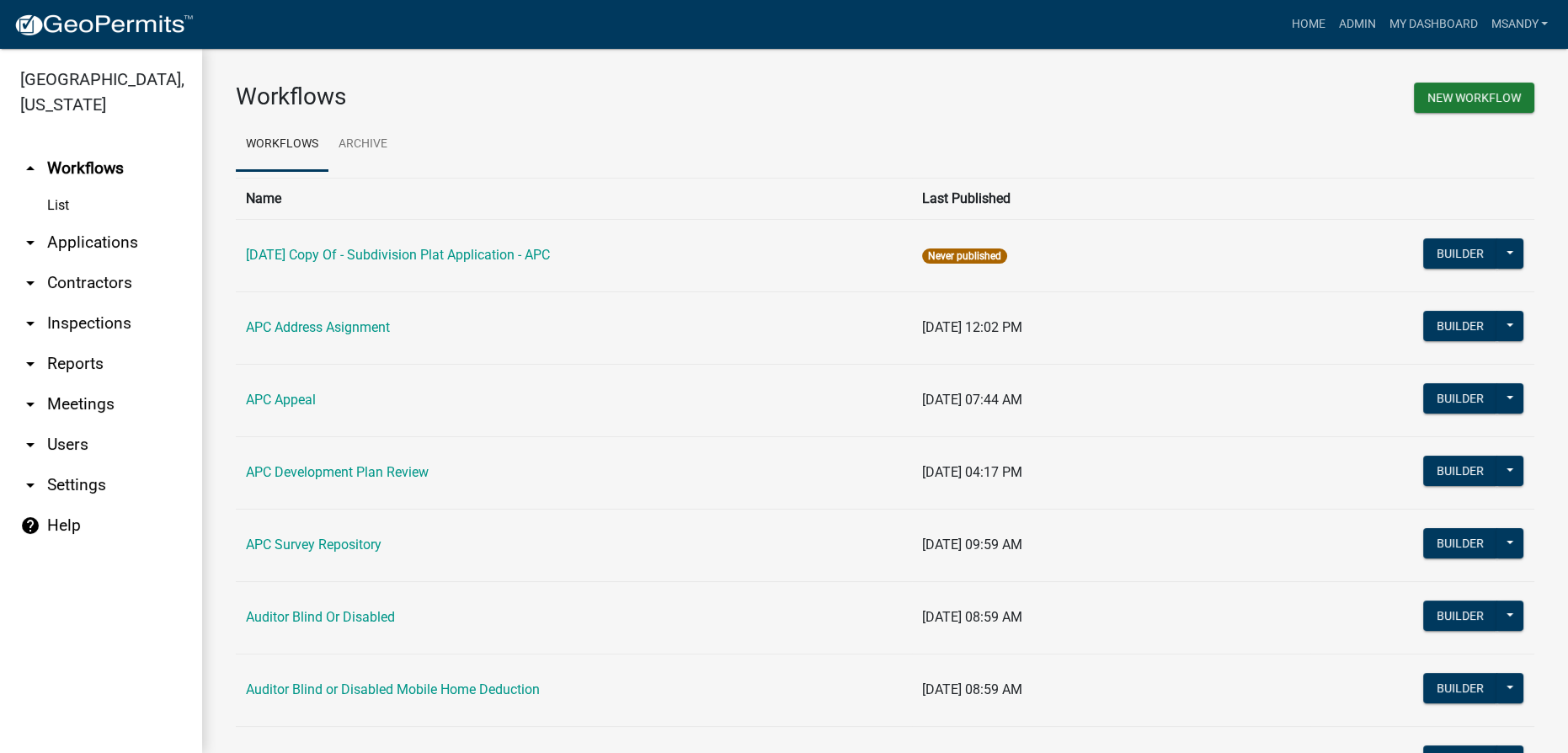
click at [70, 241] on link "arrow_drop_down Applications" at bounding box center [101, 242] width 202 height 40
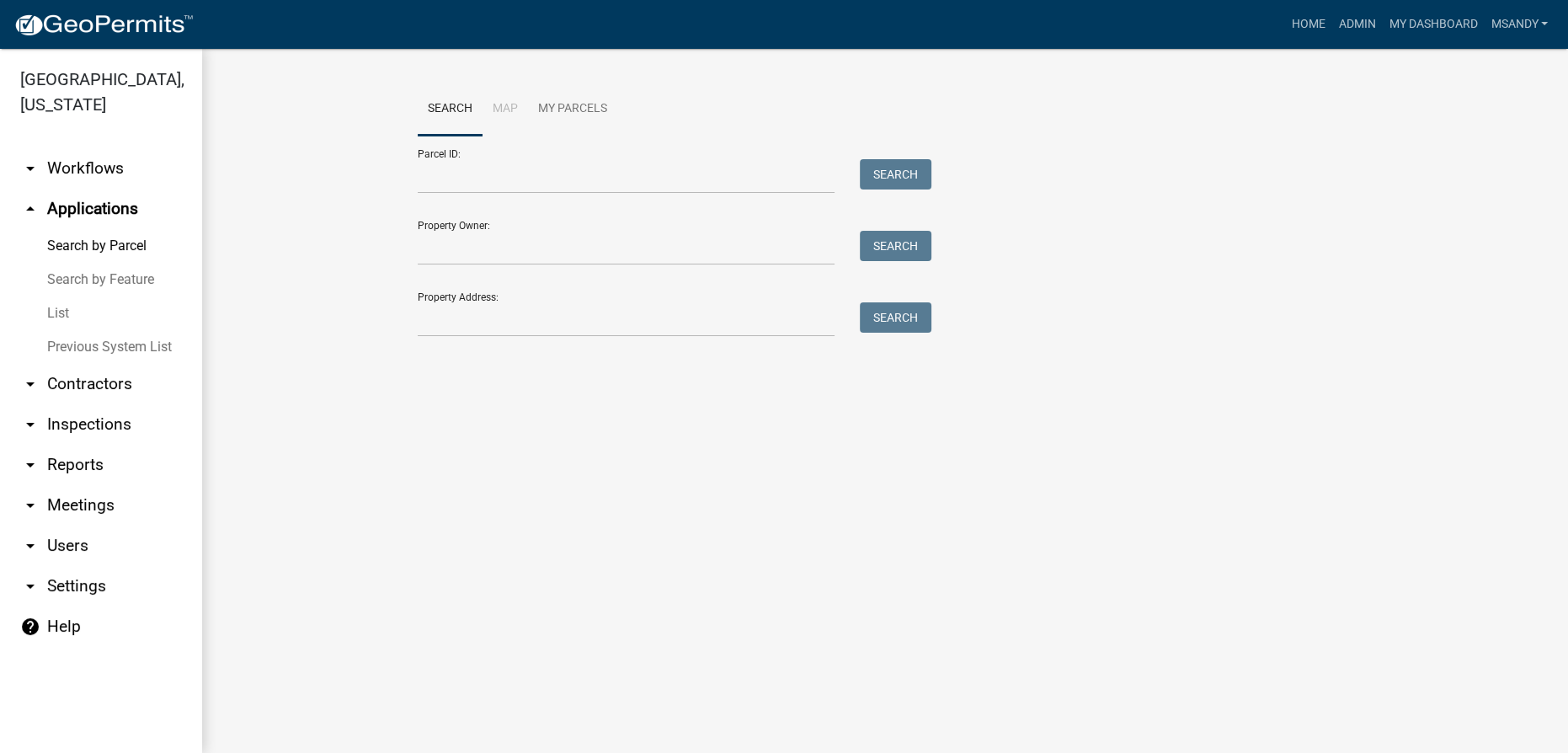
click at [49, 303] on link "List" at bounding box center [101, 313] width 202 height 34
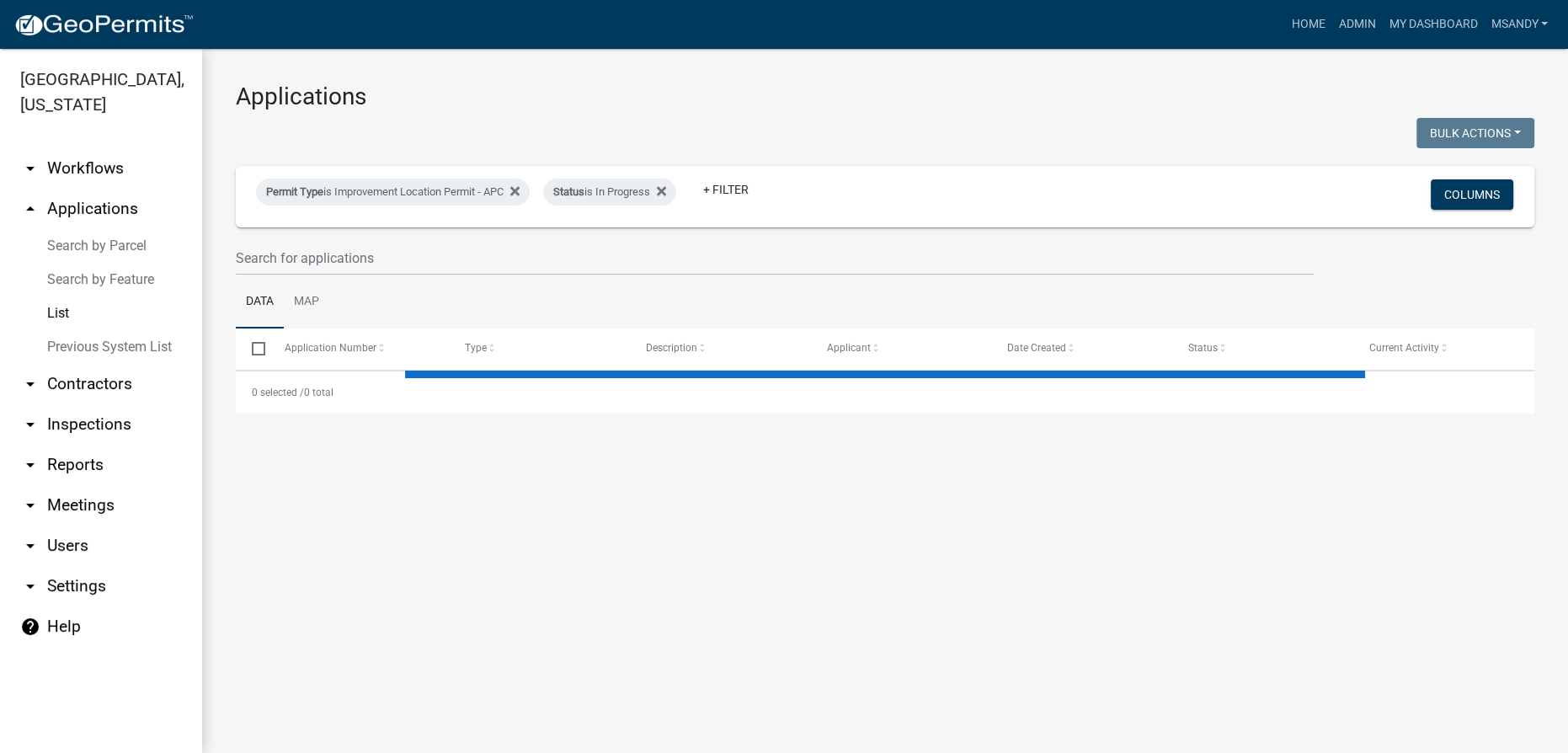
select select "3: 100"
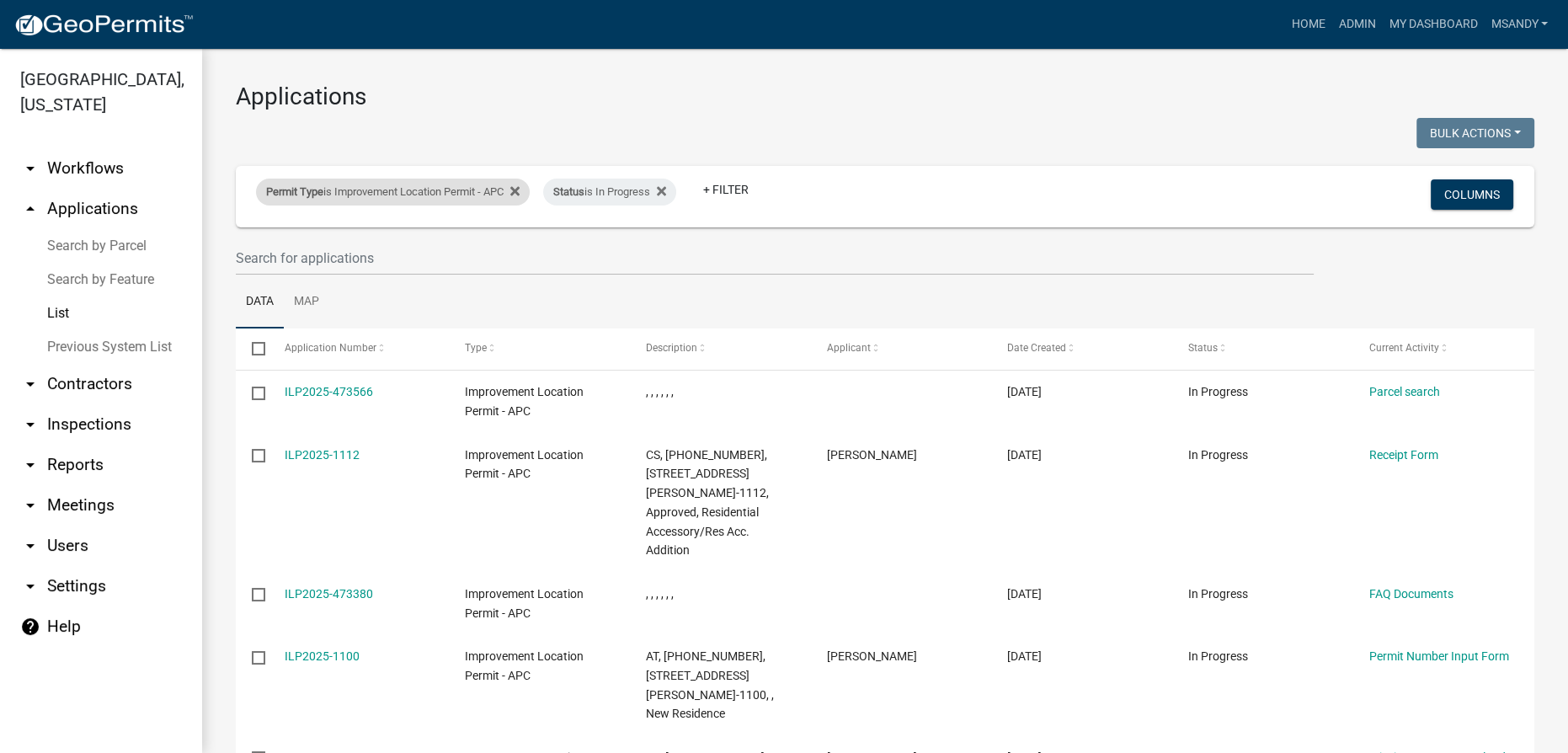
click at [413, 195] on div "Permit Type is Improvement Location Permit - APC" at bounding box center [392, 192] width 274 height 27
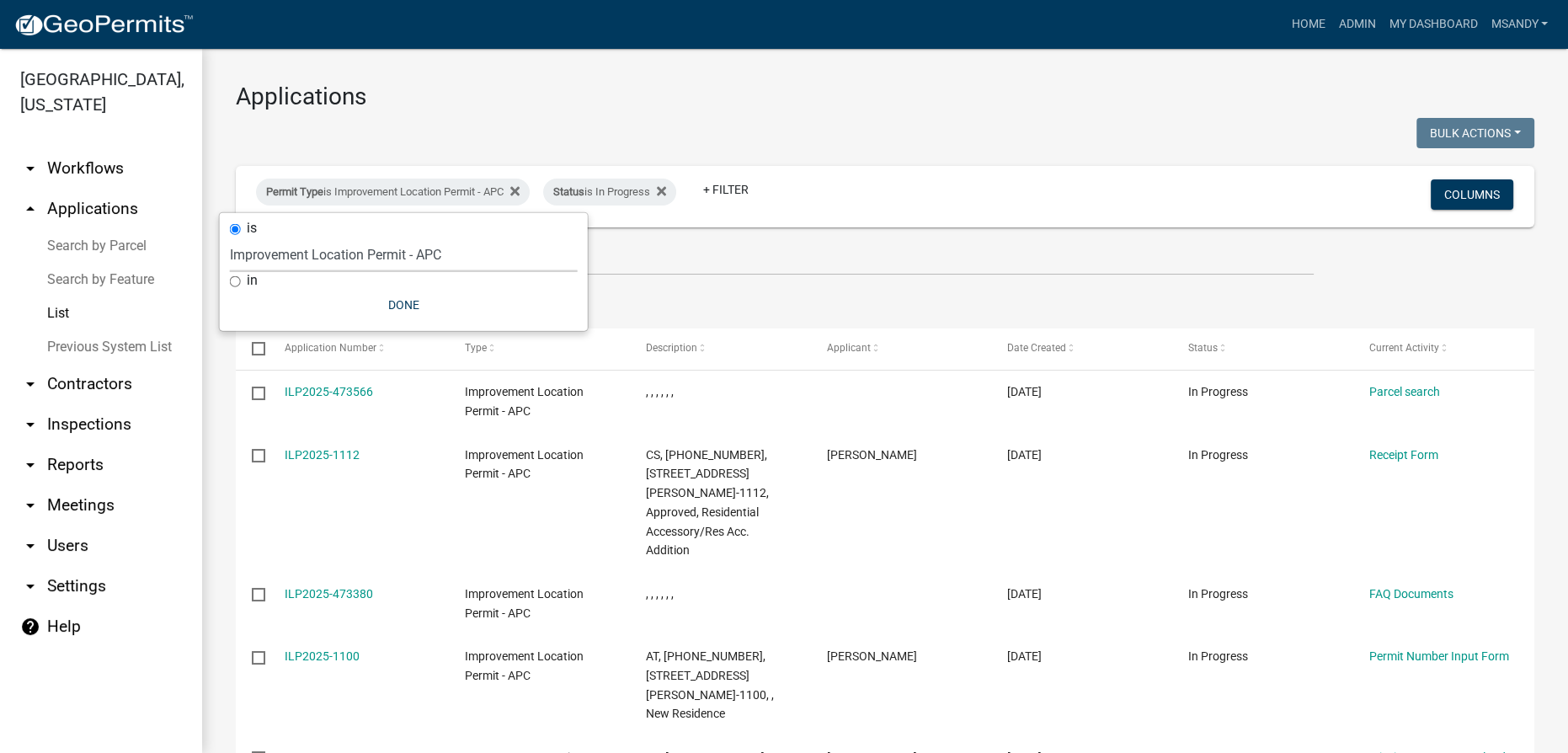
click at [399, 251] on select "Select an option 6 27 2024 Copy Of - Subdivision Plat Application - APC APC Add…" at bounding box center [404, 254] width 348 height 34
click at [230, 238] on select "Select an option 6 27 2024 Copy Of - Subdivision Plat Application - APC APC Add…" at bounding box center [404, 254] width 348 height 34
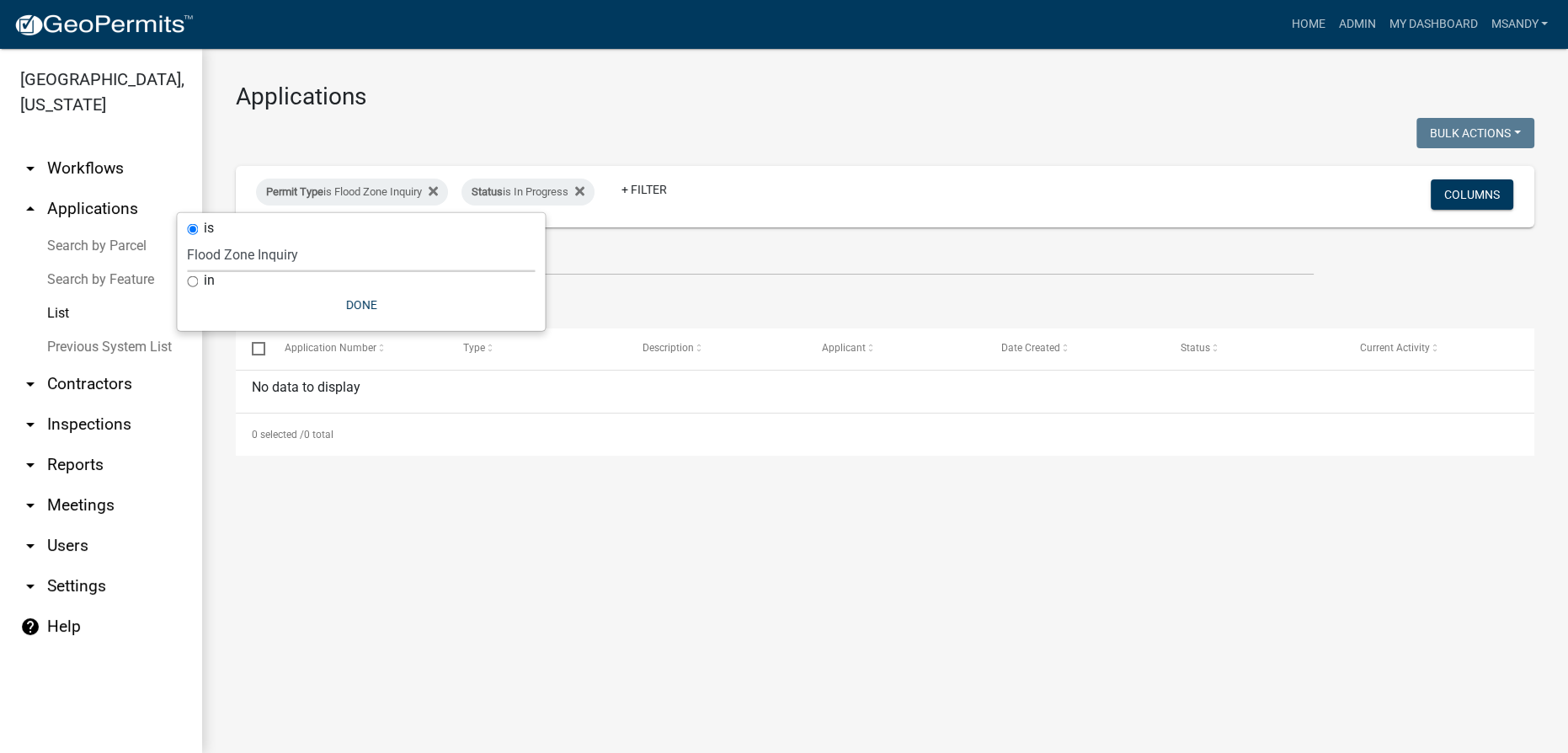
click at [313, 245] on select "Select an option 6 27 2024 Copy Of - Subdivision Plat Application - APC APC Add…" at bounding box center [361, 254] width 348 height 34
select select "06555e07-7e79-4569-9f73-610b83aead0f"
click at [220, 238] on select "Select an option 6 27 2024 Copy Of - Subdivision Plat Application - APC APC Add…" at bounding box center [361, 254] width 348 height 34
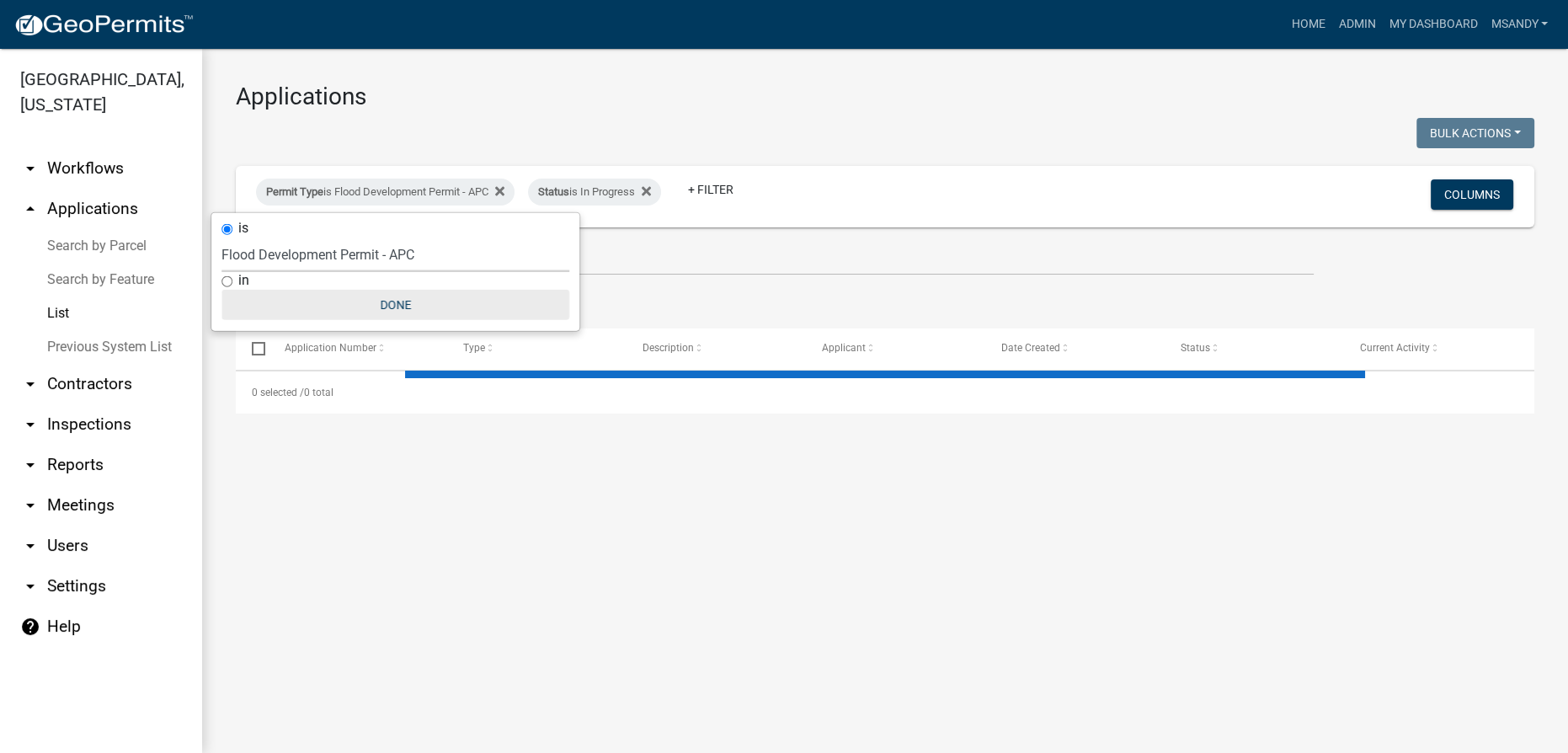
select select "3: 100"
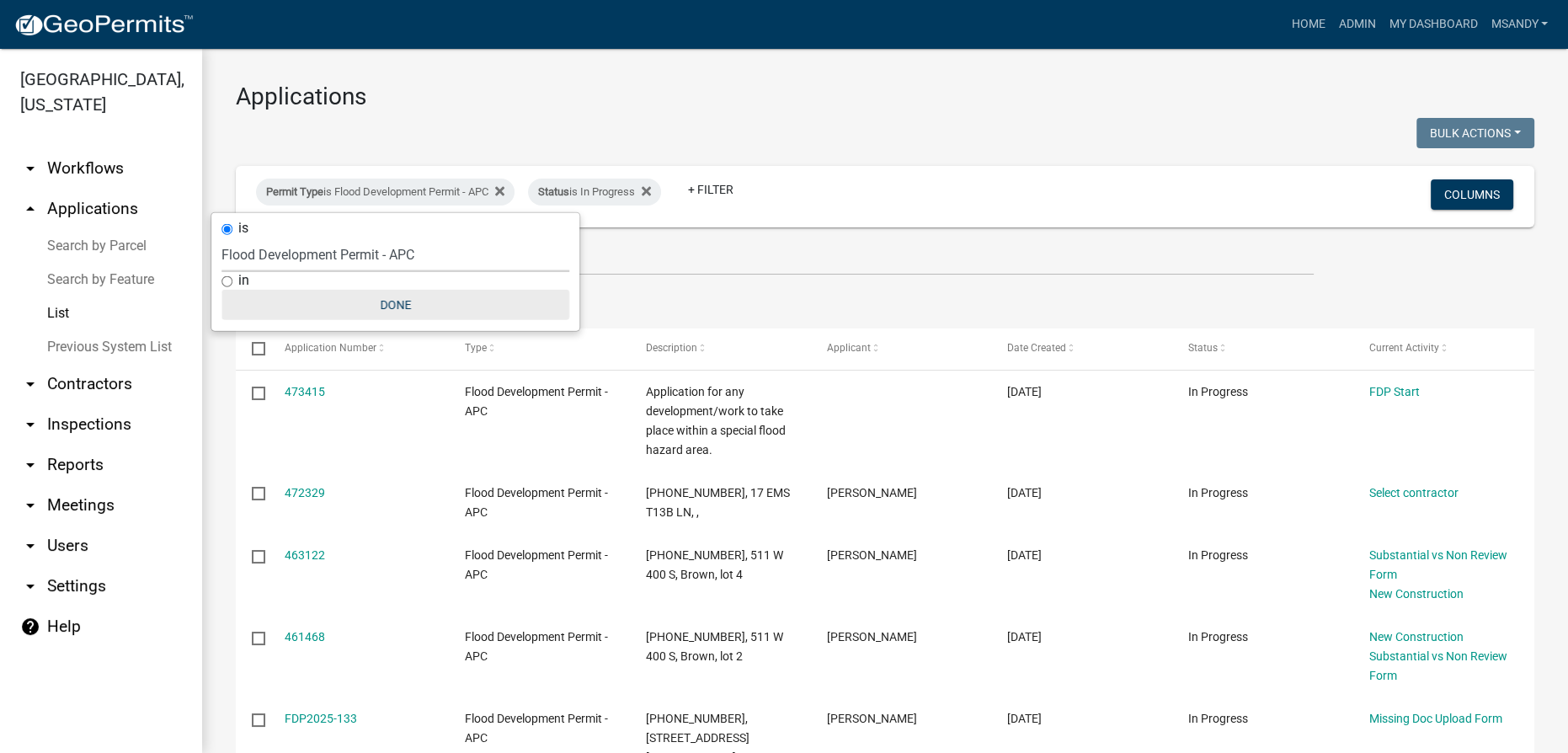
click at [401, 300] on button "Done" at bounding box center [395, 304] width 348 height 31
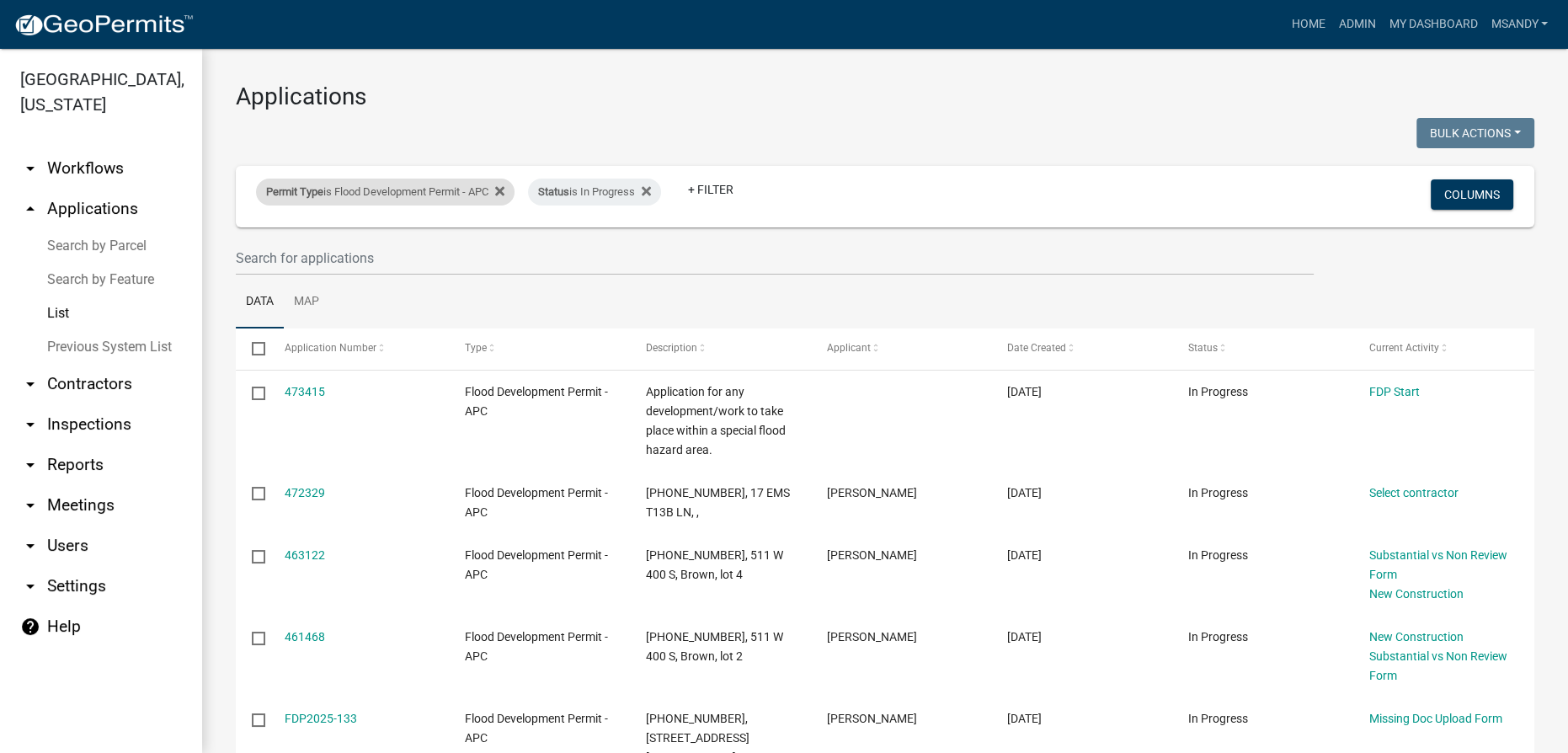
click at [428, 184] on div "Permit Type is Flood Development Permit - APC" at bounding box center [385, 192] width 259 height 27
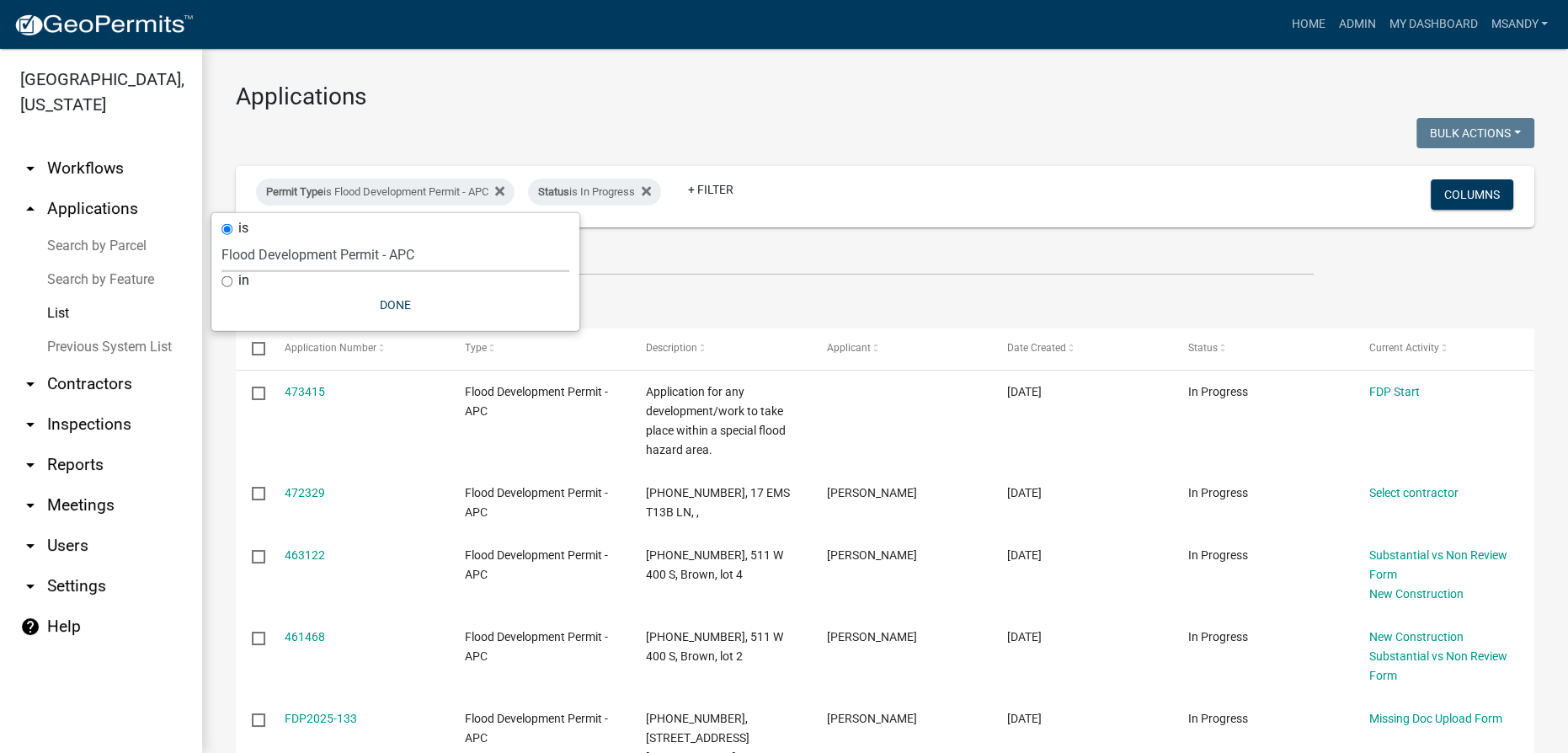
click at [351, 254] on select "Select an option 6 27 2024 Copy Of - Subdivision Plat Application - APC APC Add…" at bounding box center [395, 254] width 348 height 34
select select "eb70c5df-7d79-4007-8fff-490efa7218cf"
click at [221, 238] on select "Select an option 6 27 2024 Copy Of - Subdivision Plat Application - APC APC Add…" at bounding box center [395, 254] width 348 height 34
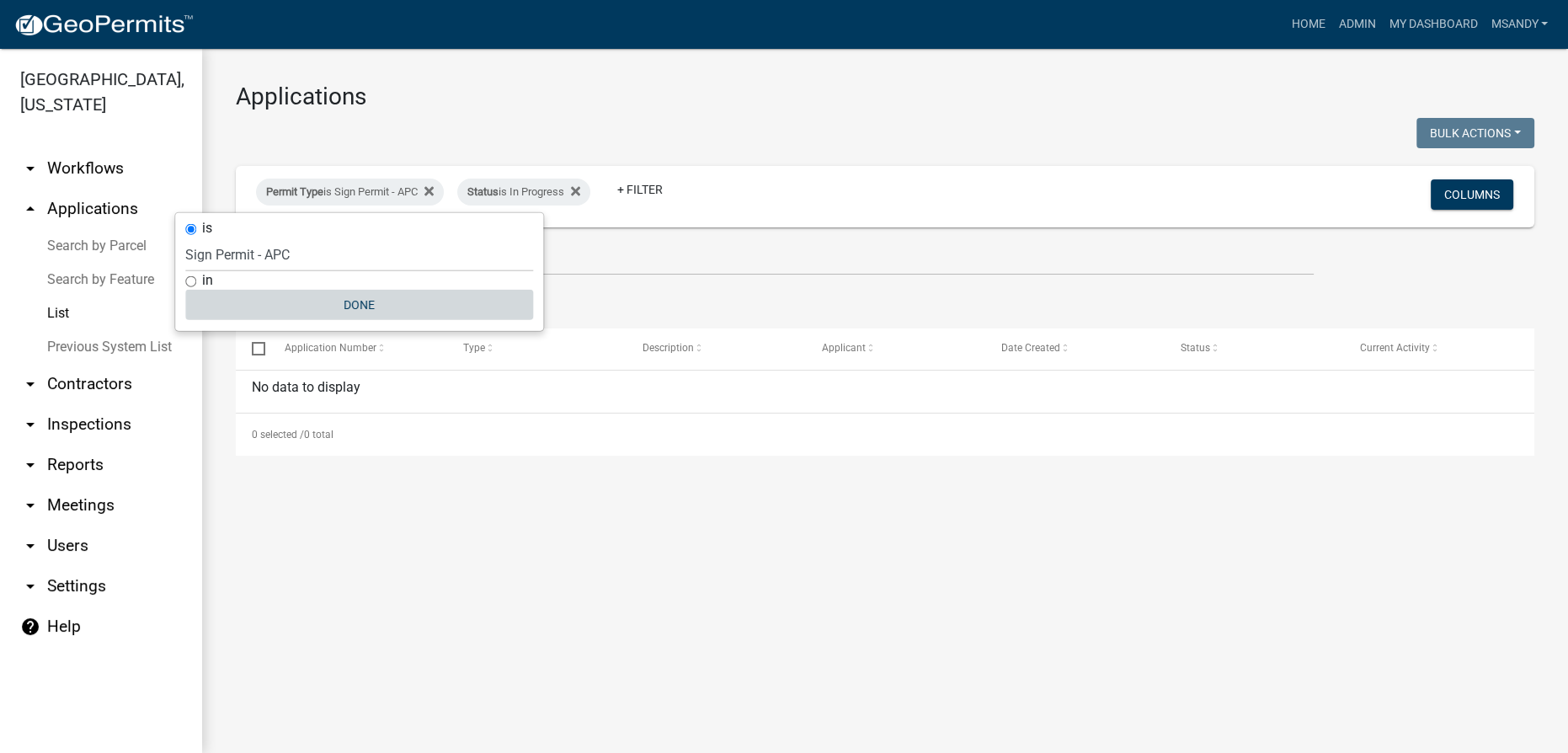
click at [342, 298] on button "Done" at bounding box center [359, 304] width 348 height 31
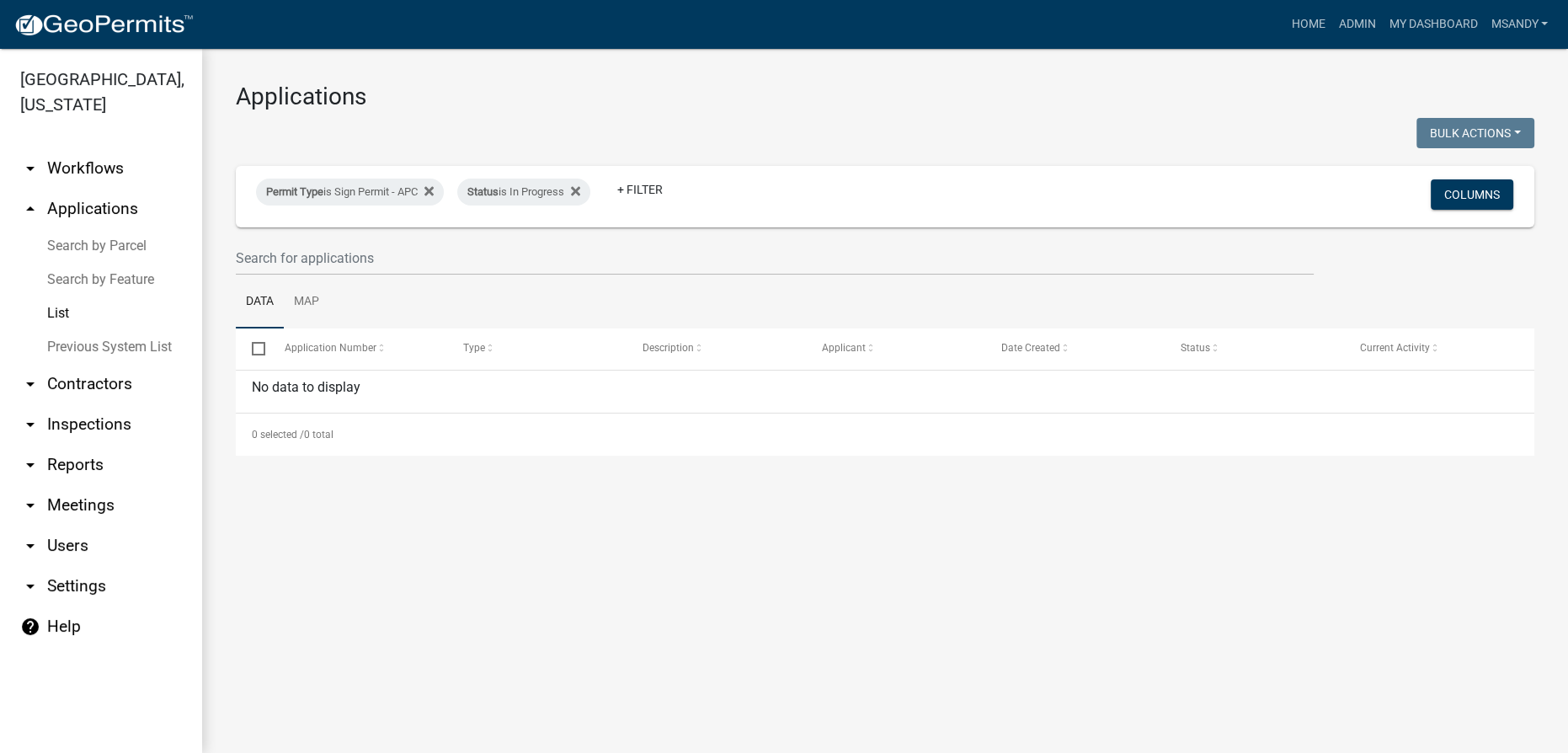
click at [69, 310] on link "List" at bounding box center [101, 313] width 202 height 34
click at [314, 183] on div "Permit Type is Sign Permit - APC" at bounding box center [350, 192] width 188 height 27
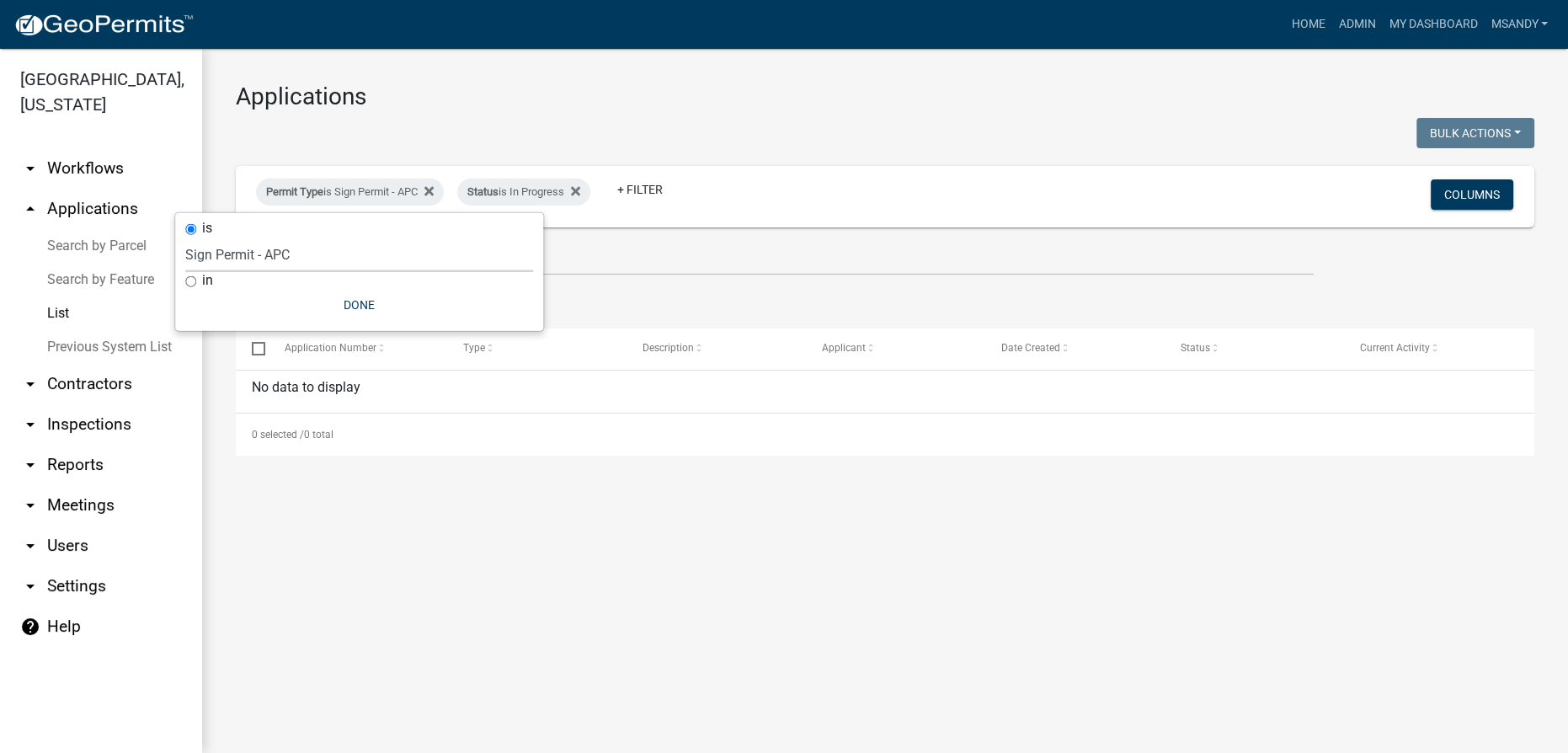
click at [305, 267] on select "Select an option 6 27 2024 Copy Of - Subdivision Plat Application - APC APC Add…" at bounding box center [359, 254] width 348 height 34
select select "a2c991f8-68ce-43d3-971c-57015753063b"
click at [229, 238] on select "Select an option 6 27 2024 Copy Of - Subdivision Plat Application - APC APC Add…" at bounding box center [359, 254] width 348 height 34
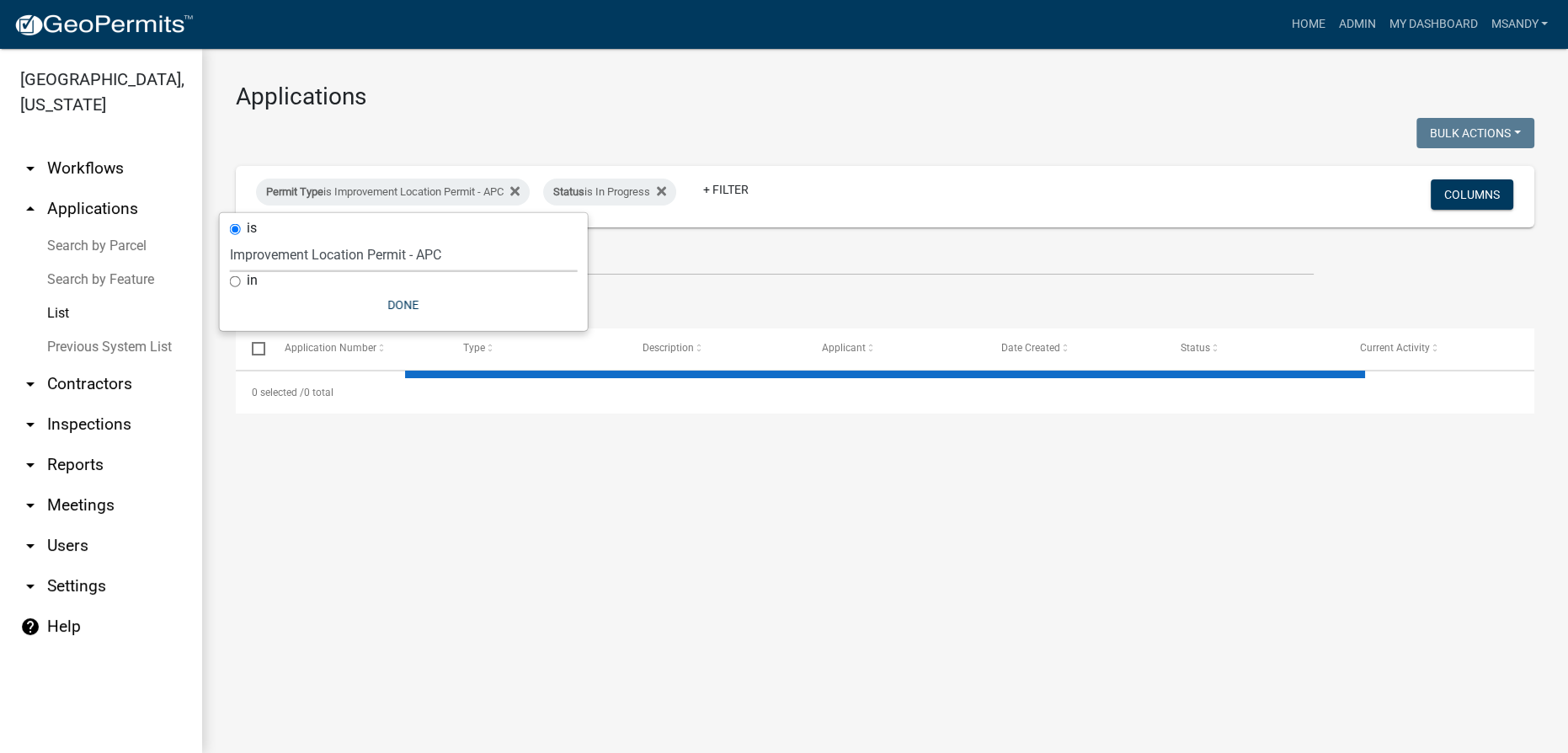
select select "3: 100"
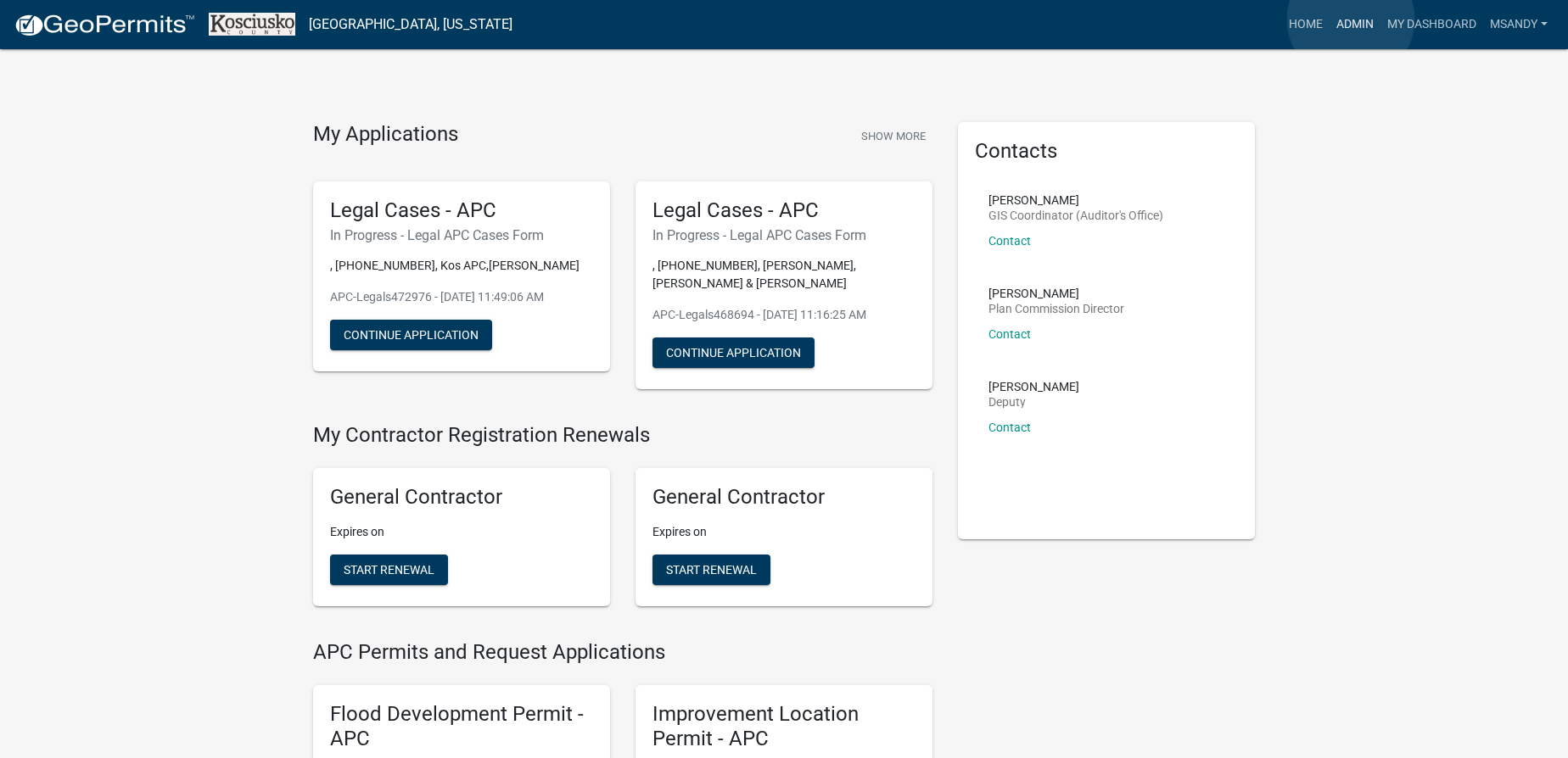
click at [1351, 19] on link "Admin" at bounding box center [1355, 25] width 51 height 33
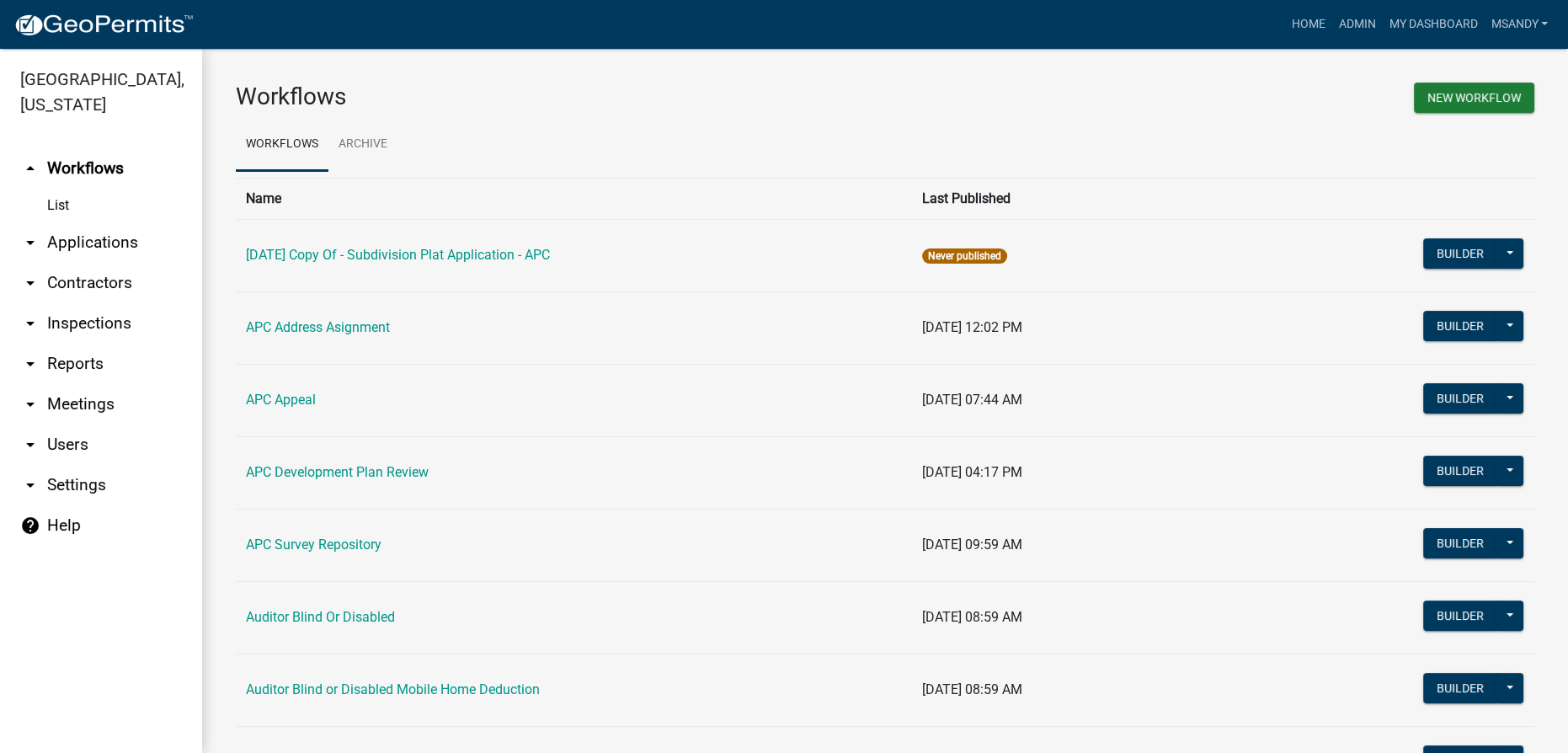
click at [79, 450] on link "arrow_drop_down Users" at bounding box center [101, 444] width 202 height 40
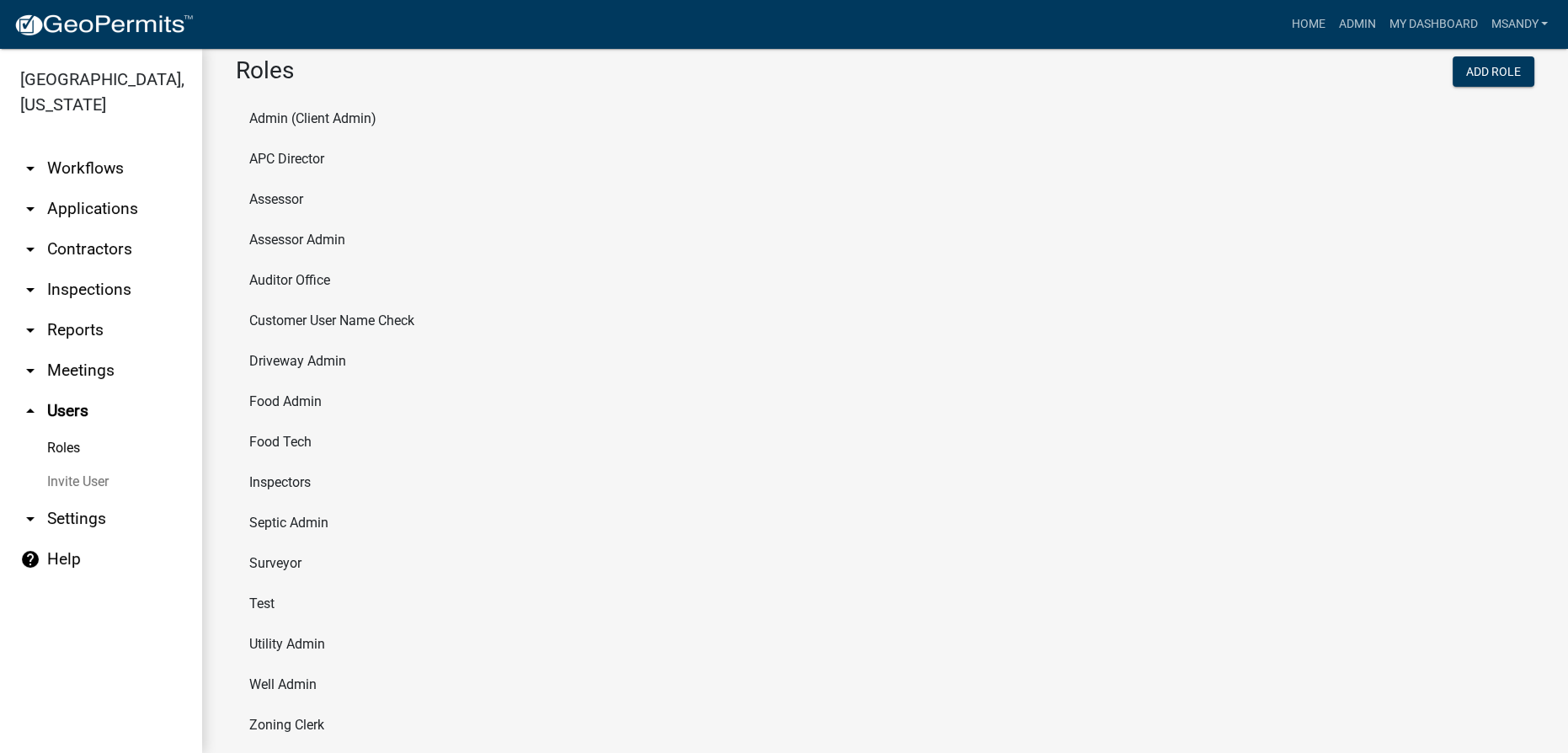
scroll to position [220, 0]
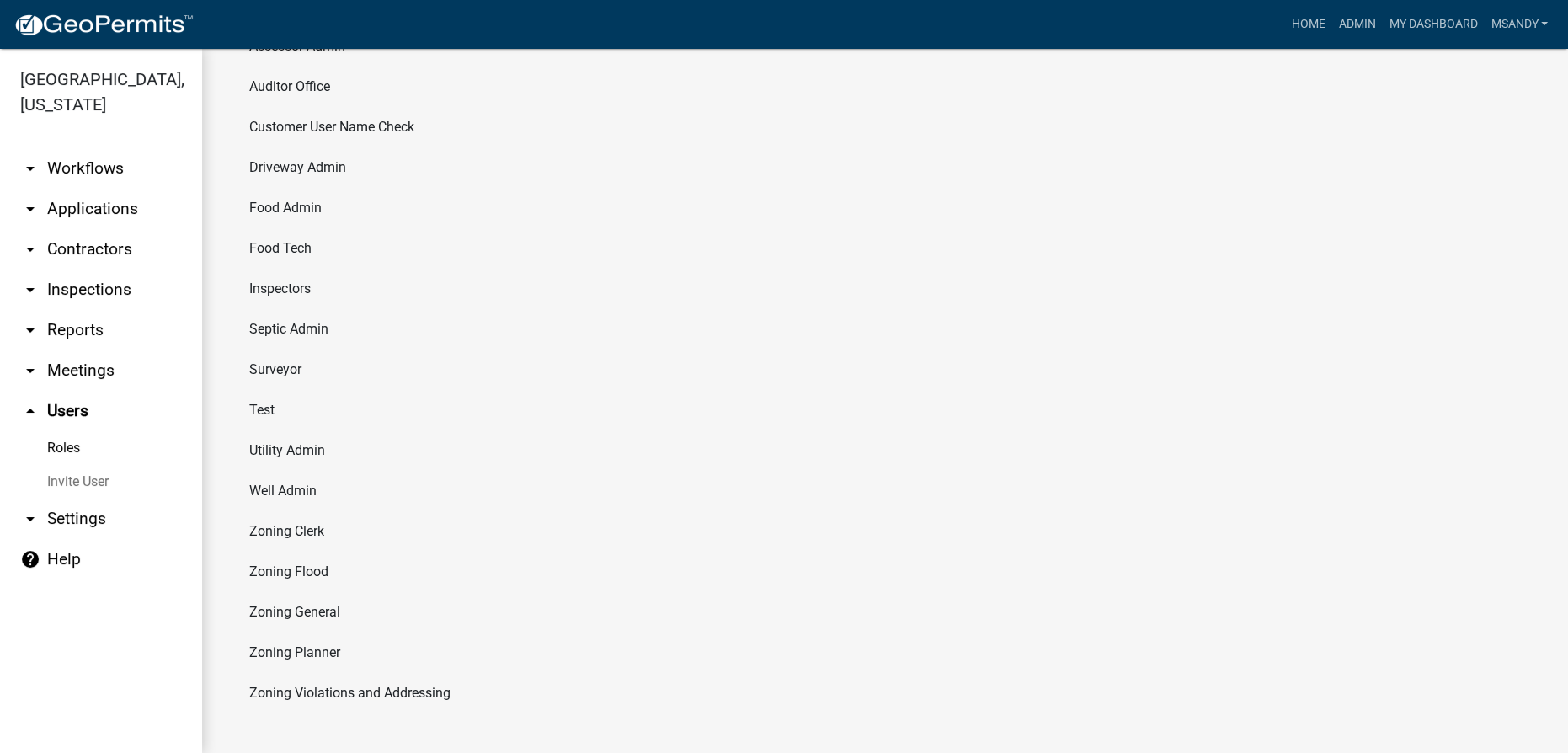
click at [269, 410] on li "Test" at bounding box center [885, 410] width 1298 height 40
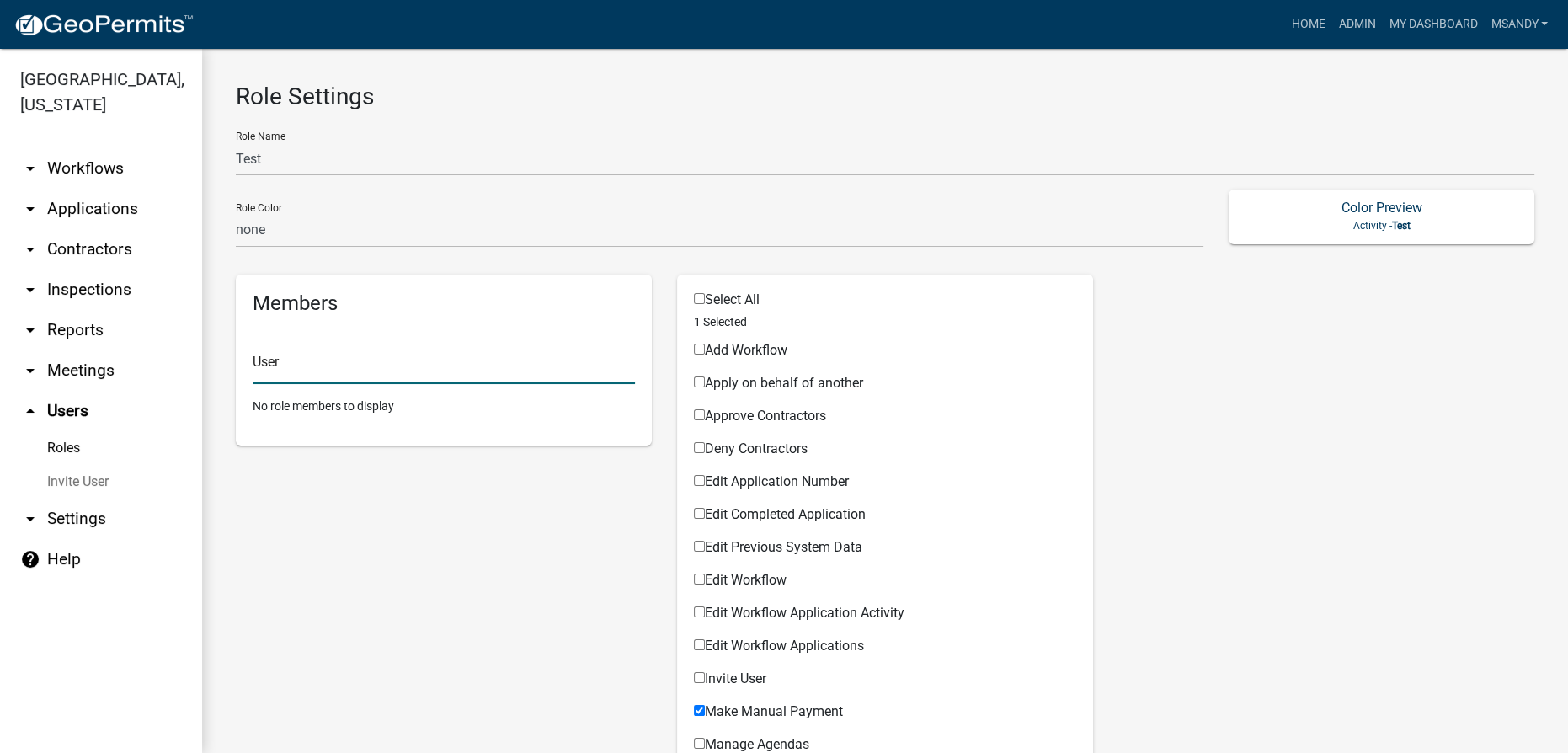
click at [406, 372] on input "text" at bounding box center [443, 366] width 382 height 34
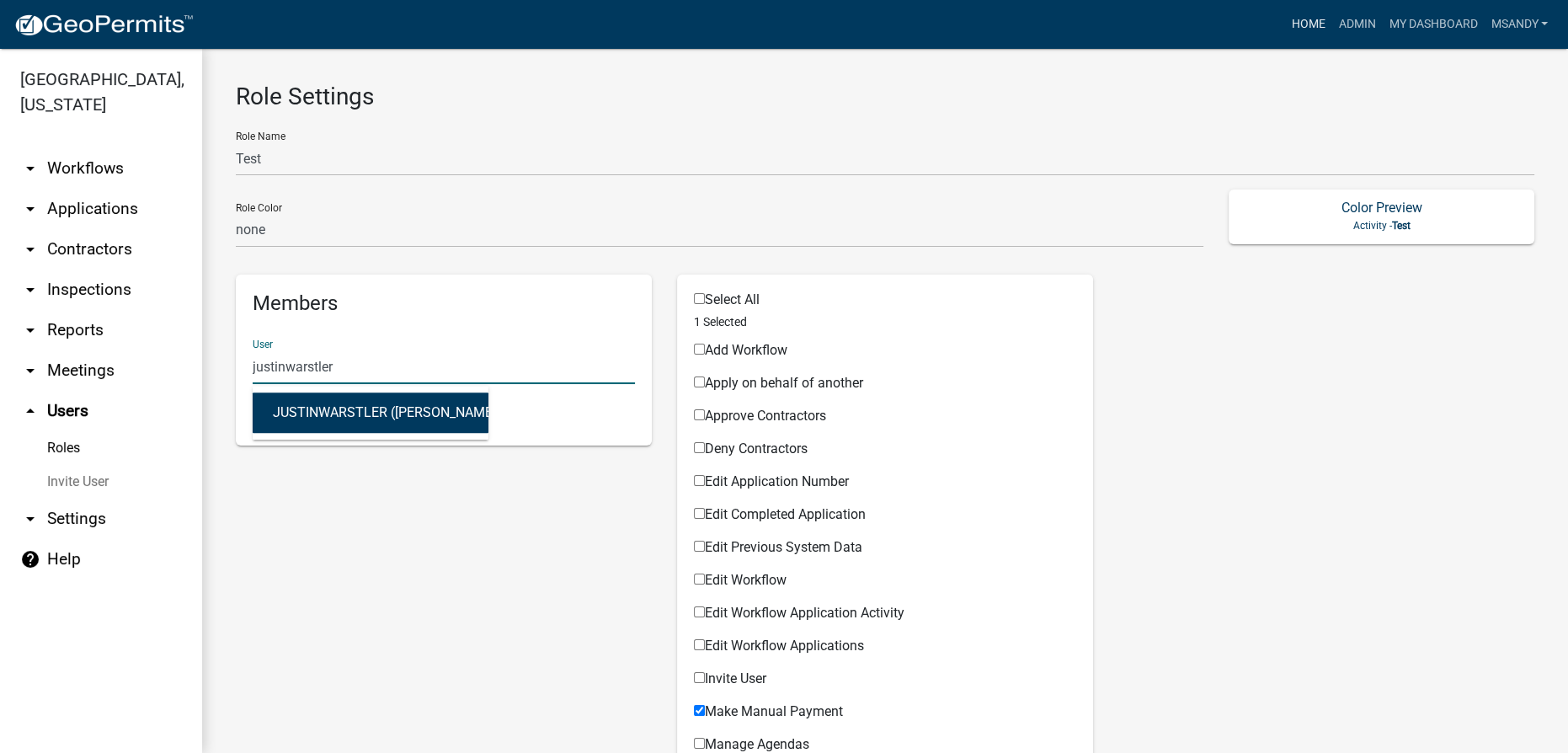
type input "justinwarstler"
click at [1294, 22] on link "Home" at bounding box center [1308, 24] width 47 height 32
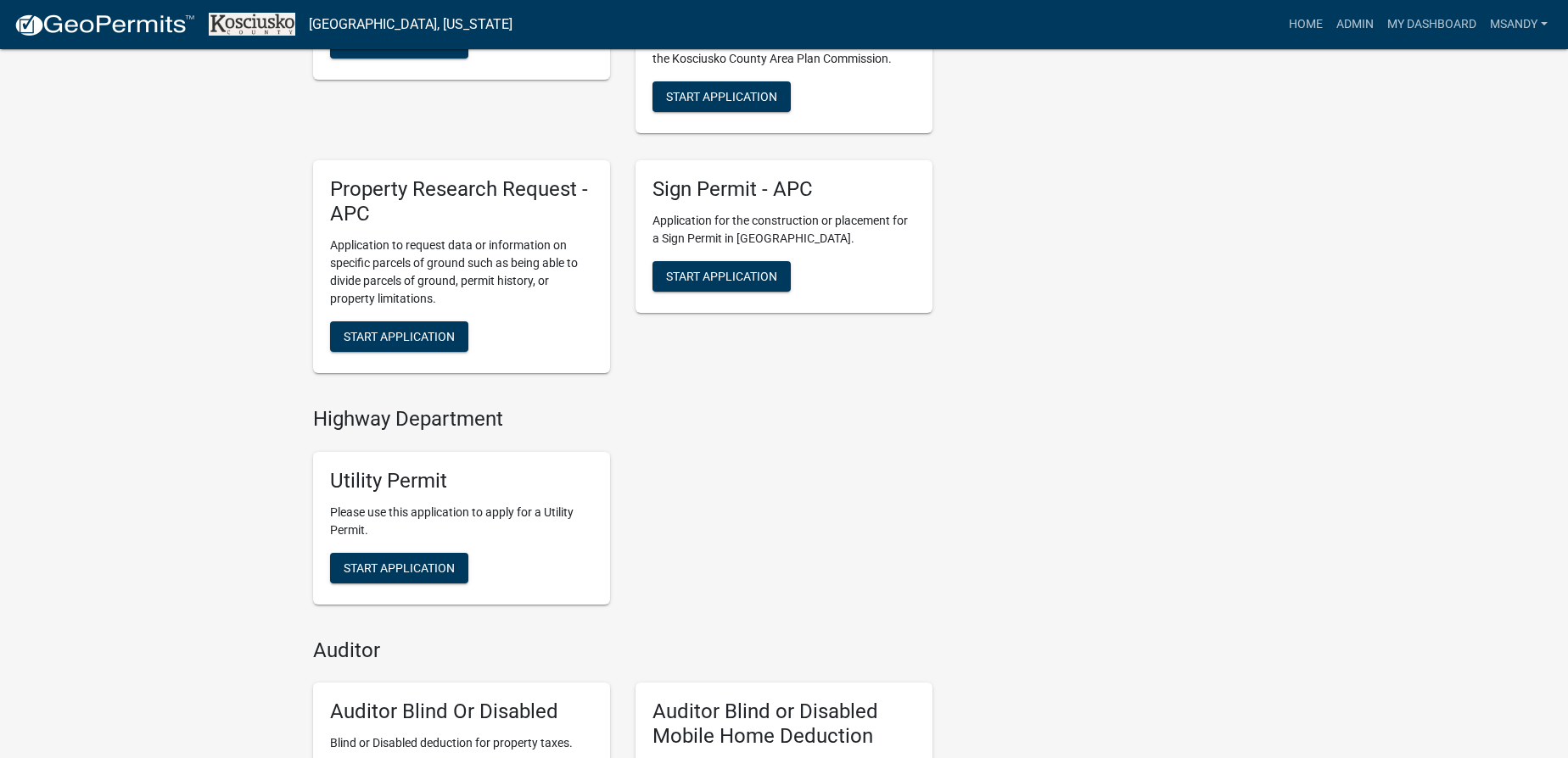
scroll to position [616, 0]
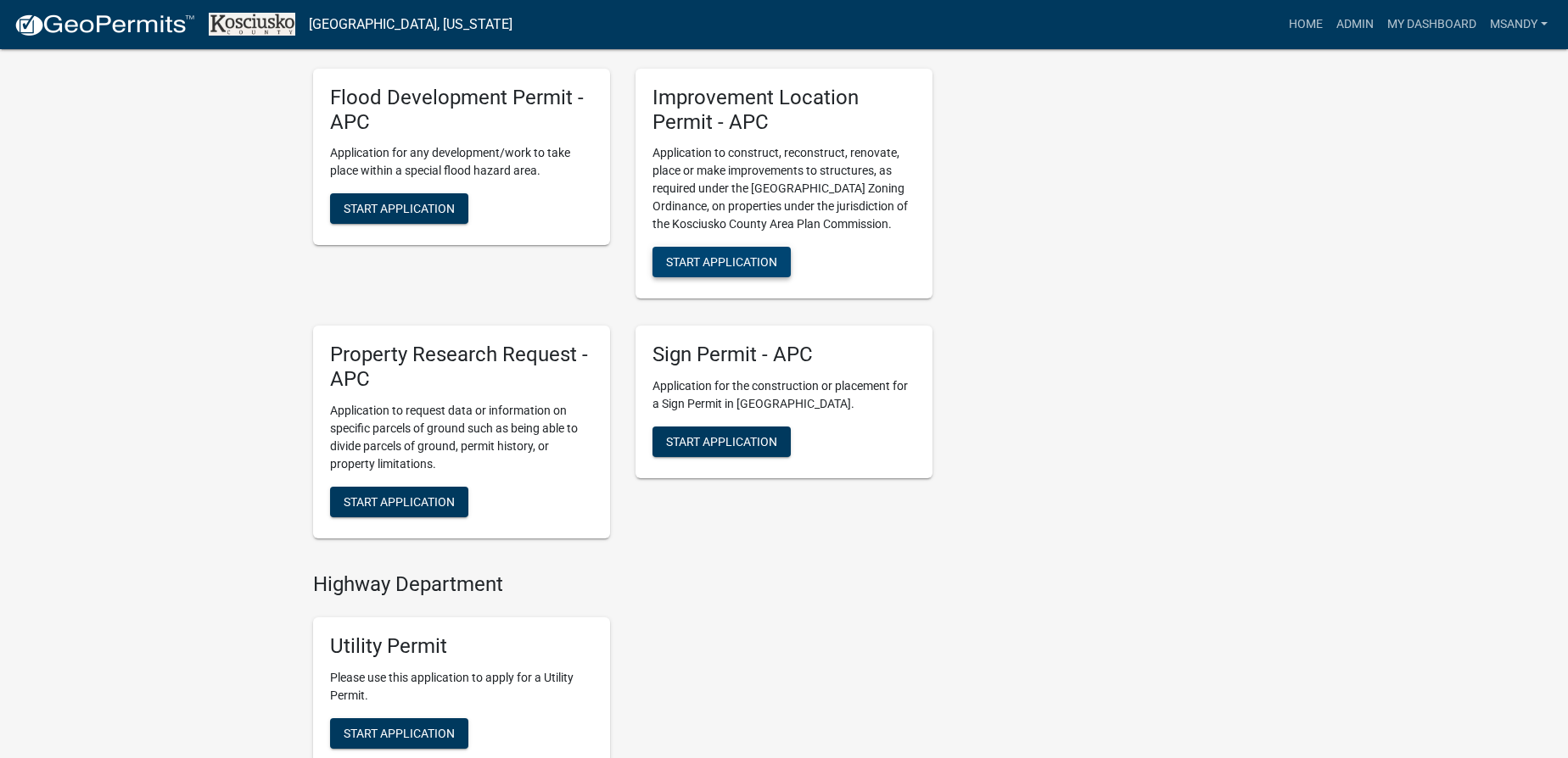
click at [704, 247] on button "Start Application" at bounding box center [721, 261] width 138 height 31
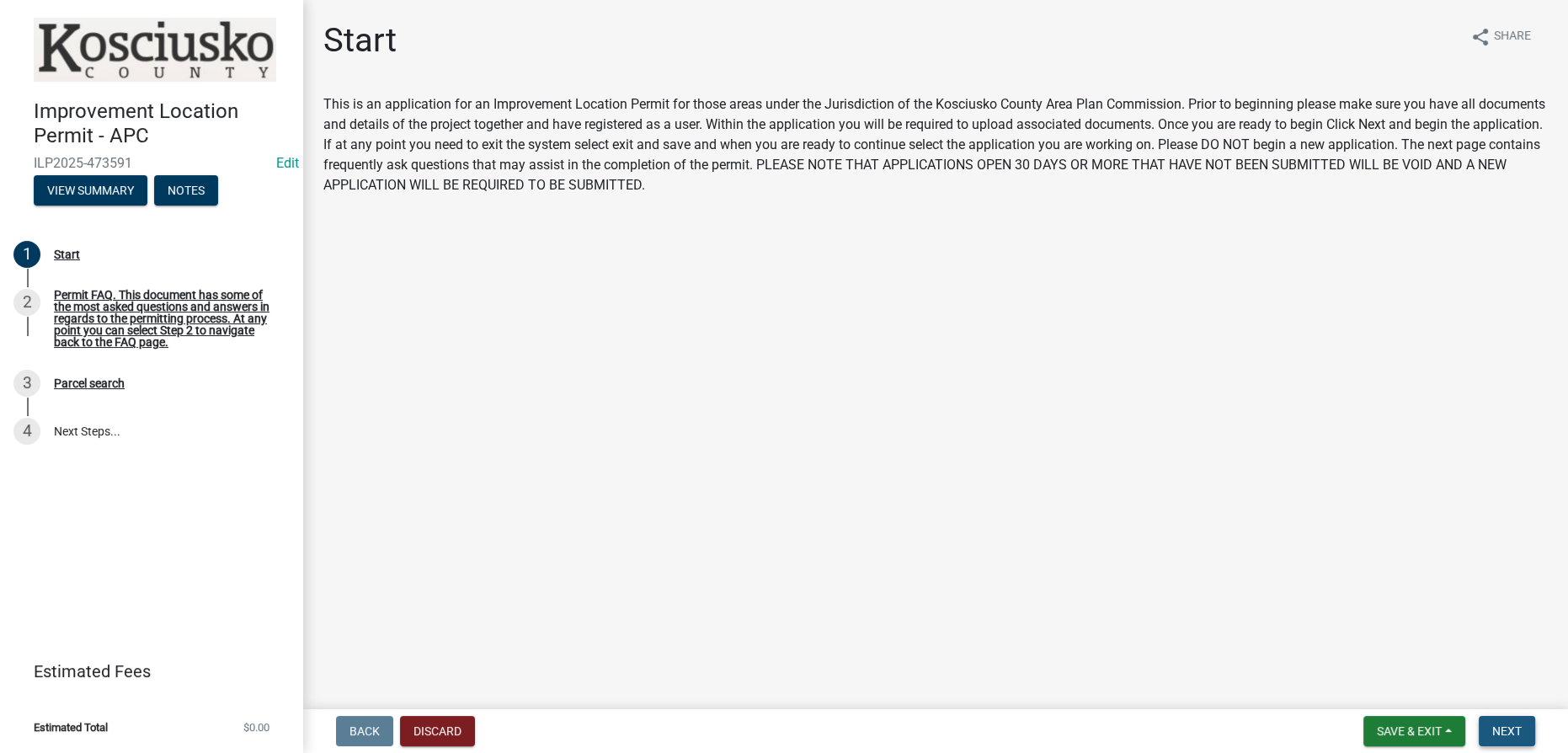
click at [1486, 724] on button "Next" at bounding box center [1506, 731] width 57 height 31
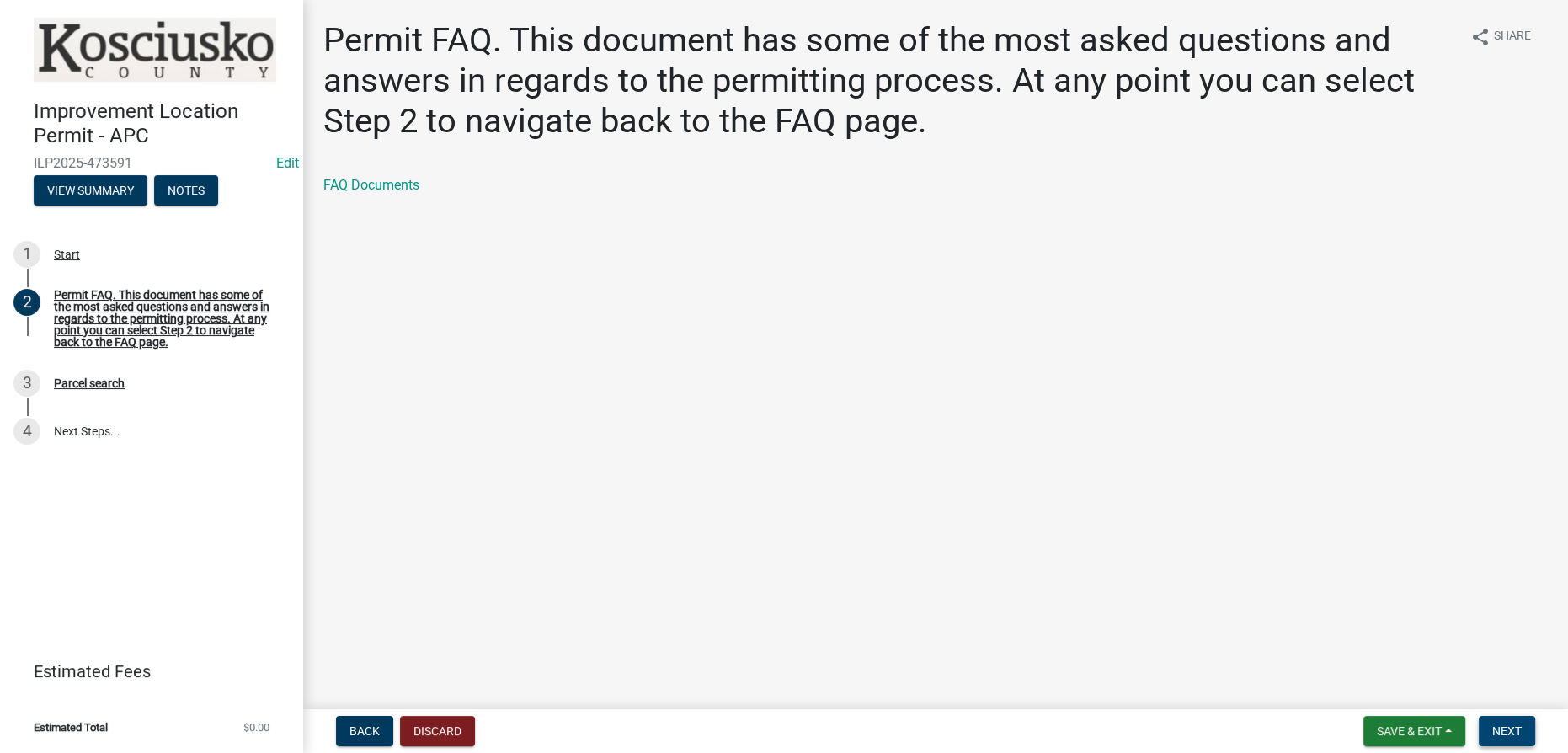
click at [1500, 733] on span "Next" at bounding box center [1507, 730] width 30 height 13
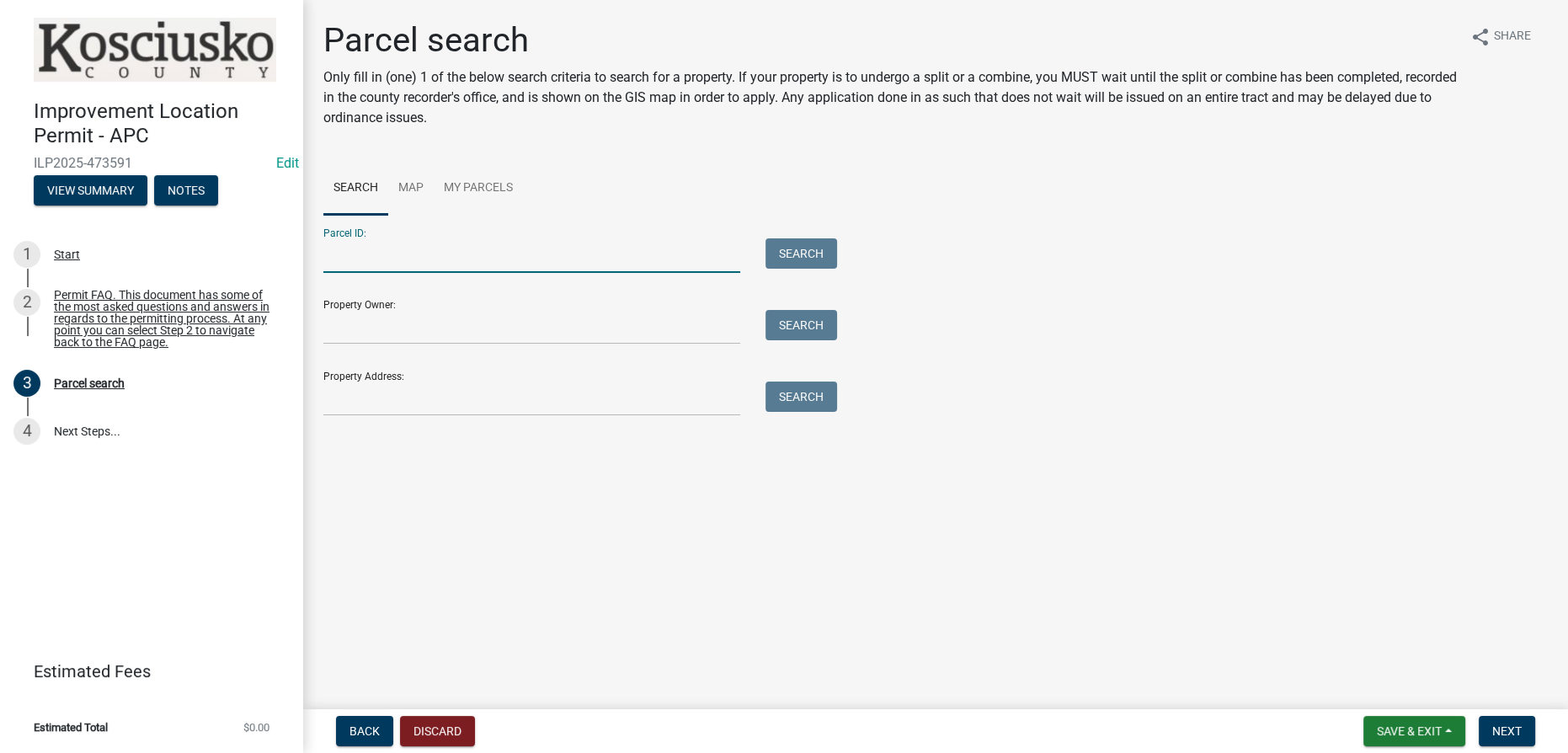
drag, startPoint x: 405, startPoint y: 257, endPoint x: 419, endPoint y: 240, distance: 22.0
click at [405, 257] on input "Parcel ID:" at bounding box center [531, 255] width 417 height 34
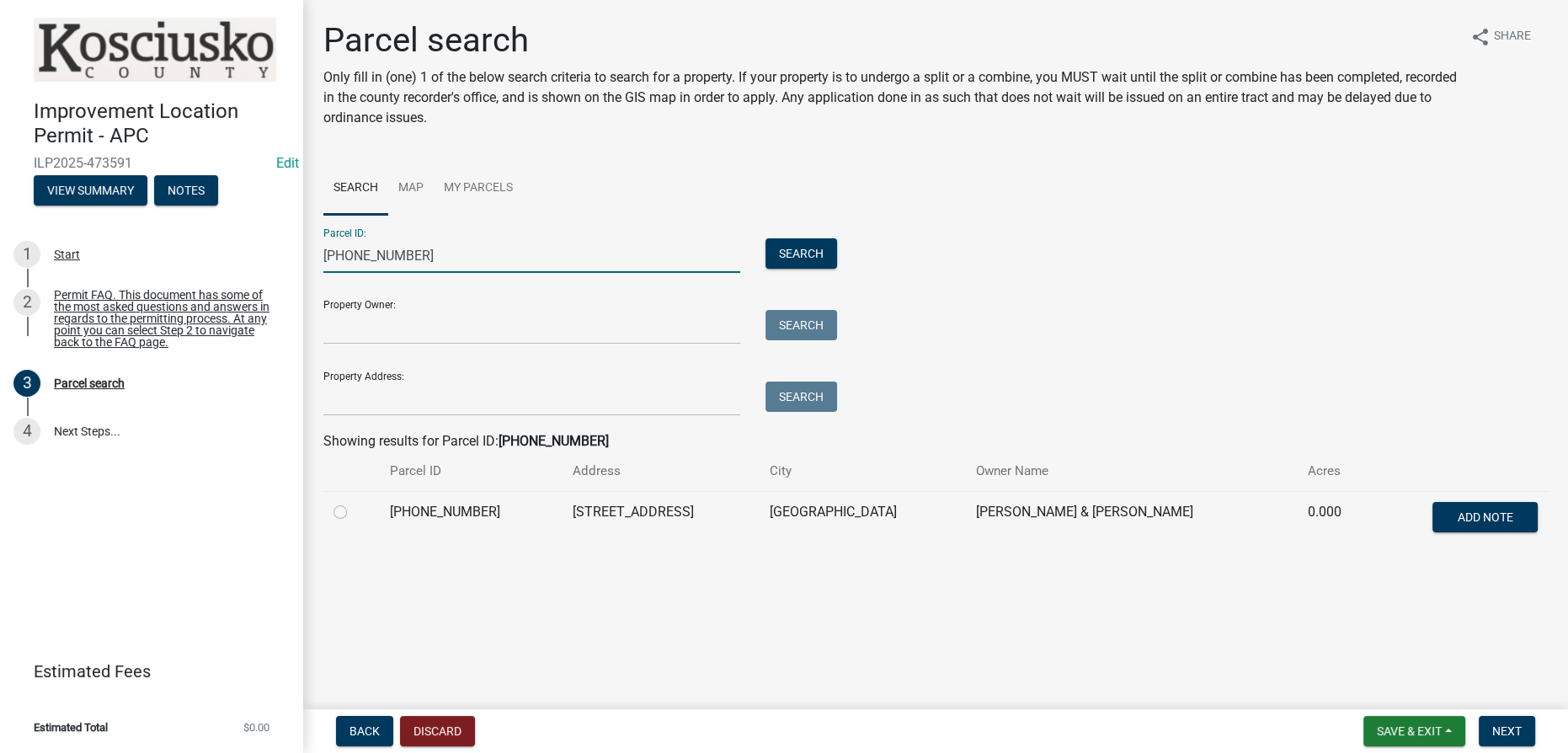
type input "003-099-067"
click at [354, 502] on label at bounding box center [354, 502] width 0 height 0
click at [354, 507] on input "radio" at bounding box center [359, 507] width 11 height 11
radio input "true"
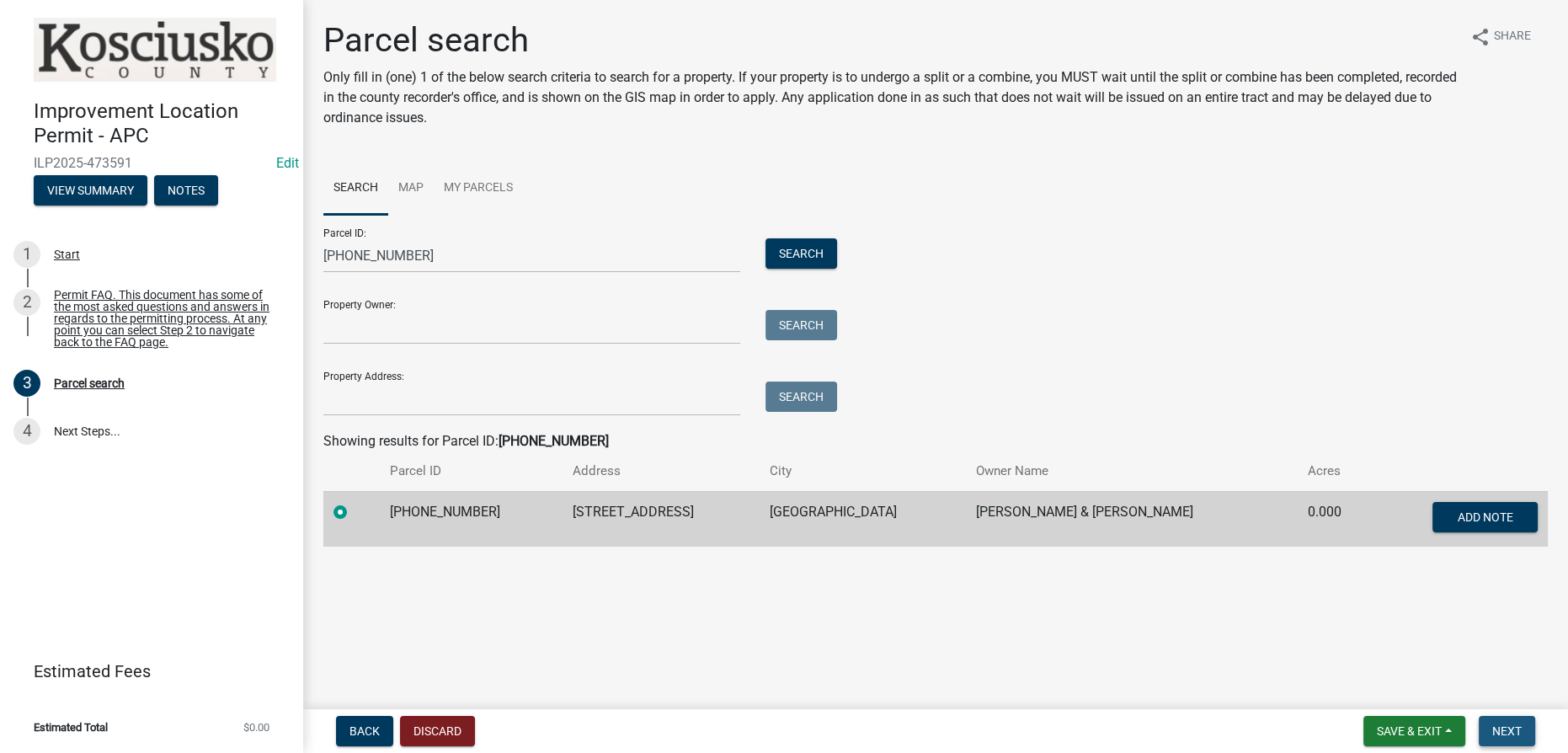
click at [1512, 729] on span "Next" at bounding box center [1507, 730] width 30 height 13
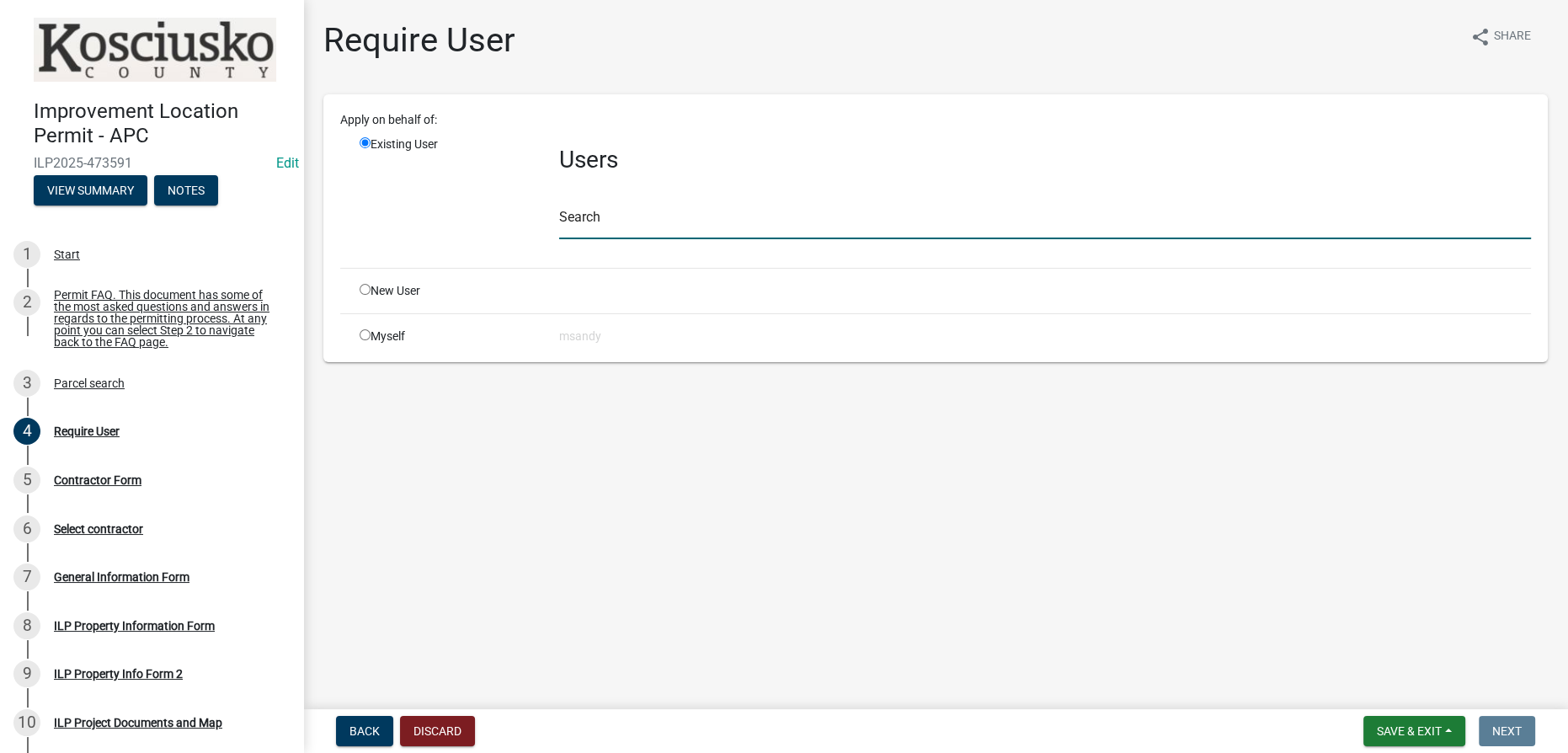
click at [736, 235] on input "text" at bounding box center [1045, 221] width 972 height 34
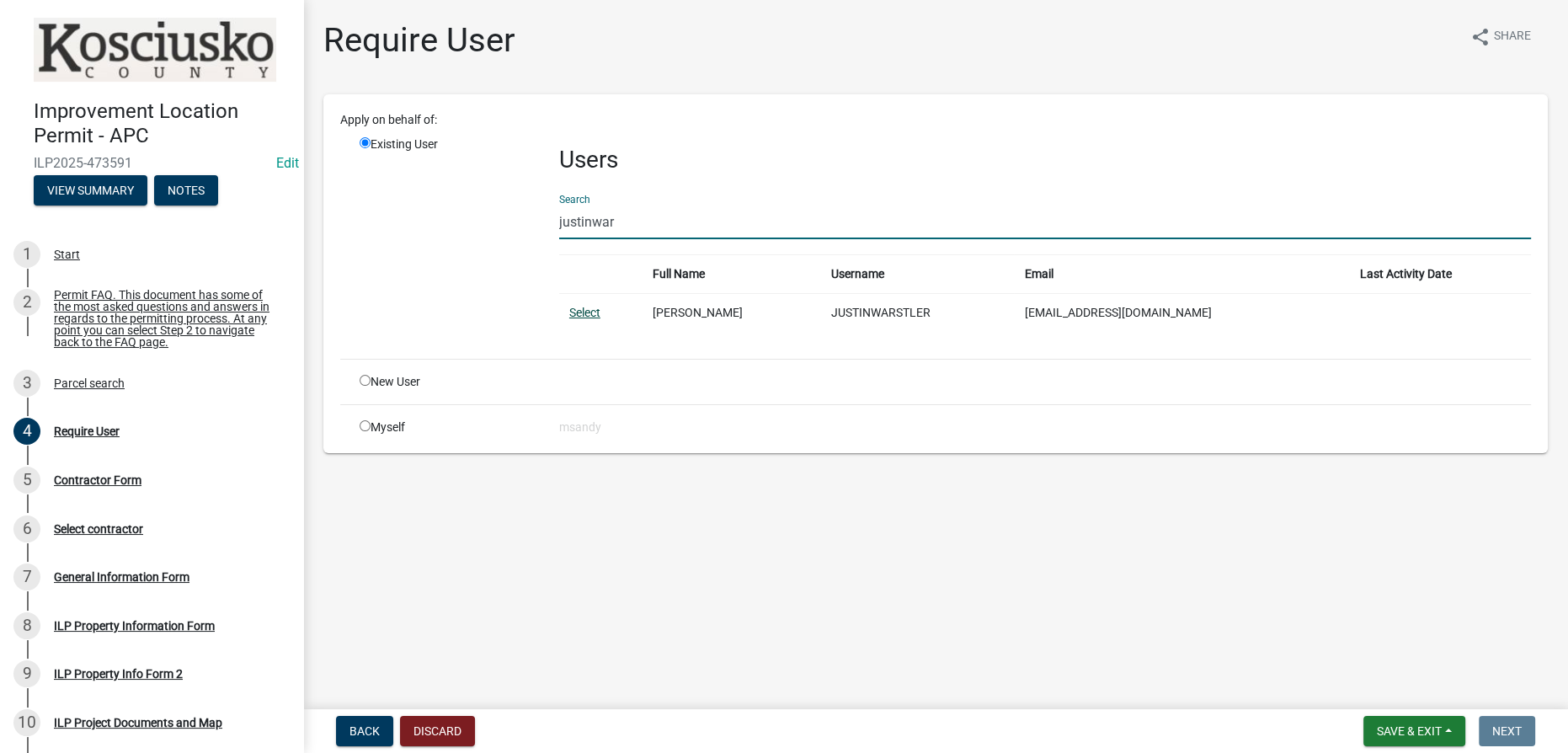
type input "justinwar"
click at [585, 313] on link "Select" at bounding box center [585, 312] width 31 height 13
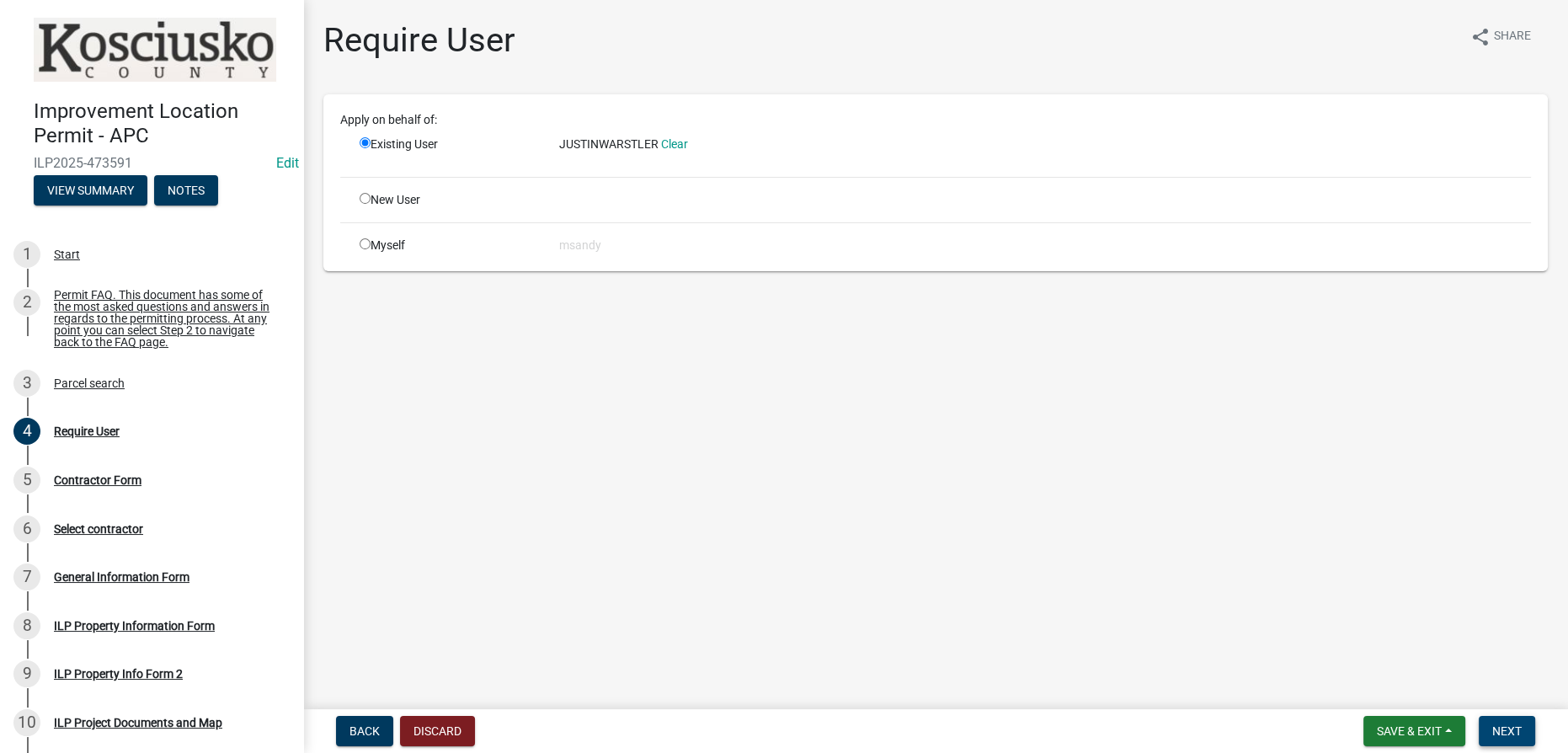
click at [1502, 729] on span "Next" at bounding box center [1507, 730] width 30 height 13
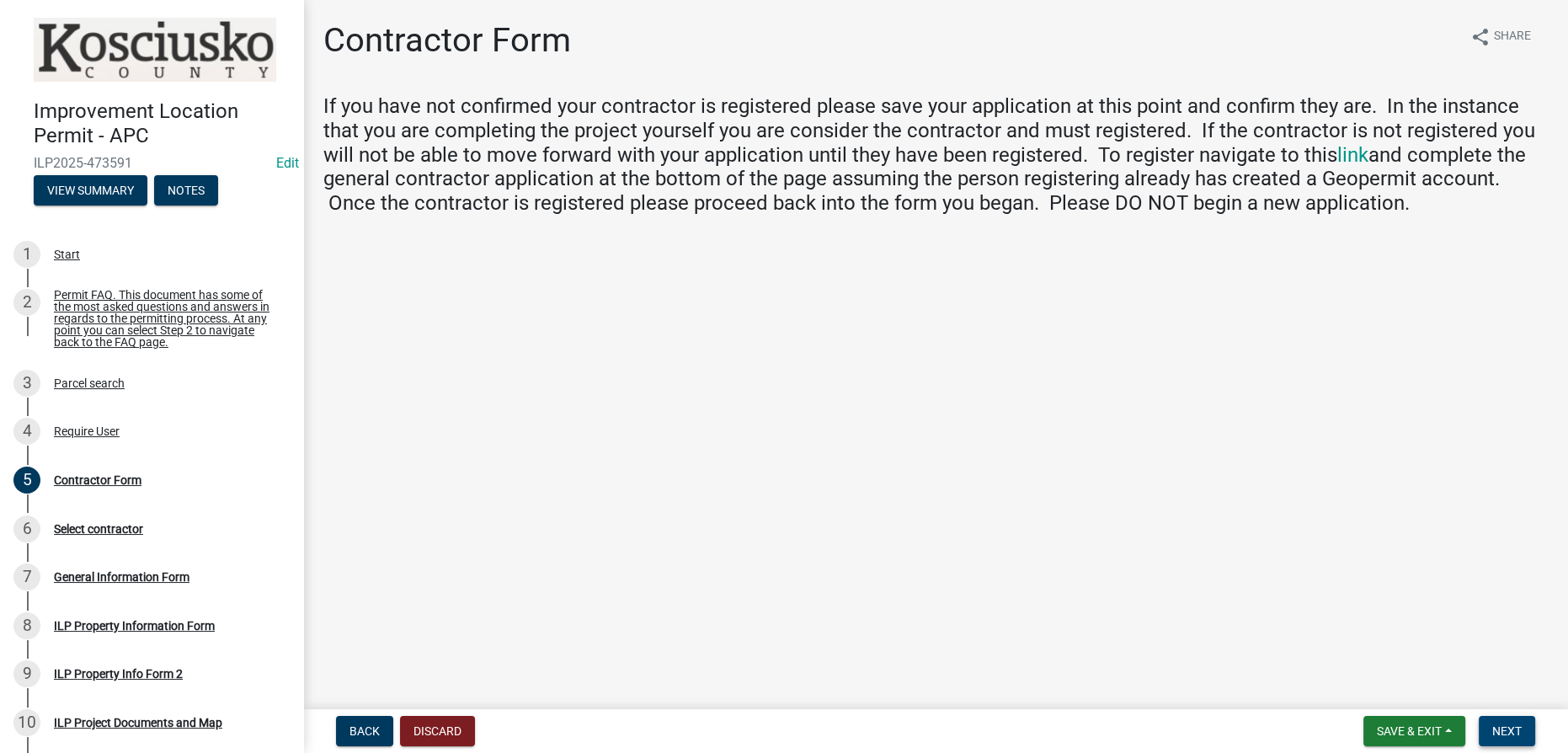
click at [1509, 736] on span "Next" at bounding box center [1507, 730] width 30 height 13
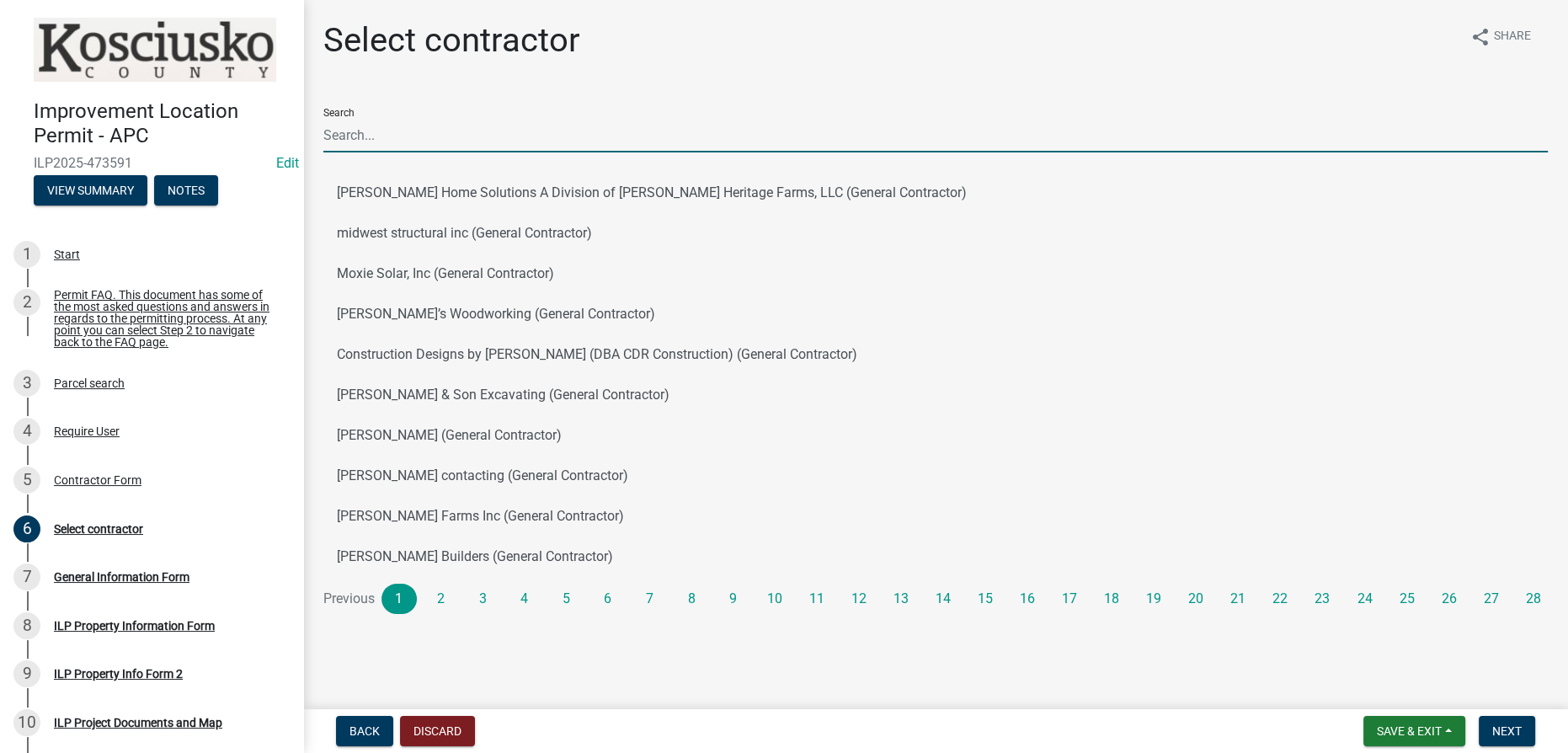
click at [586, 150] on input "Search" at bounding box center [935, 135] width 1225 height 34
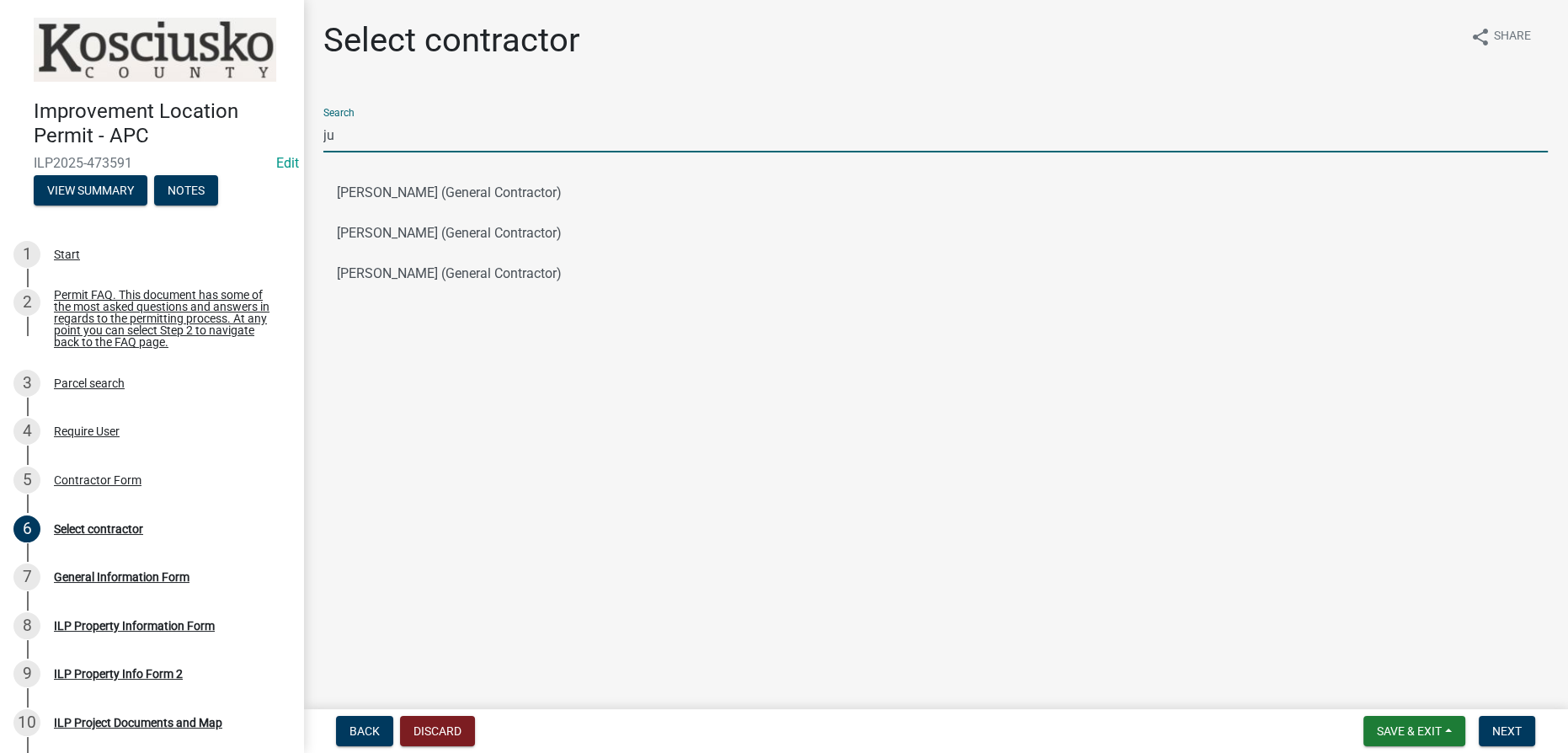
type input "j"
type input "warstler"
click at [455, 195] on button "Warstler Construction (General Contractor)" at bounding box center [935, 192] width 1225 height 40
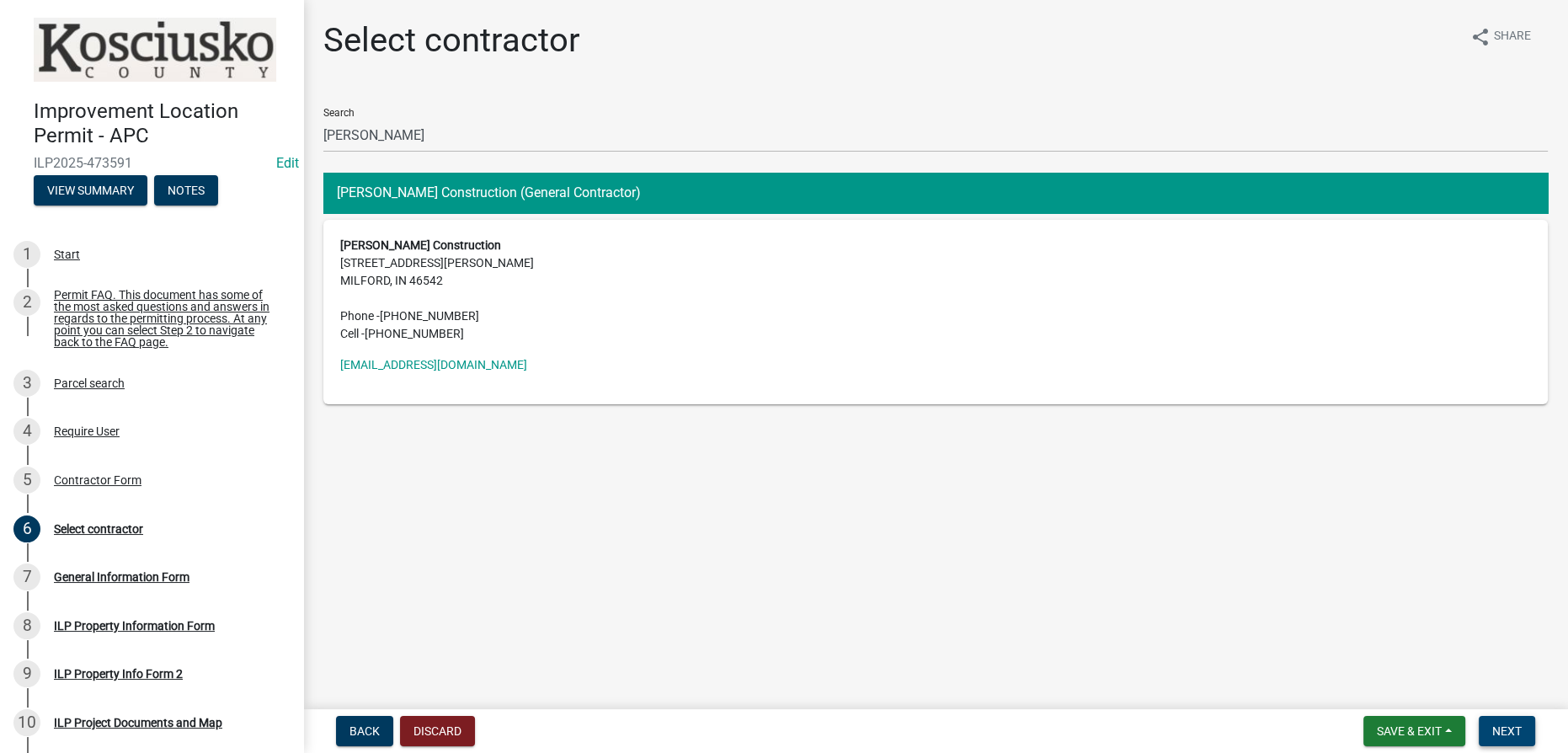
click at [1499, 729] on span "Next" at bounding box center [1507, 730] width 30 height 13
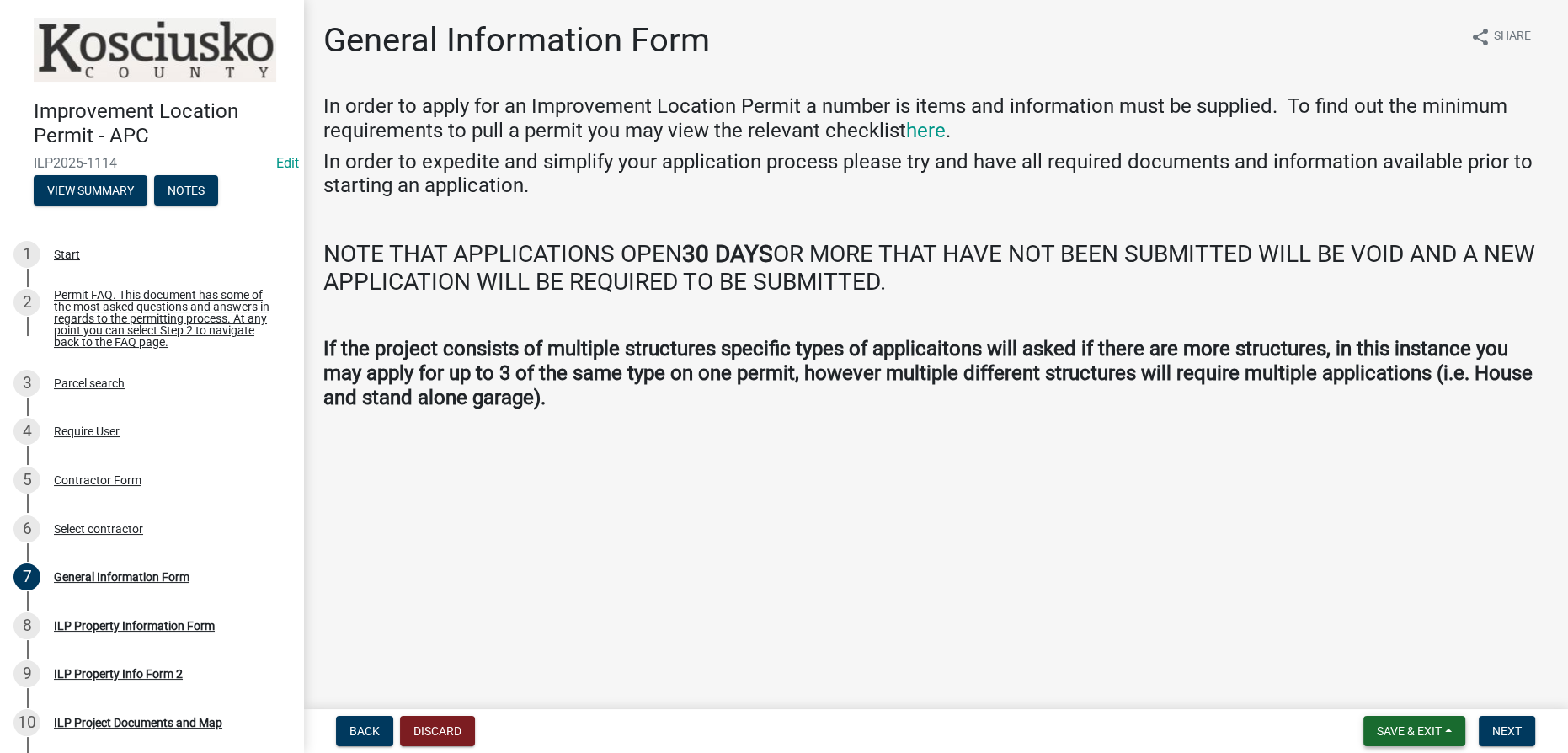
click at [1447, 722] on button "Save & Exit" at bounding box center [1414, 731] width 102 height 31
click at [1423, 696] on button "Save & Exit" at bounding box center [1398, 687] width 135 height 40
